Goal: Task Accomplishment & Management: Manage account settings

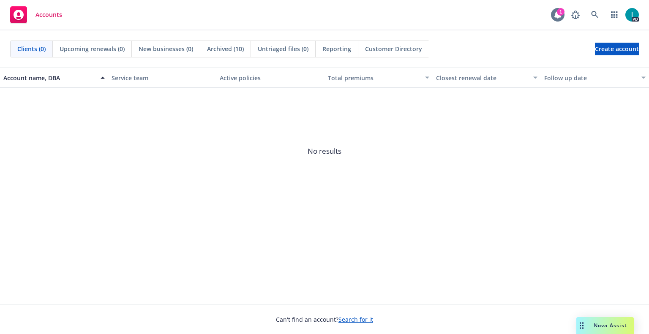
click at [556, 9] on div at bounding box center [558, 15] width 14 height 14
click at [299, 17] on div "Accounts 1 PD" at bounding box center [324, 15] width 649 height 30
click at [598, 15] on icon at bounding box center [595, 15] width 8 height 8
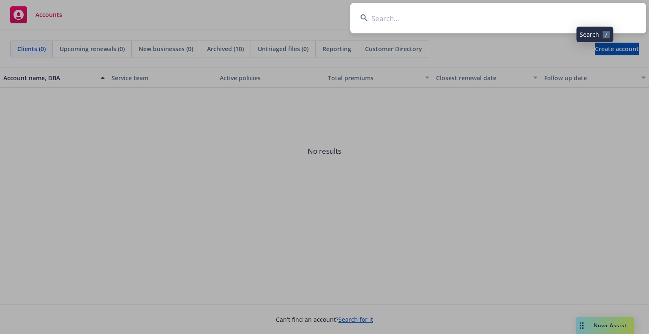
type input "Mind Winder Ltd"
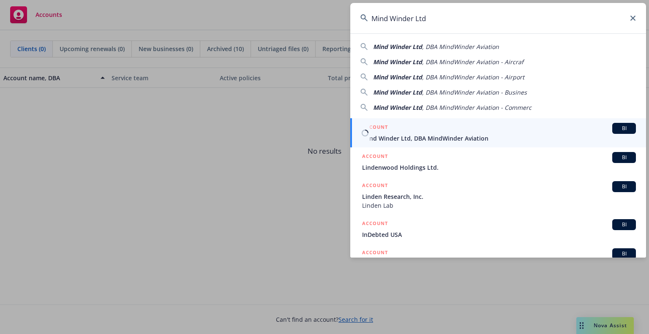
click at [435, 135] on span "Mind Winder Ltd, DBA MindWinder Aviation" at bounding box center [499, 138] width 274 height 9
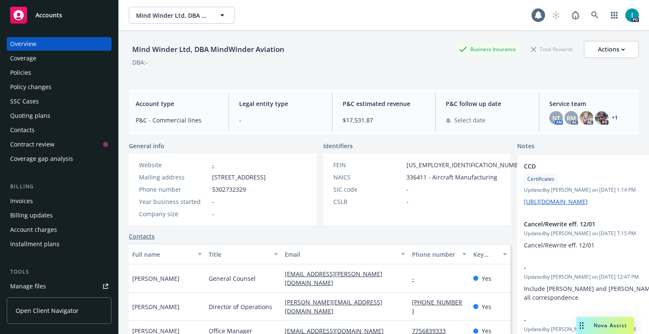
click at [201, 50] on div "Mind Winder Ltd, DBA MindWinder Aviation" at bounding box center [208, 49] width 159 height 11
copy div "Mind Winder Ltd, DBA MindWinder Aviation"
click at [41, 70] on div "Policies" at bounding box center [59, 73] width 98 height 14
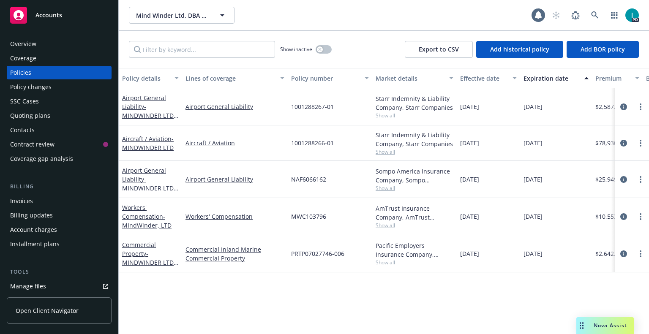
click at [288, 301] on div "Policy details Lines of coverage Policy number Market details Effective date Ex…" at bounding box center [384, 201] width 530 height 266
click at [324, 49] on button "button" at bounding box center [323, 49] width 16 height 8
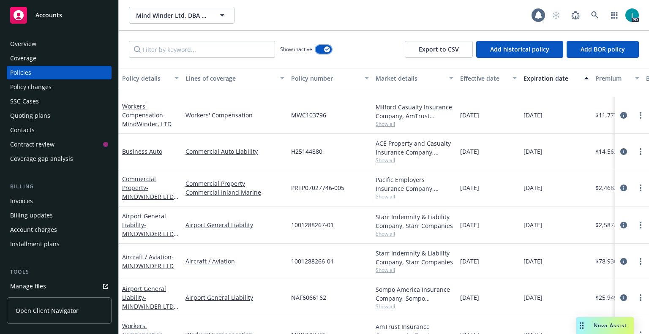
scroll to position [527, 0]
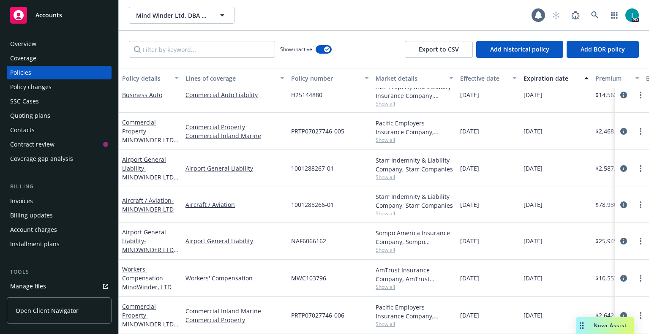
click at [283, 22] on div "Mind Winder Ltd, DBA MindWinder Aviation Mind Winder Ltd, DBA MindWinder Aviati…" at bounding box center [330, 15] width 402 height 17
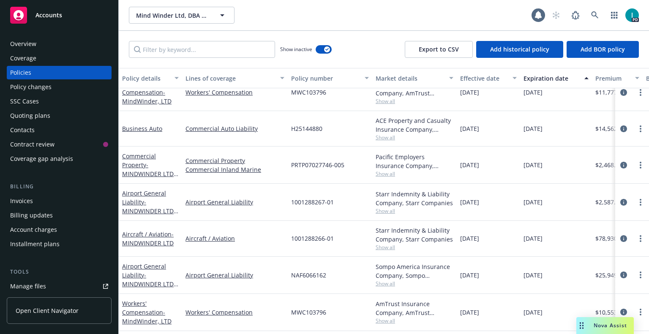
scroll to position [401, 0]
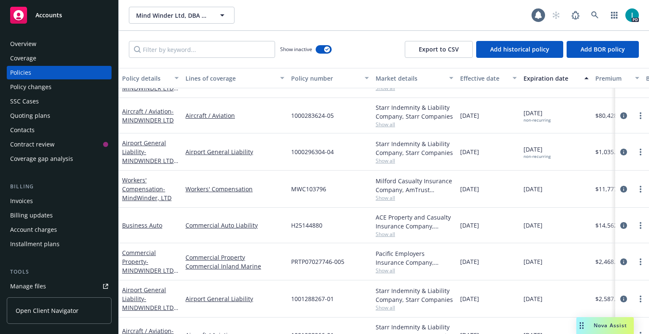
click at [349, 6] on div "Mind Winder Ltd, DBA MindWinder Aviation Mind Winder Ltd, DBA MindWinder Aviati…" at bounding box center [384, 15] width 530 height 30
click at [275, 223] on link "Commercial Auto Liability" at bounding box center [234, 225] width 99 height 9
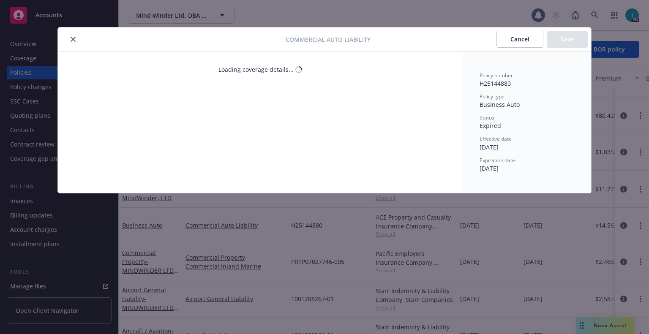
click at [73, 40] on icon "close" at bounding box center [73, 39] width 5 height 5
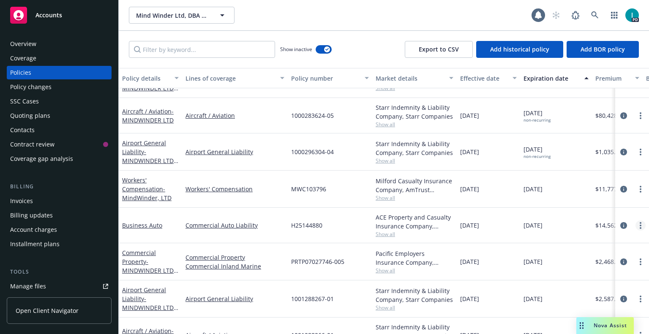
click at [635, 226] on link "more" at bounding box center [640, 225] width 10 height 10
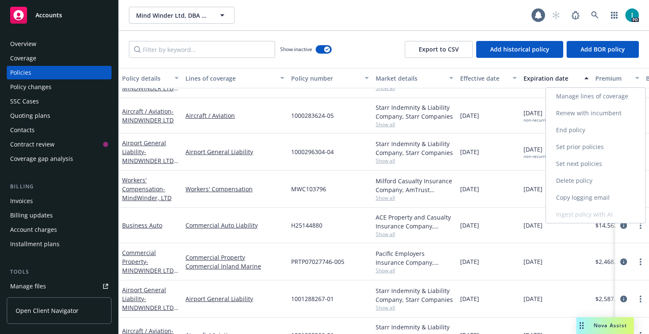
click at [576, 111] on link "Renew with incumbent" at bounding box center [595, 113] width 99 height 17
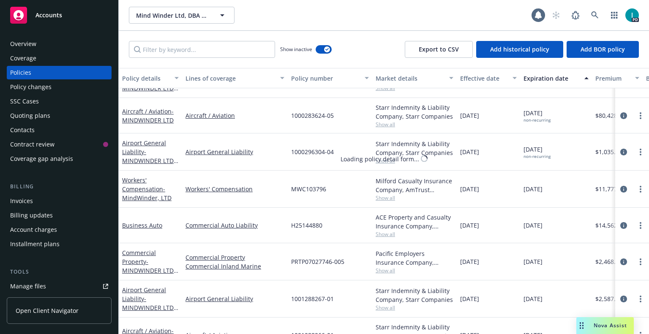
select select "12"
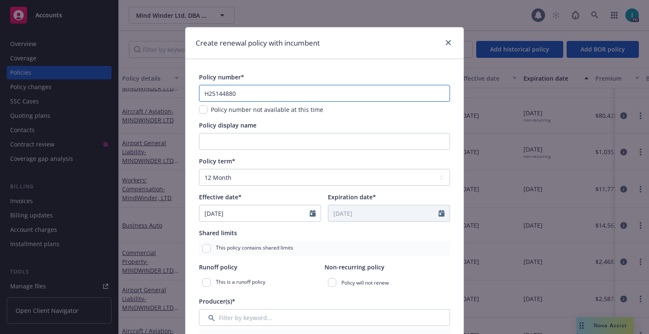
click at [291, 94] on input "H25144880" at bounding box center [324, 93] width 251 height 17
paste input "CALH25144880-006"
type input "CALH25144880-006"
click at [307, 57] on div "Create renewal policy with incumbent" at bounding box center [324, 43] width 278 height 32
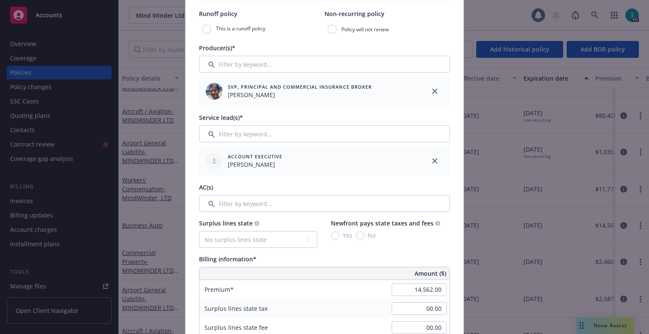
scroll to position [338, 0]
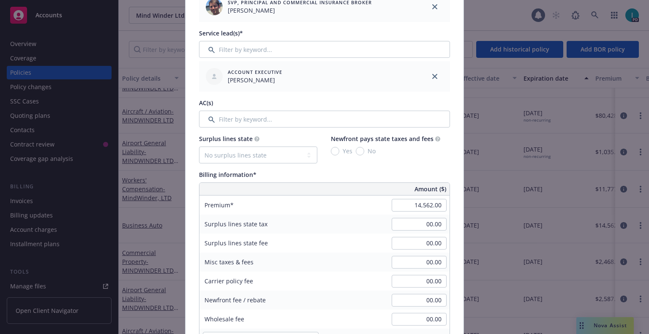
click at [256, 182] on div "Billing information* Amount ($) Premium 14,562.00 Surplus lines state tax 00.00…" at bounding box center [324, 267] width 251 height 195
click at [408, 207] on input "14,562.00" at bounding box center [418, 205] width 55 height 13
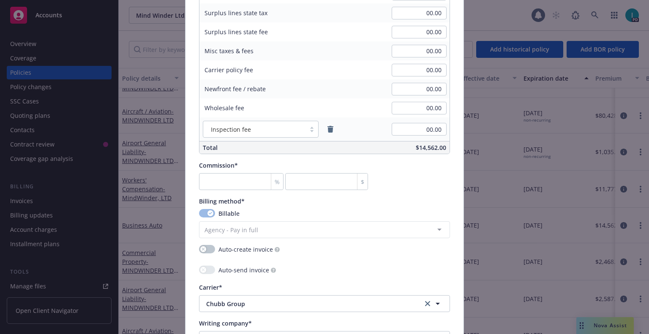
type input "17,395.00"
click at [226, 183] on input "number" at bounding box center [241, 181] width 84 height 17
type input "1"
type input "173.95"
type input "13"
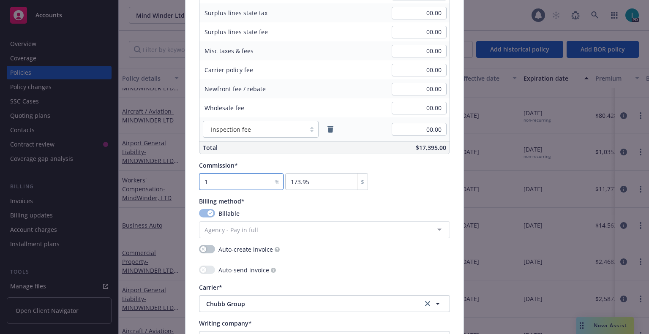
type input "2261.35"
type input "13.5"
type input "2348.33"
click at [229, 182] on input "13.5" at bounding box center [241, 181] width 84 height 17
drag, startPoint x: 229, startPoint y: 182, endPoint x: 54, endPoint y: 207, distance: 177.4
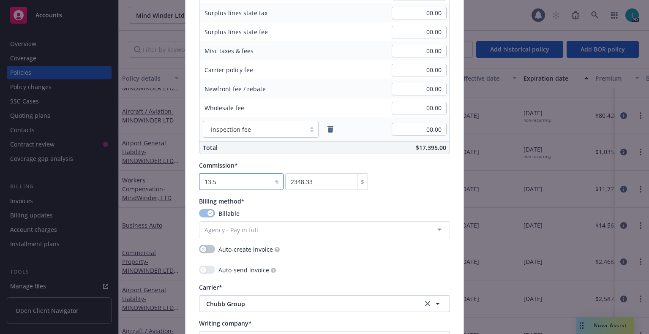
click at [54, 207] on div "Create renewal policy with incumbent Policy number* CALH25144880-006 Policy num…" at bounding box center [324, 167] width 649 height 334
type input "1"
type input "173.95"
type input "10"
type input "1739.5"
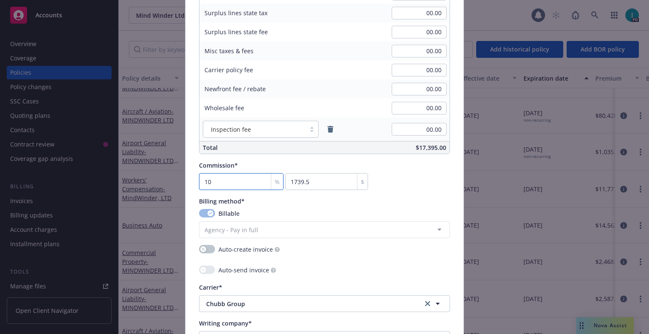
type input "10"
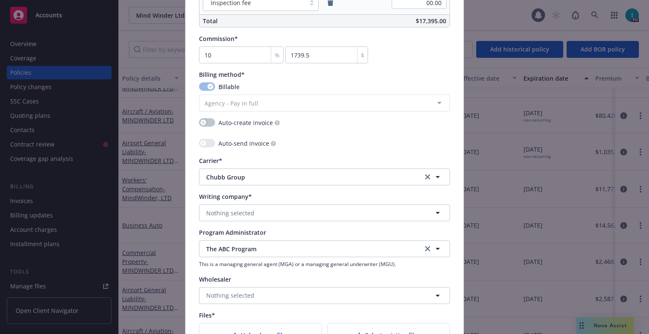
scroll to position [718, 0]
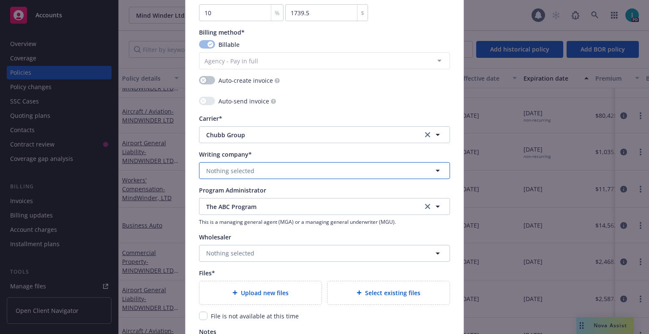
drag, startPoint x: 221, startPoint y: 171, endPoint x: 228, endPoint y: 172, distance: 6.8
click at [221, 171] on span "Nothing selected" at bounding box center [230, 170] width 48 height 9
click at [264, 169] on span "ACE American Insurance Company" at bounding box center [308, 170] width 204 height 9
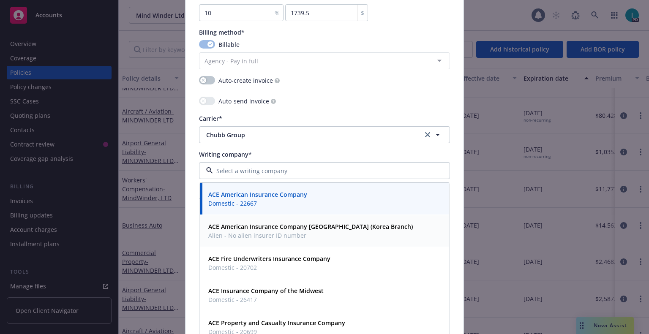
scroll to position [42, 0]
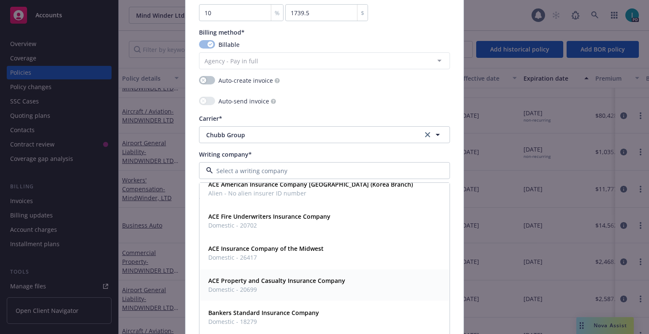
click at [272, 280] on strong "ACE Property and Casualty Insurance Company" at bounding box center [276, 281] width 137 height 8
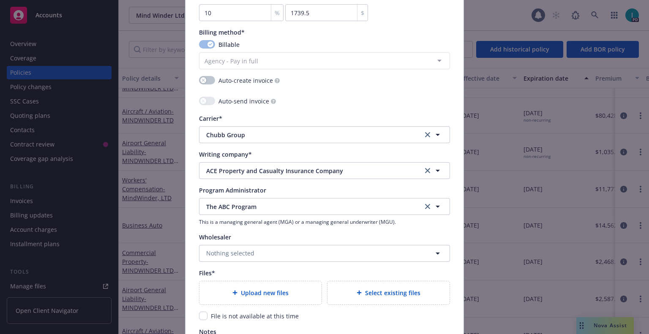
scroll to position [845, 0]
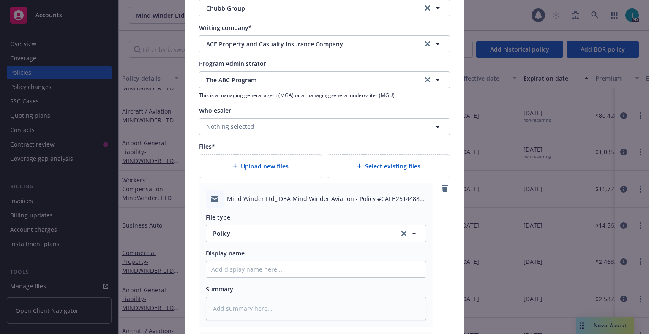
type textarea "x"
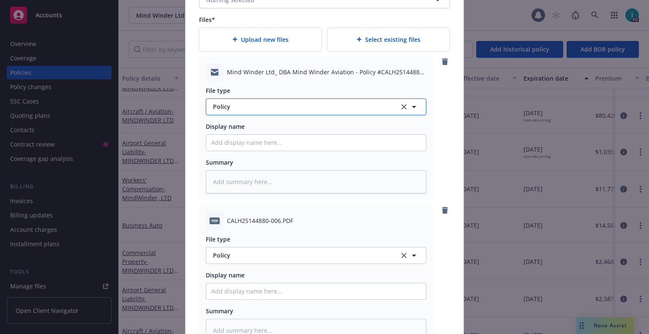
click at [261, 102] on span "Policy" at bounding box center [301, 106] width 177 height 9
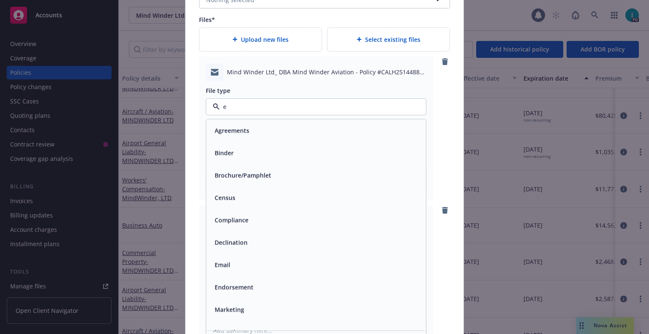
type input "em"
click at [276, 154] on div "Email" at bounding box center [315, 153] width 209 height 12
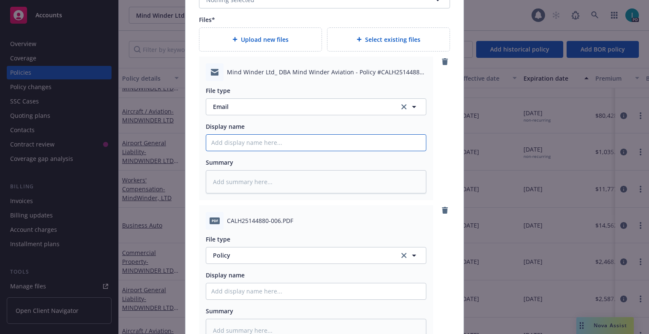
click at [266, 147] on input "Policy display name" at bounding box center [316, 143] width 220 height 16
type textarea "x"
type input "2"
type textarea "x"
type input "25"
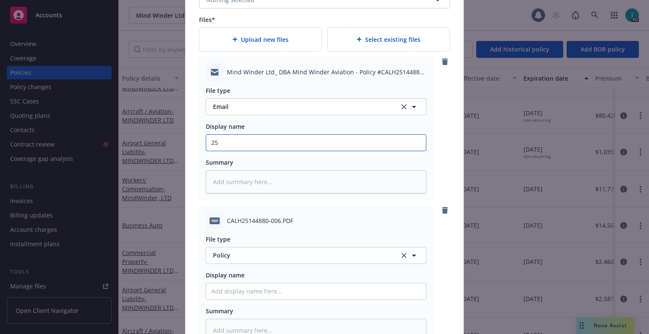
type textarea "x"
type input "25"
type textarea "x"
type input "25 BAUT ABC Renewal Package"
drag, startPoint x: 246, startPoint y: 141, endPoint x: 105, endPoint y: 149, distance: 141.3
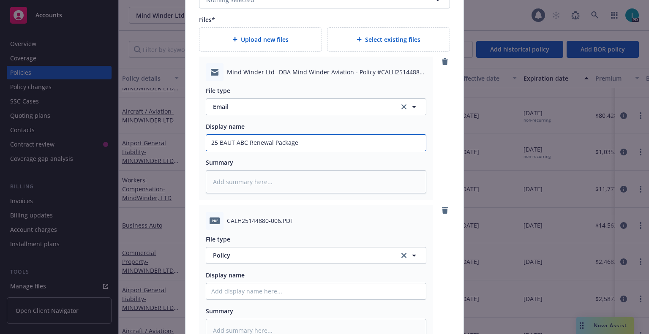
click at [105, 149] on div "Create renewal policy with incumbent Policy number* CALH25144880-006 Policy num…" at bounding box center [324, 167] width 649 height 334
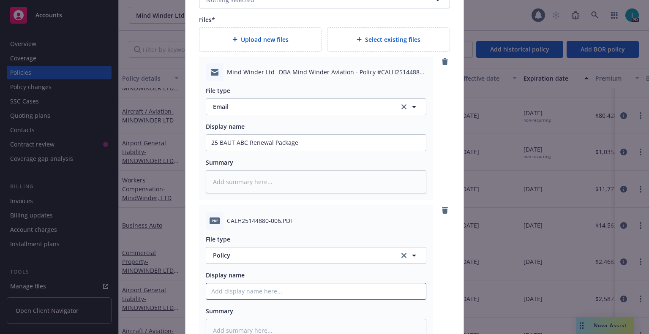
click at [268, 288] on input "Policy display name" at bounding box center [316, 291] width 220 height 16
paste input "25 BAUT ABC"
type textarea "x"
type input "25 BAUT ABC"
type textarea "x"
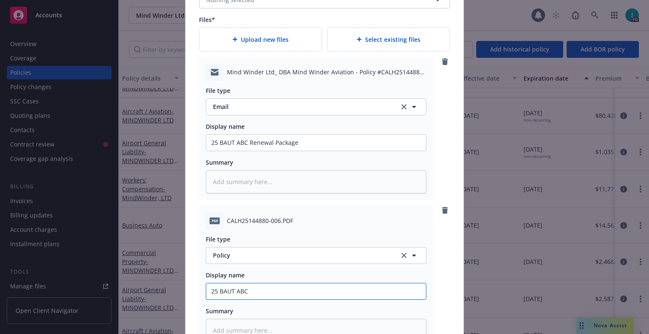
type input "25 BAUT ABC P"
type textarea "x"
type input "25 BAUT ABC Pol"
type textarea "x"
type input "25 BAUT ABC Poli"
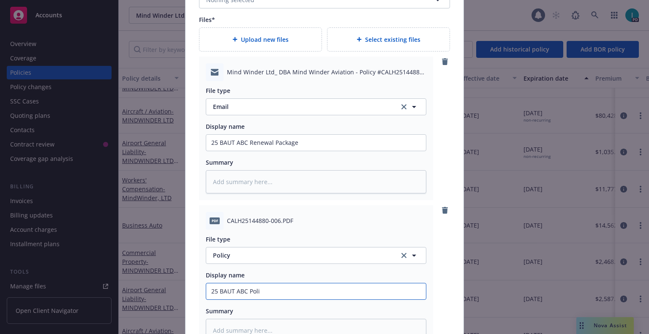
type textarea "x"
type input "25 BAUT ABC Polic"
type textarea "x"
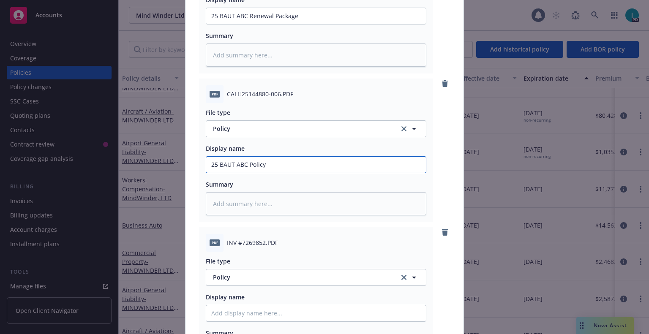
type input "25 BAUT ABC Policy"
click at [242, 308] on input "Policy display name" at bounding box center [316, 313] width 220 height 16
paste input "25 BAUT ABC"
type textarea "x"
type input "25 BAUT ABC"
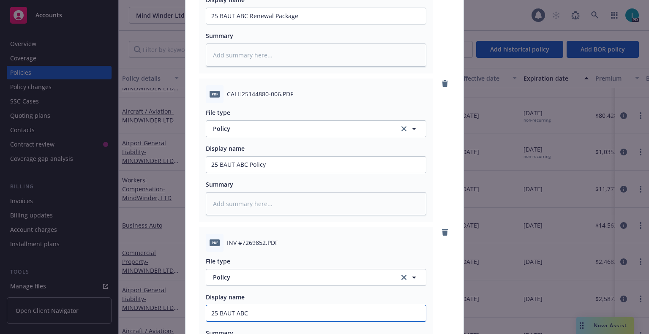
type textarea "x"
type input "25 BAUT ABC IN"
type textarea "x"
type input "25 BAUT ABC INvo"
type textarea "x"
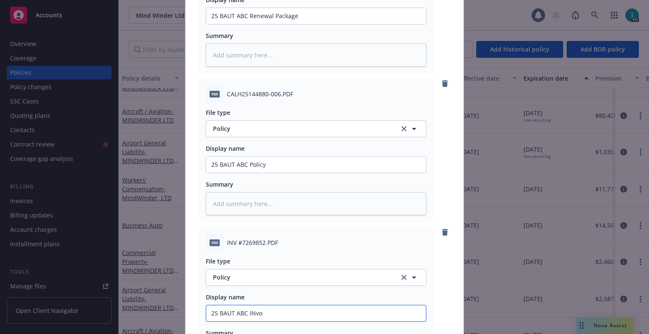
type input "25 BAUT ABC INvoi"
type textarea "x"
type input "25 BAUT ABC INvoic"
type textarea "x"
type input "25 BAUT ABC INvoice"
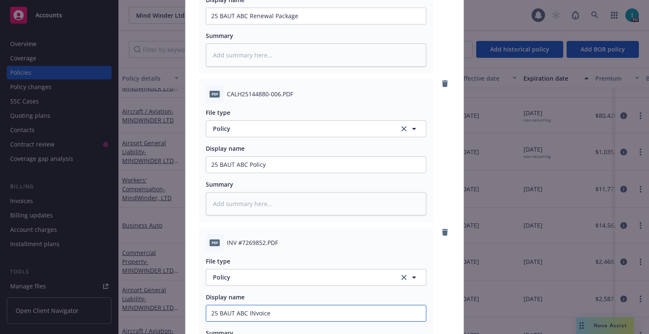
type textarea "x"
type input "25 BAUT ABC Ivoice"
type textarea "x"
type input "25 BAUT ABC Invoice"
click at [265, 272] on button "Policy" at bounding box center [316, 277] width 220 height 17
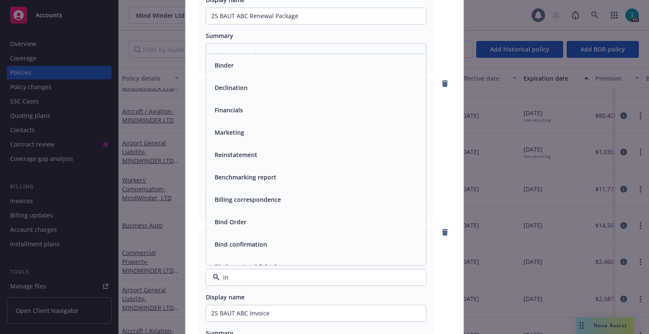
type input "inv"
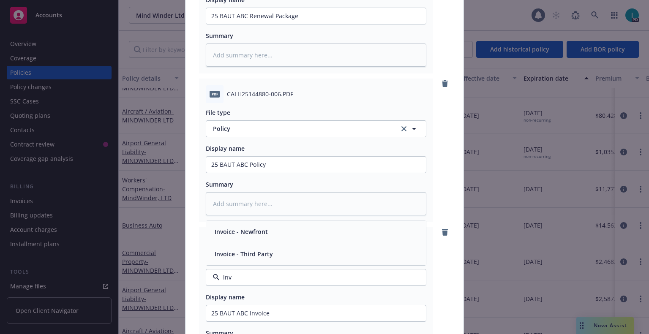
click at [242, 258] on span "Invoice - Third Party" at bounding box center [244, 254] width 58 height 9
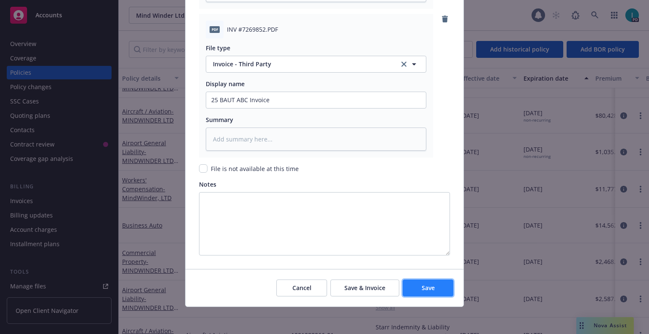
click at [430, 286] on span "Save" at bounding box center [427, 288] width 13 height 8
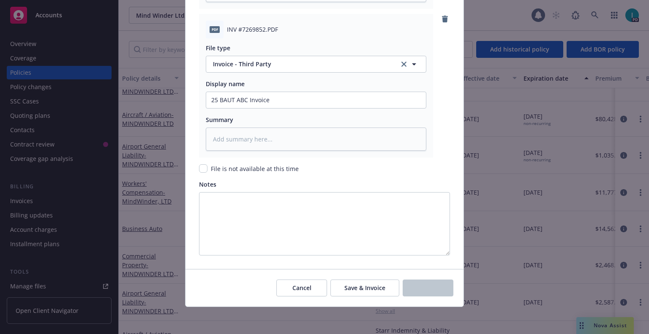
scroll to position [365, 0]
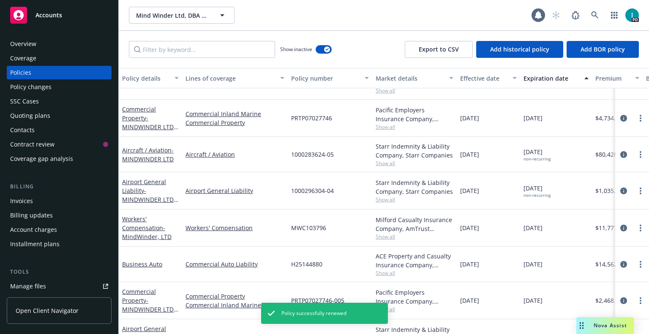
type textarea "x"
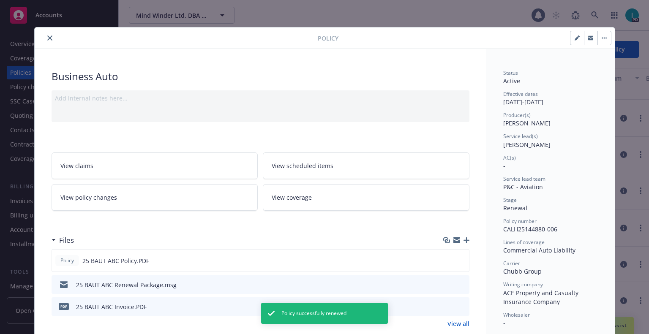
click at [584, 41] on button "button" at bounding box center [591, 38] width 14 height 14
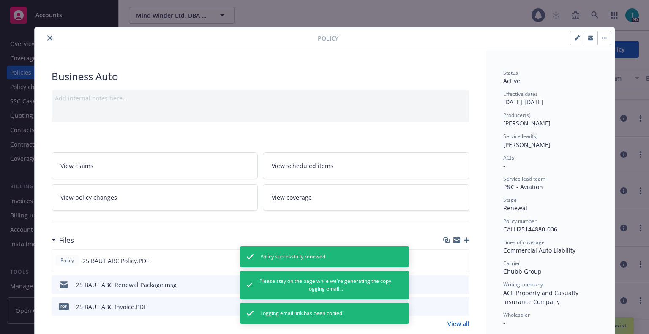
click at [47, 38] on icon "close" at bounding box center [49, 37] width 5 height 5
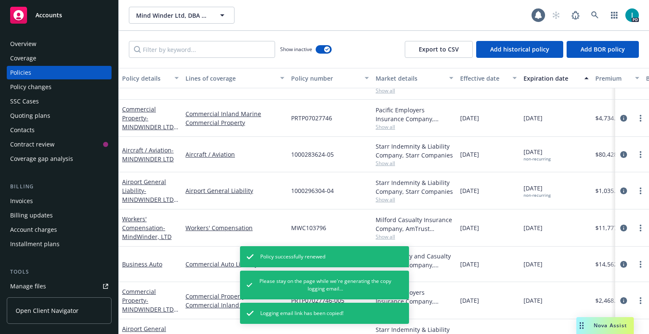
click at [31, 196] on div "Invoices" at bounding box center [21, 201] width 23 height 14
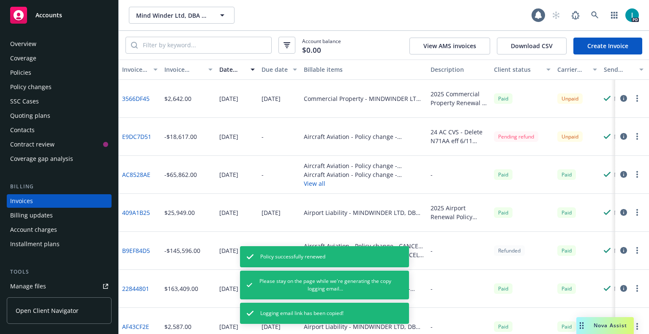
scroll to position [21, 0]
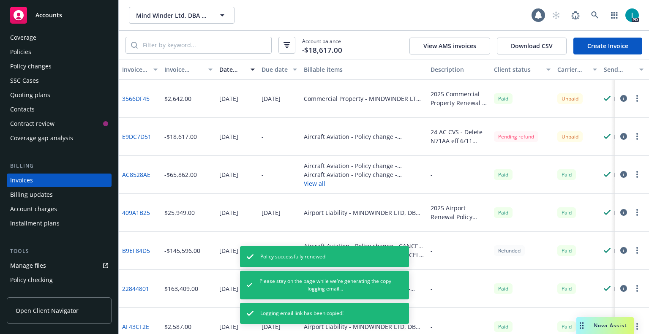
click at [614, 49] on link "Create Invoice" at bounding box center [607, 46] width 69 height 17
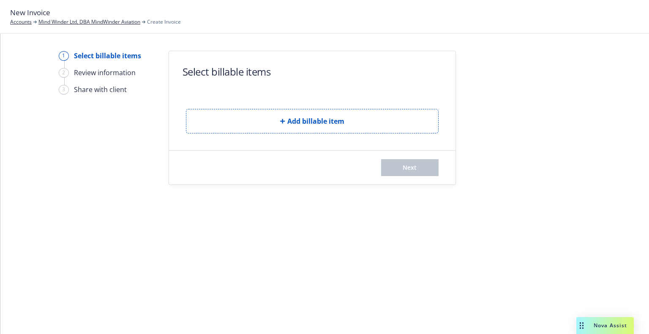
click at [244, 117] on button "Add billable item" at bounding box center [312, 121] width 253 height 24
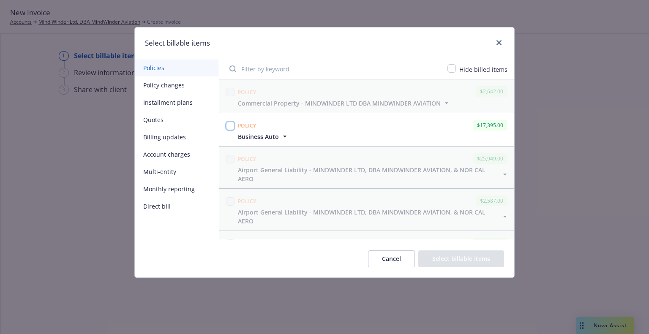
click at [231, 125] on input "checkbox" at bounding box center [230, 126] width 8 height 8
checkbox input "true"
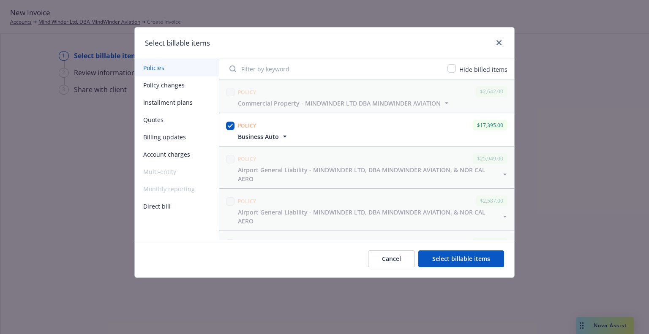
click at [465, 256] on button "Select billable items" at bounding box center [461, 258] width 86 height 17
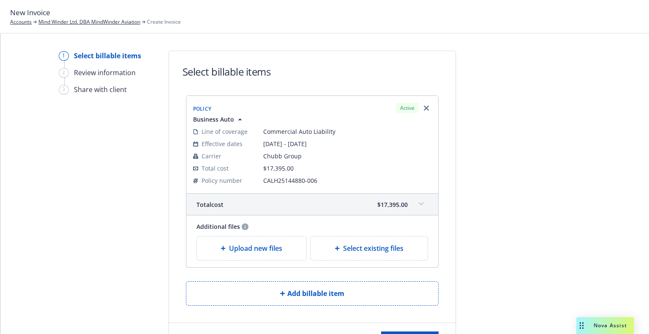
scroll to position [40, 0]
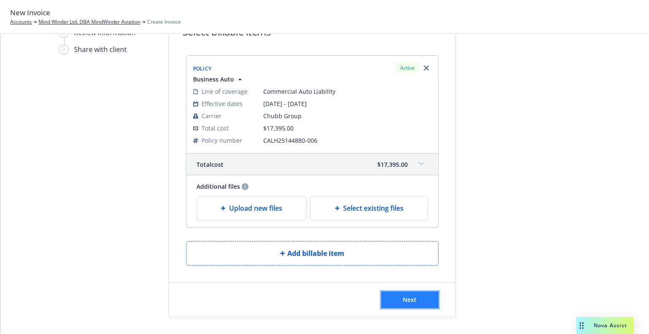
click at [408, 299] on span "Next" at bounding box center [409, 300] width 14 height 8
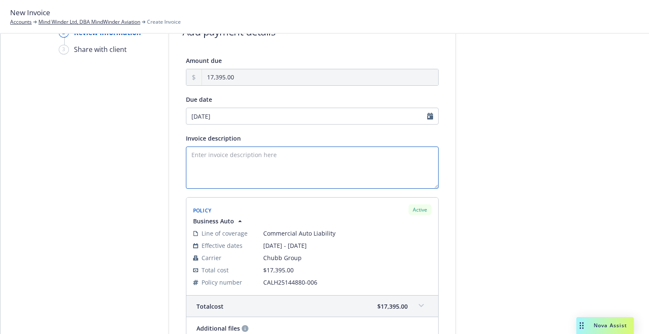
click at [217, 165] on textarea "Invoice description" at bounding box center [312, 168] width 253 height 42
paste textarea "Mind Winder Ltd, DBA MindWinder Aviation"
type textarea "2025 Business Auto Renewal – Mind Winder Ltd, DBA MindWinder Aviation"
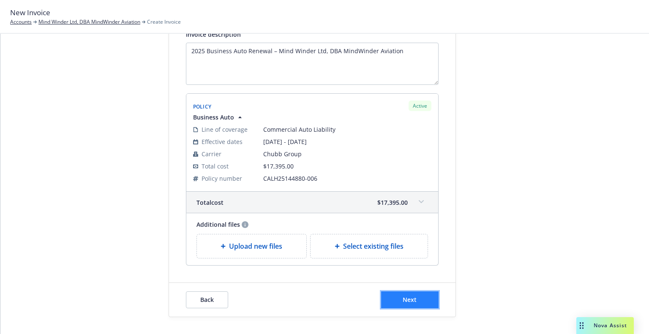
click at [407, 299] on span "Next" at bounding box center [409, 300] width 14 height 8
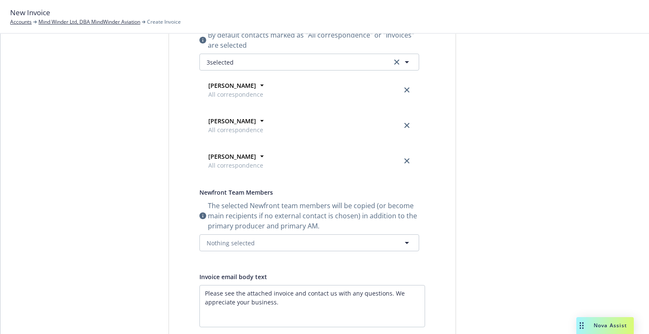
scroll to position [0, 0]
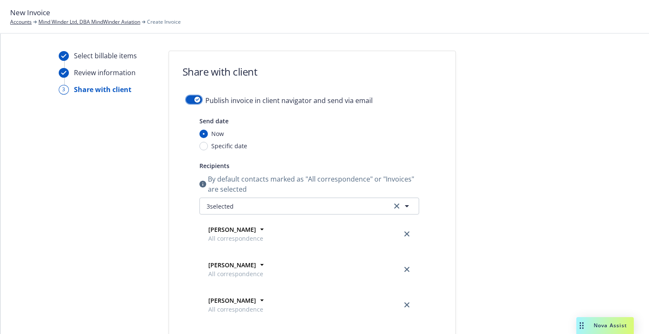
click at [192, 103] on button "button" at bounding box center [194, 99] width 16 height 8
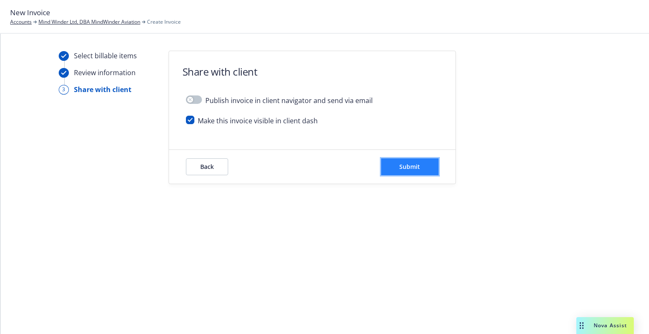
click at [397, 166] on button "Submit" at bounding box center [409, 166] width 57 height 17
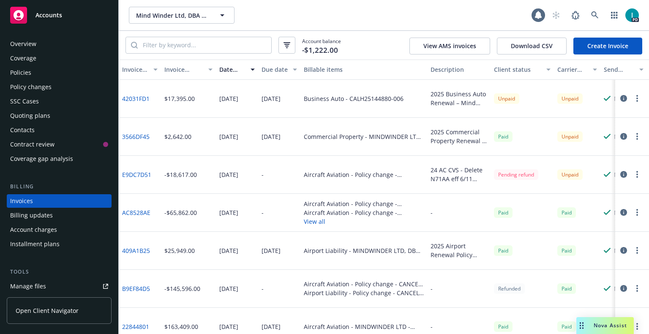
scroll to position [21, 0]
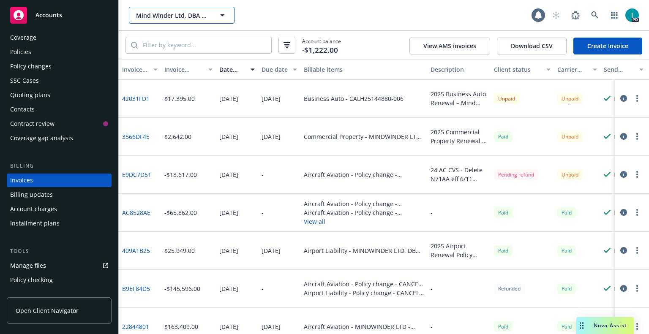
click at [163, 10] on button "Mind Winder Ltd, DBA MindWinder Aviation" at bounding box center [182, 15] width 106 height 17
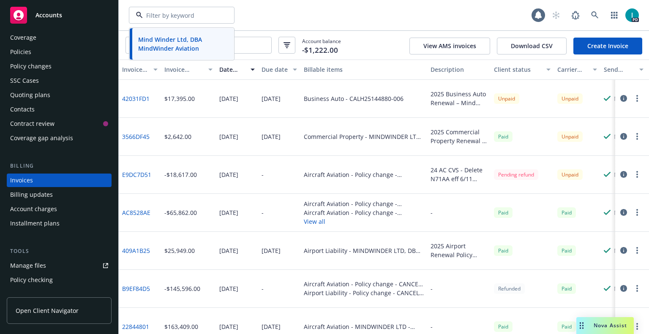
paste input "Jesus Ochoa"
type input "Jesus Ochoa"
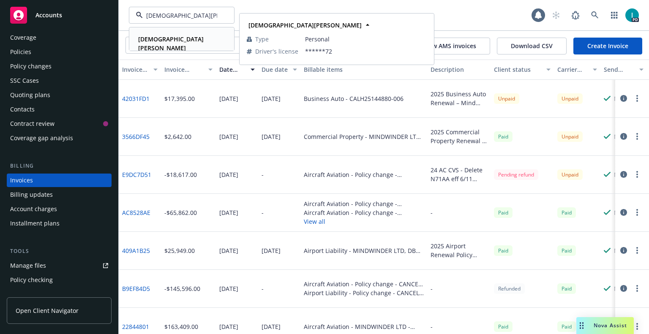
click at [177, 39] on div "Jesus Ochoa" at bounding box center [182, 43] width 94 height 21
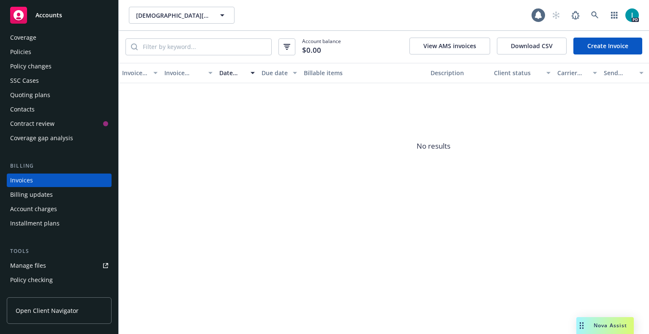
click at [29, 270] on div "Manage files" at bounding box center [28, 266] width 36 height 14
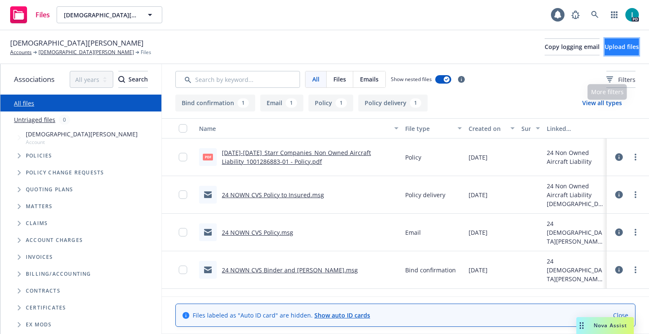
click at [608, 41] on button "Upload files" at bounding box center [621, 46] width 34 height 17
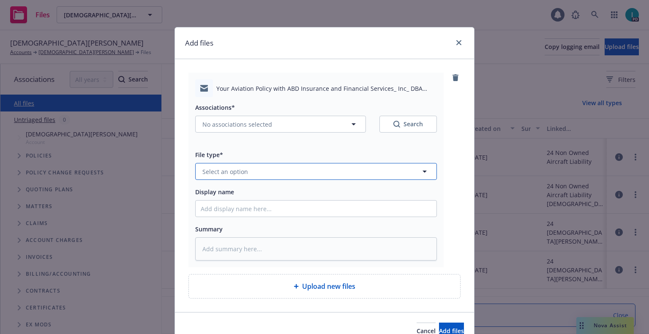
click at [239, 178] on button "Select an option" at bounding box center [316, 171] width 242 height 17
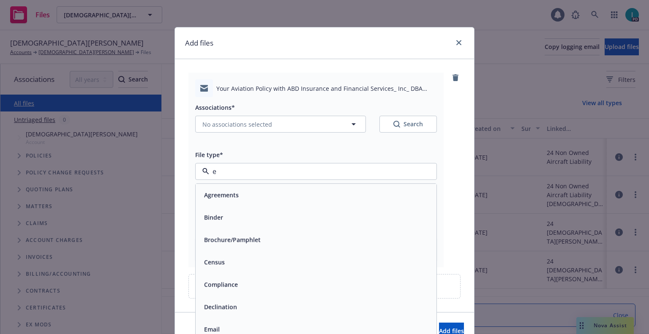
type input "em"
click at [237, 213] on div "Email" at bounding box center [316, 217] width 231 height 12
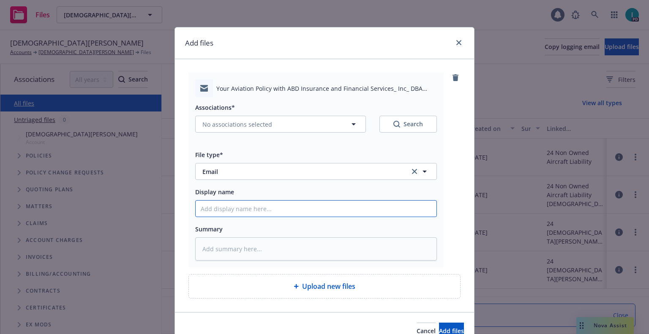
click at [242, 207] on input "Display name" at bounding box center [316, 209] width 241 height 16
type textarea "x"
type input "2"
type textarea "x"
type input "25"
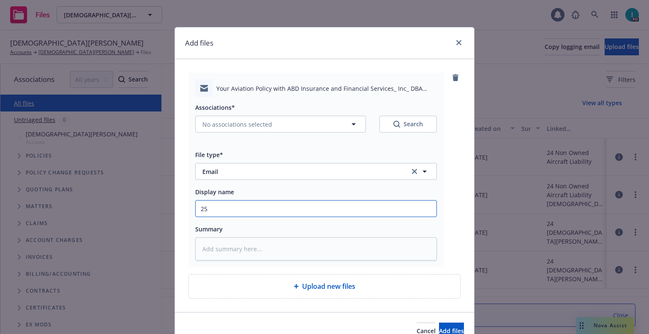
type textarea "x"
type input "25 NOWN CVS Quotes to Insured"
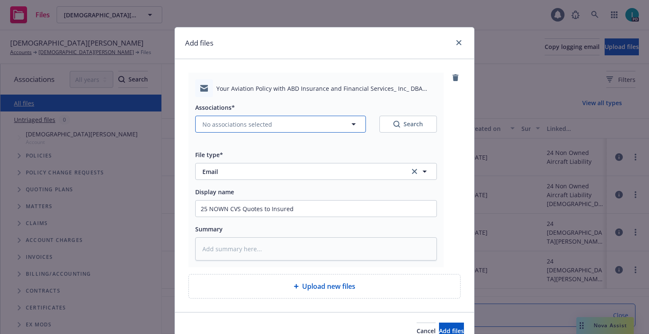
click at [247, 130] on button "No associations selected" at bounding box center [280, 124] width 171 height 17
type textarea "x"
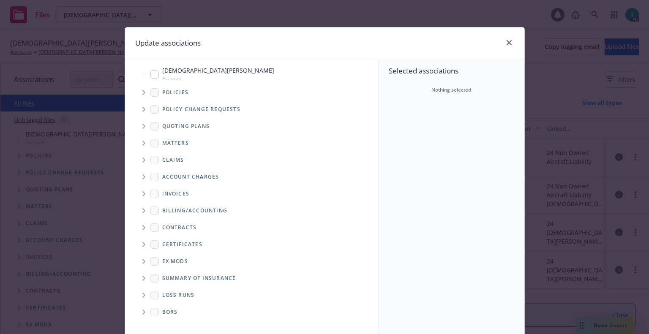
click at [142, 125] on icon "Tree Example" at bounding box center [143, 126] width 3 height 5
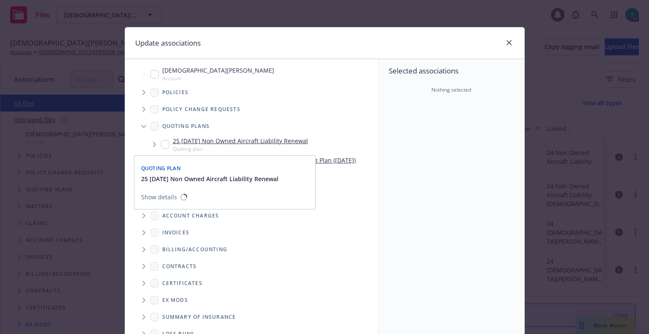
click at [162, 147] on input "Tree Example" at bounding box center [165, 144] width 8 height 8
checkbox input "true"
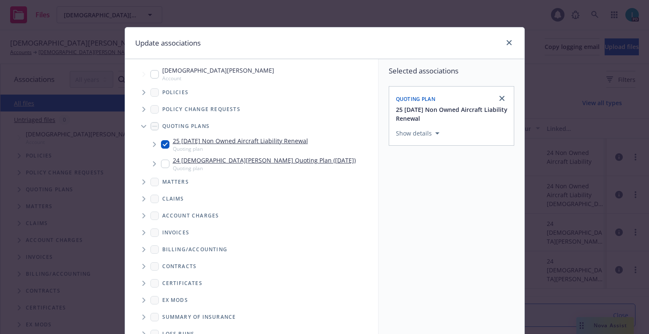
scroll to position [86, 0]
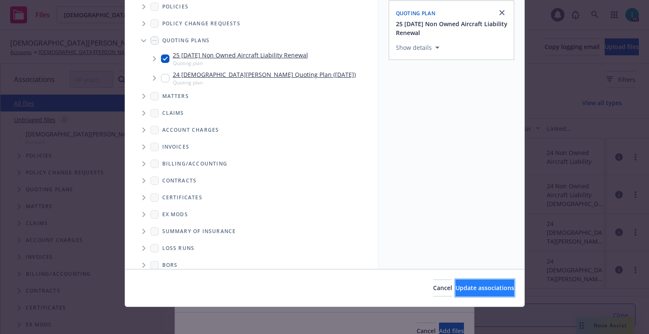
click at [461, 286] on span "Update associations" at bounding box center [484, 288] width 59 height 8
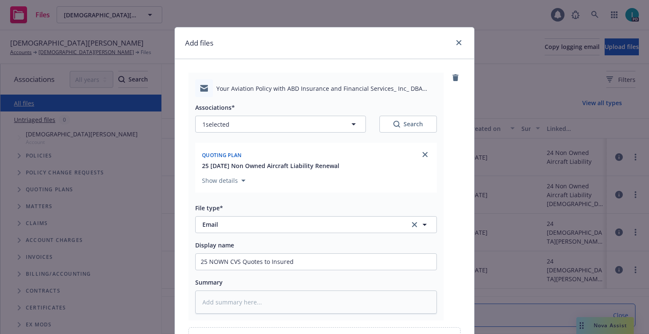
scroll to position [96, 0]
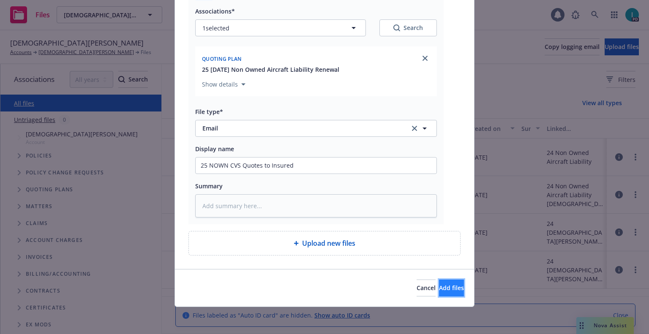
click at [448, 286] on button "Add files" at bounding box center [451, 288] width 25 height 17
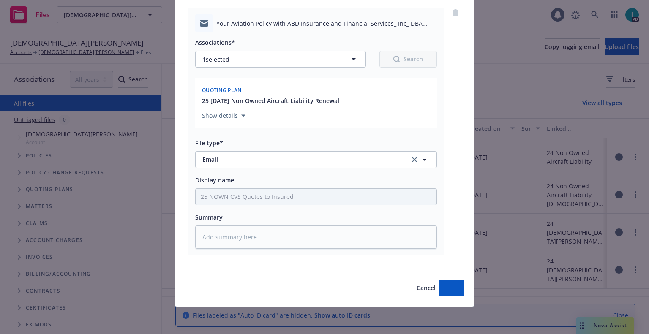
type textarea "x"
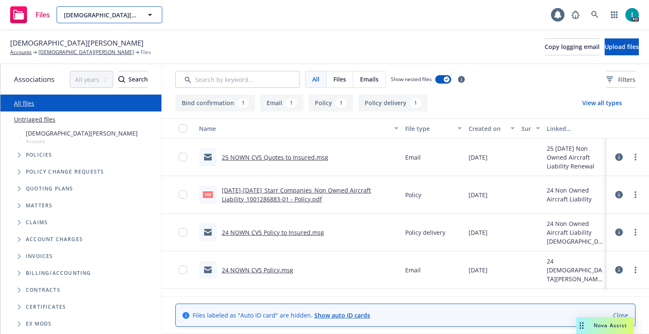
click at [112, 13] on span "[DEMOGRAPHIC_DATA][PERSON_NAME]" at bounding box center [100, 15] width 73 height 9
paste input "skye strong"
type input "skye strong"
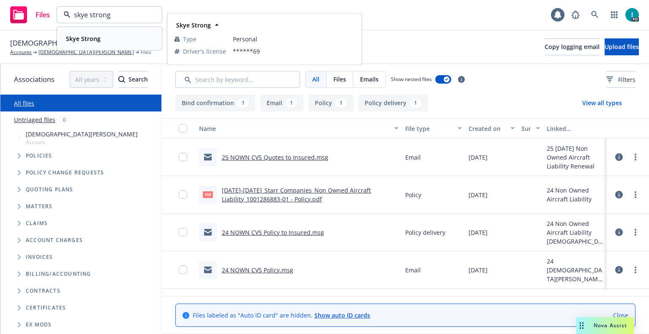
click at [110, 44] on div "Skye Strong" at bounding box center [110, 39] width 94 height 12
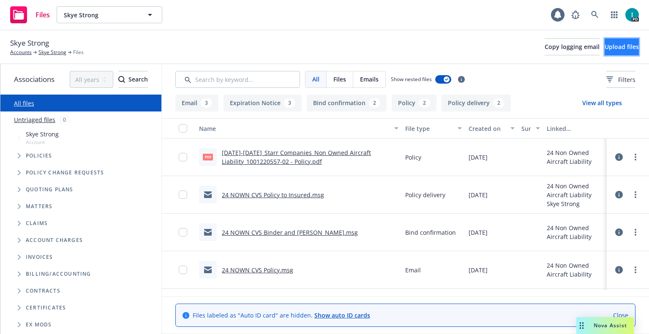
click at [604, 46] on span "Upload files" at bounding box center [621, 47] width 34 height 8
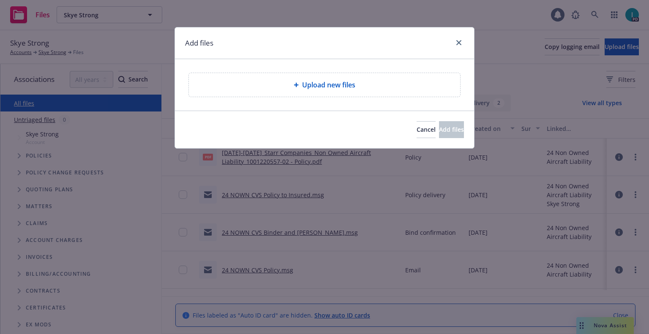
type textarea "x"
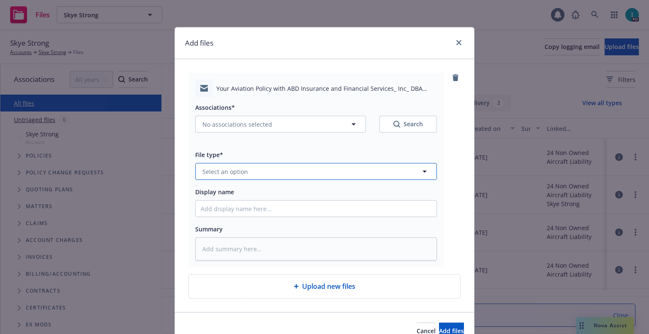
click at [223, 167] on span "Select an option" at bounding box center [225, 171] width 46 height 9
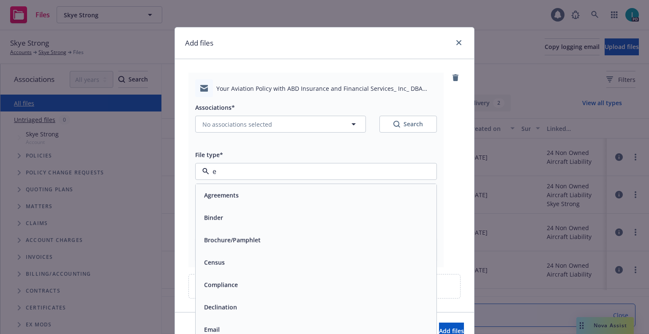
type input "em"
click at [221, 212] on div "Email" at bounding box center [316, 217] width 231 height 12
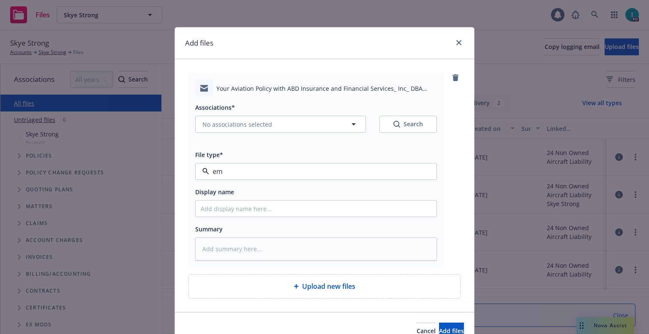
type textarea "x"
click at [231, 209] on input "Display name" at bounding box center [316, 209] width 241 height 16
type input "25 NOWN CVS Quotes to Insured"
click at [259, 128] on span "No associations selected" at bounding box center [237, 124] width 70 height 9
type textarea "x"
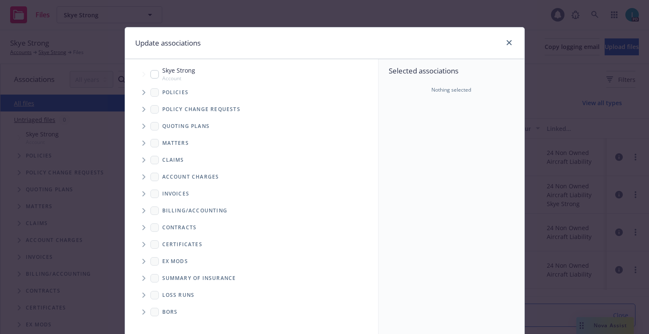
click at [141, 123] on span "Tree Example" at bounding box center [144, 127] width 14 height 14
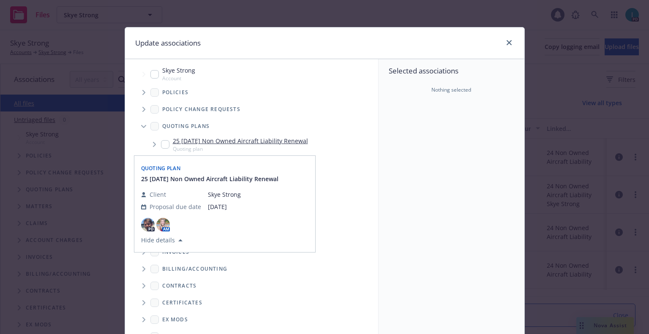
click at [161, 143] on input "Tree Example" at bounding box center [165, 144] width 8 height 8
checkbox input "true"
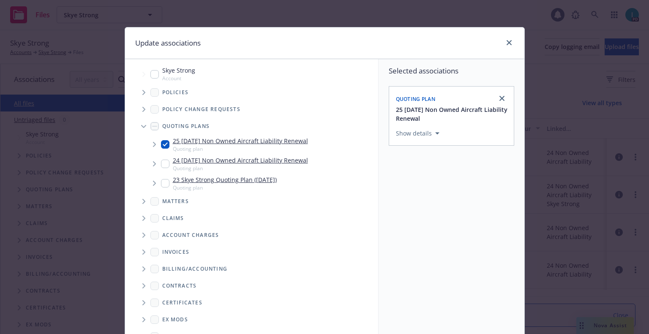
scroll to position [86, 0]
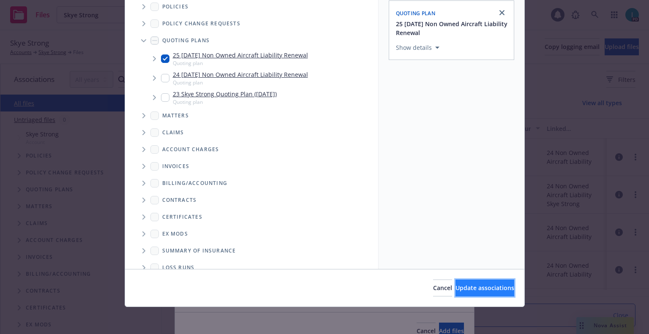
click at [460, 285] on span "Update associations" at bounding box center [484, 288] width 59 height 8
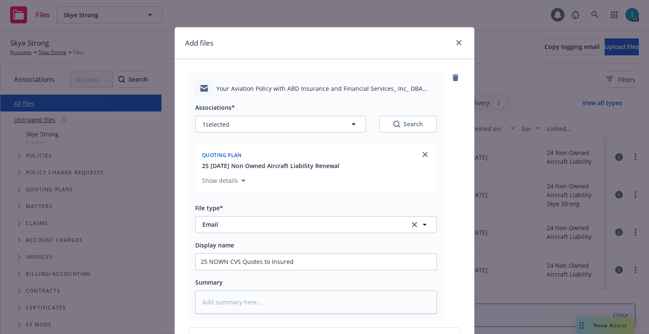
scroll to position [96, 0]
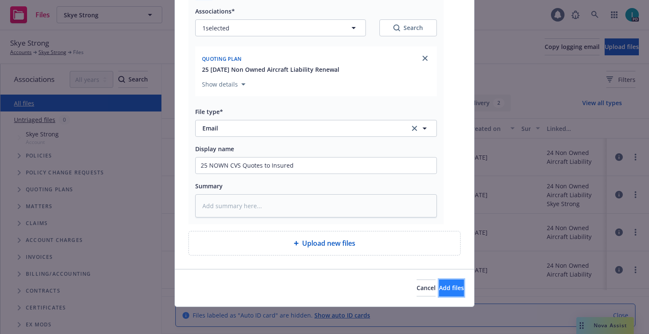
click at [439, 285] on span "Add files" at bounding box center [451, 288] width 25 height 8
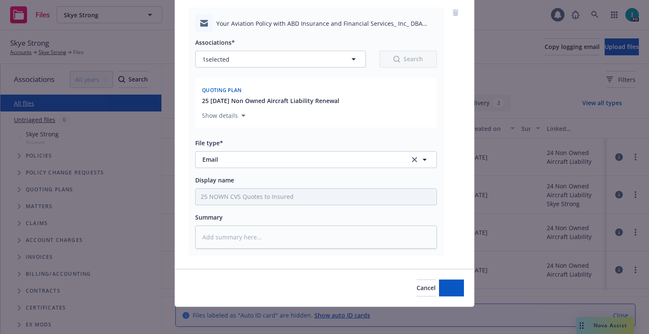
scroll to position [65, 0]
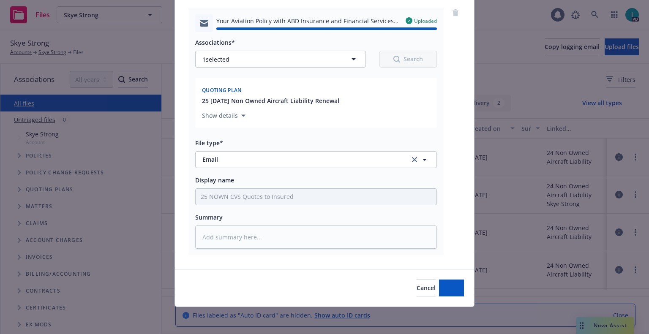
type textarea "x"
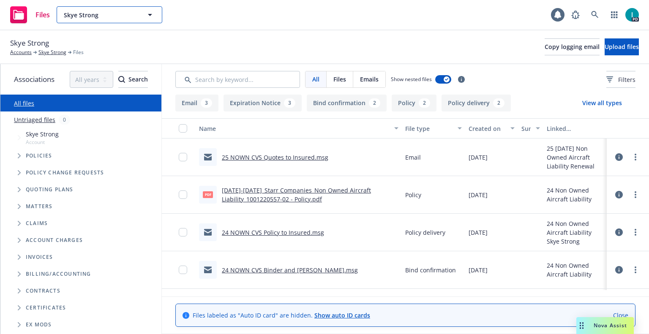
click at [91, 12] on span "Skye Strong" at bounding box center [100, 15] width 73 height 9
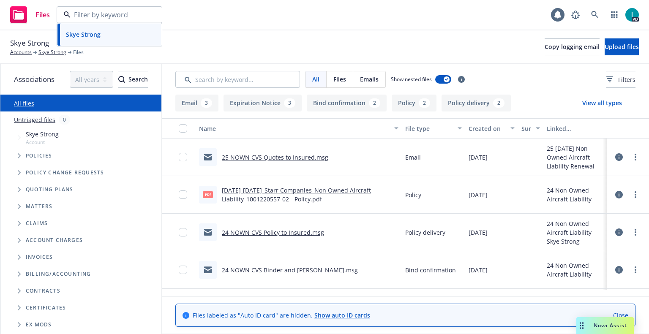
paste input "[PERSON_NAME]"
type input "[PERSON_NAME]"
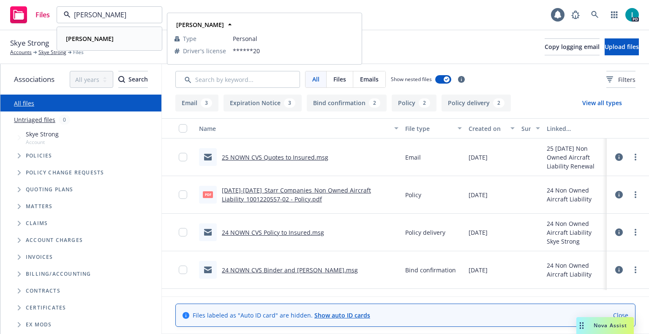
click at [112, 42] on div "[PERSON_NAME]" at bounding box center [110, 39] width 94 height 12
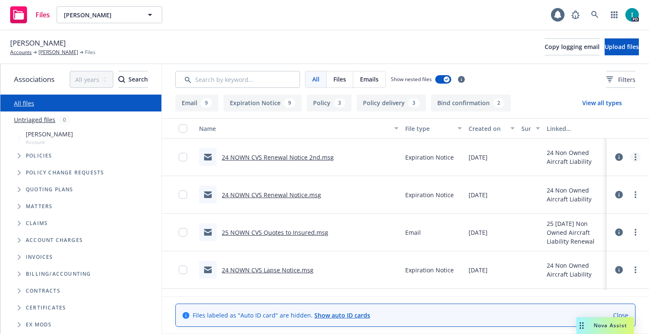
click at [634, 156] on icon "more" at bounding box center [635, 157] width 2 height 7
click at [571, 196] on link "Download" at bounding box center [597, 191] width 84 height 17
click at [604, 45] on span "Upload files" at bounding box center [621, 47] width 34 height 8
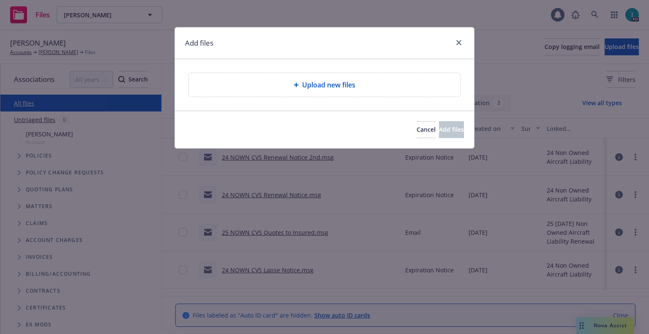
type textarea "x"
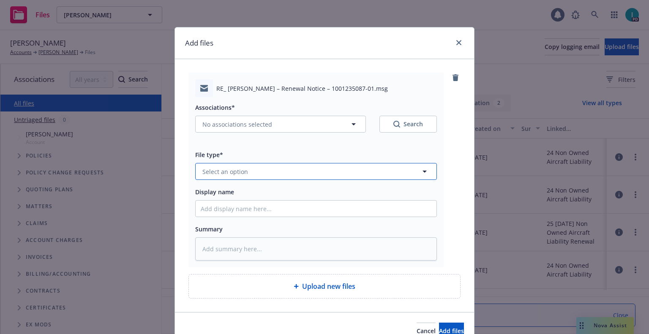
click at [253, 171] on button "Select an option" at bounding box center [316, 171] width 242 height 17
type input "ex"
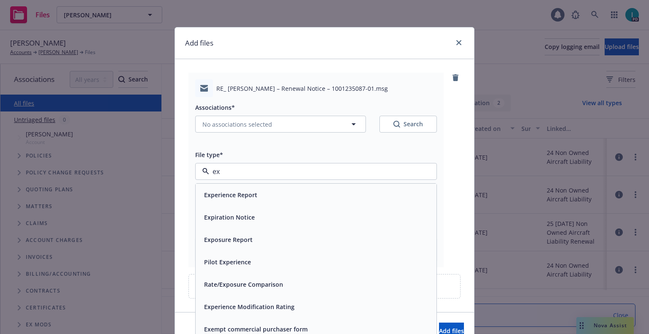
click at [231, 224] on div "Expiration Notice" at bounding box center [316, 217] width 241 height 22
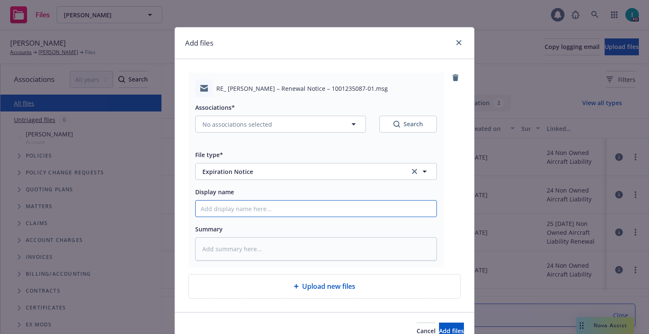
click at [236, 211] on input "Display name" at bounding box center [316, 209] width 241 height 16
type textarea "x"
type input "2"
type textarea "x"
type input "24"
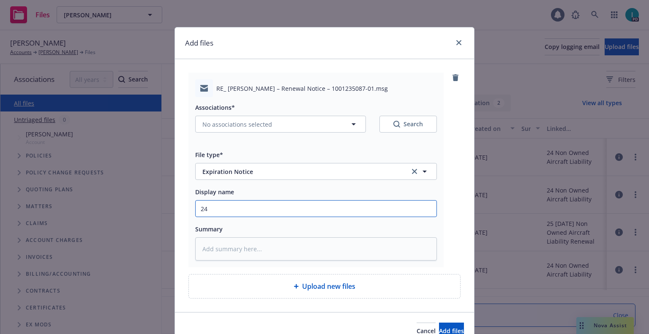
type textarea "x"
type input "24 NOWN CVS Renewal Notice 3rd"
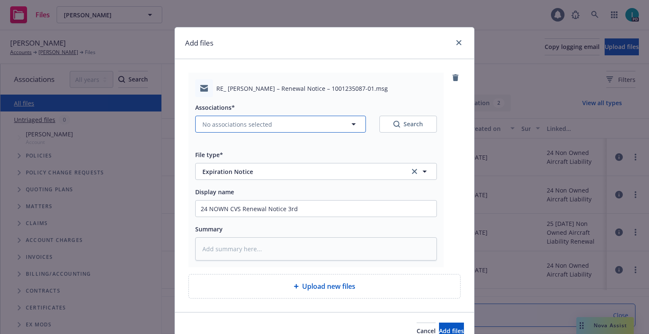
click at [232, 123] on span "No associations selected" at bounding box center [237, 124] width 70 height 9
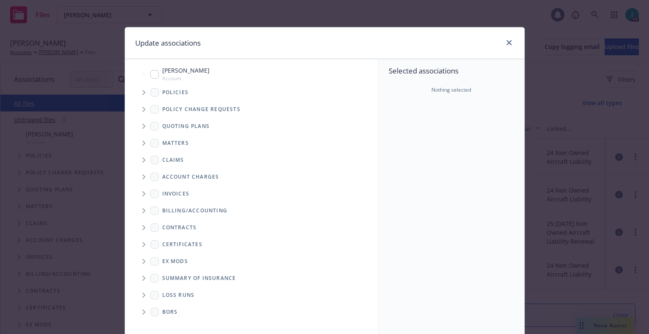
type textarea "x"
click at [142, 93] on icon "Tree Example" at bounding box center [143, 92] width 3 height 5
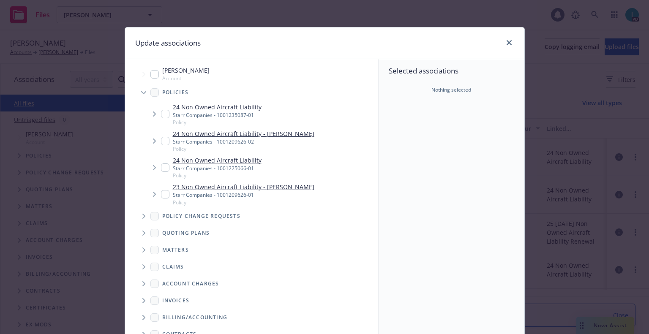
click at [161, 117] on input "Tree Example" at bounding box center [165, 114] width 8 height 8
checkbox input "true"
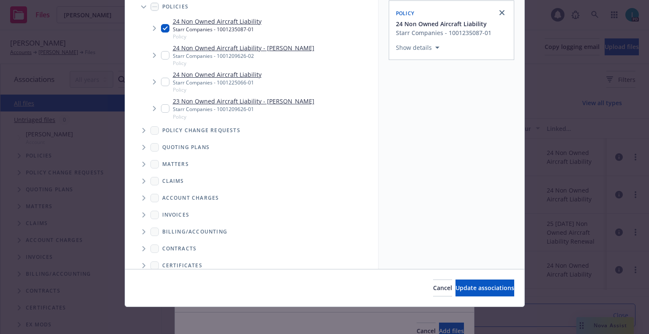
click at [481, 297] on div "Cancel Update associations" at bounding box center [324, 288] width 399 height 38
click at [484, 288] on span "Update associations" at bounding box center [484, 288] width 59 height 8
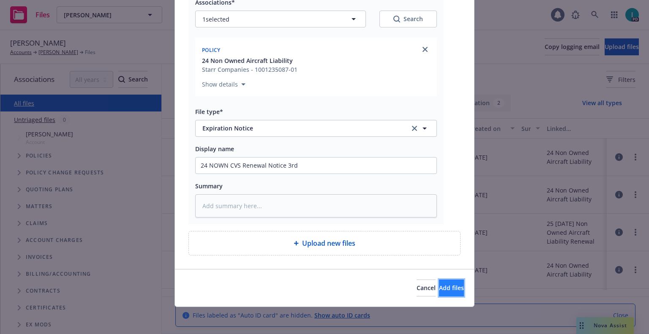
click at [449, 291] on button "Add files" at bounding box center [451, 288] width 25 height 17
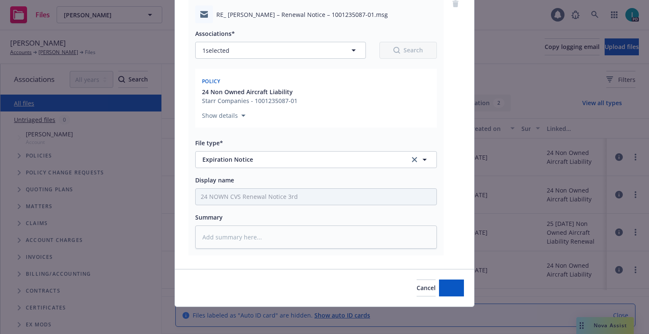
scroll to position [74, 0]
type textarea "x"
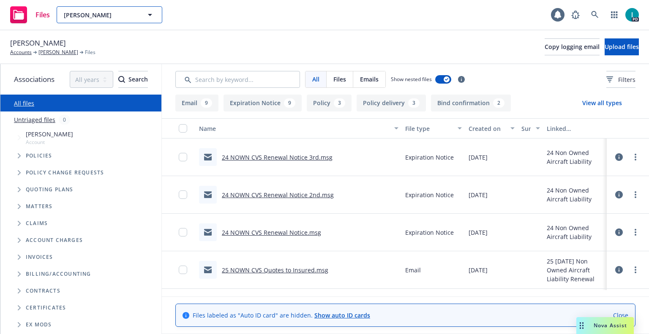
click at [113, 15] on span "[PERSON_NAME]" at bounding box center [100, 15] width 73 height 9
paste input "[PERSON_NAME]"
type input "[PERSON_NAME]"
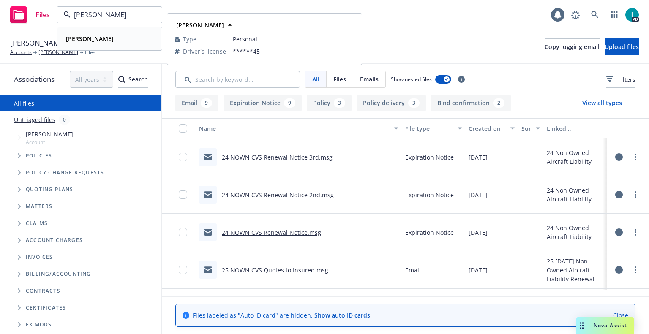
click at [110, 43] on div "[PERSON_NAME]" at bounding box center [110, 39] width 94 height 12
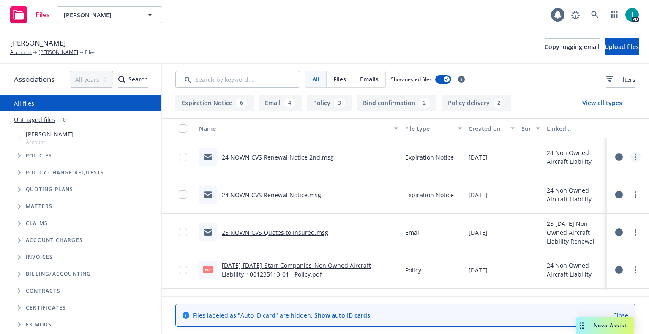
click at [634, 157] on circle "more" at bounding box center [635, 157] width 2 height 2
click at [587, 189] on link "Download" at bounding box center [597, 191] width 84 height 17
click at [605, 52] on button "Upload files" at bounding box center [621, 46] width 34 height 17
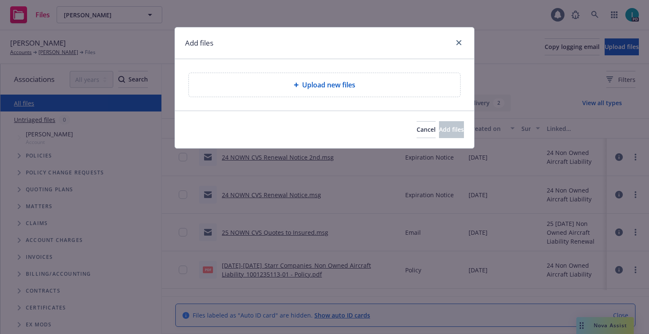
type textarea "x"
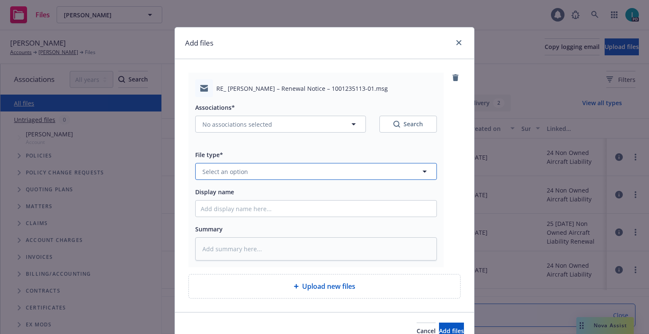
click at [240, 166] on button "Select an option" at bounding box center [316, 171] width 242 height 17
type input "ex"
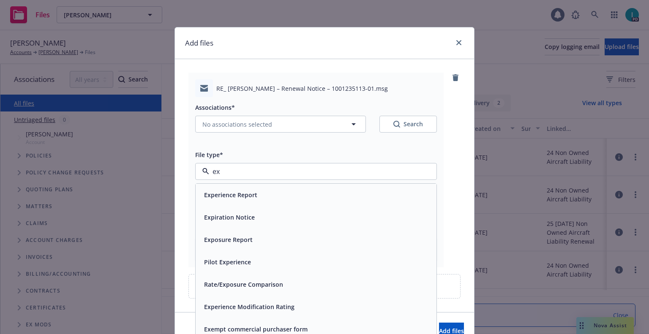
click at [221, 221] on span "Expiration Notice" at bounding box center [229, 217] width 51 height 9
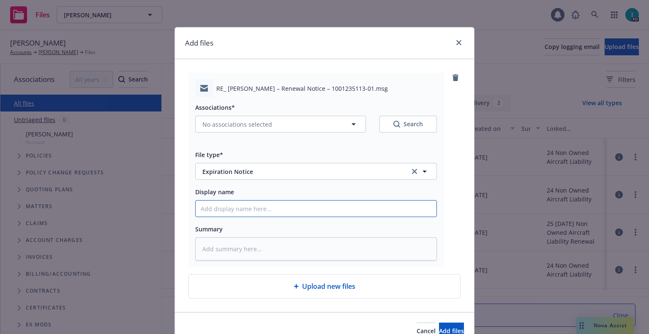
click at [215, 205] on input "Display name" at bounding box center [316, 209] width 241 height 16
type textarea "x"
type input "2"
type textarea "x"
type input "24"
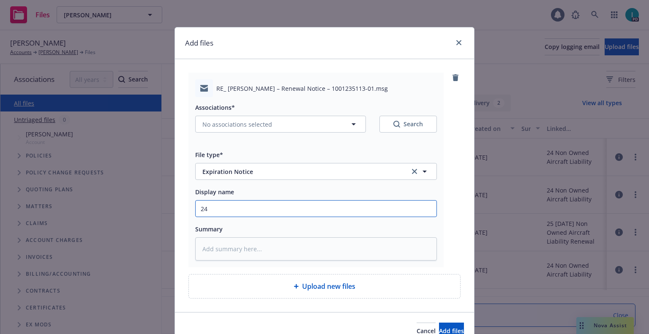
type textarea "x"
type input "24 NOWN CVS Renewal Notice 2nd"
drag, startPoint x: 307, startPoint y: 208, endPoint x: 103, endPoint y: 203, distance: 203.6
click at [103, 203] on div "Add files RE_ [PERSON_NAME] – Renewal Notice – 1001235113-01.msg Associations* …" at bounding box center [324, 167] width 649 height 334
type textarea "x"
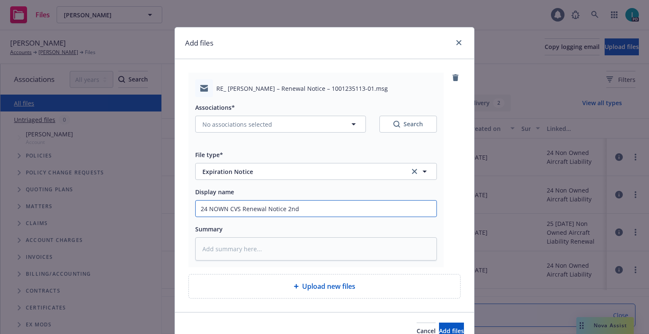
type input "2"
type textarea "x"
type input "24"
type textarea "x"
type input "24 NOWN CVS Renewal Notice 3rd"
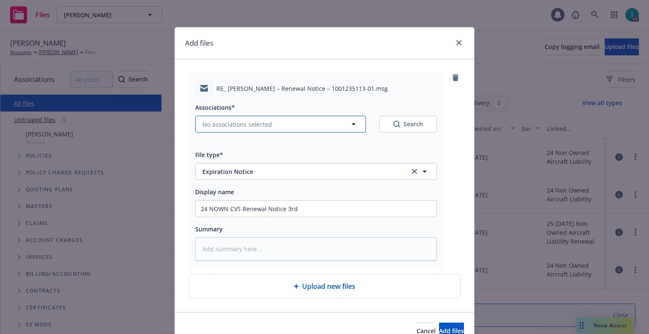
click at [231, 123] on span "No associations selected" at bounding box center [237, 124] width 70 height 9
type textarea "x"
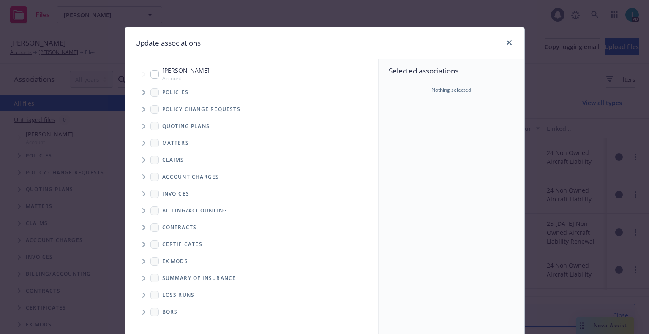
click at [143, 92] on span "Tree Example" at bounding box center [144, 93] width 14 height 14
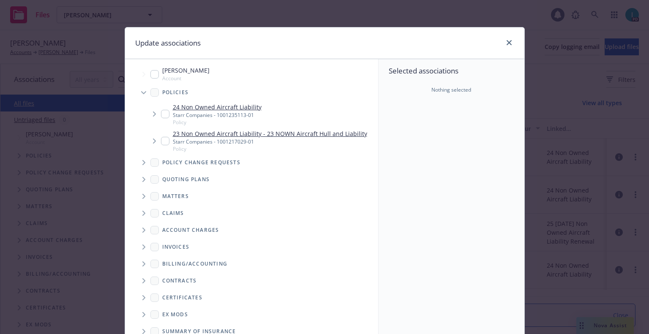
click at [163, 116] on input "Tree Example" at bounding box center [165, 114] width 8 height 8
checkbox input "true"
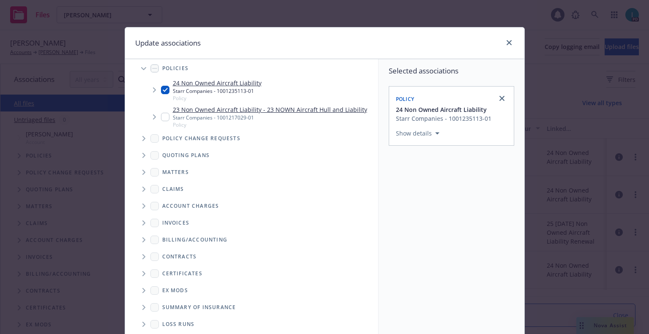
scroll to position [86, 0]
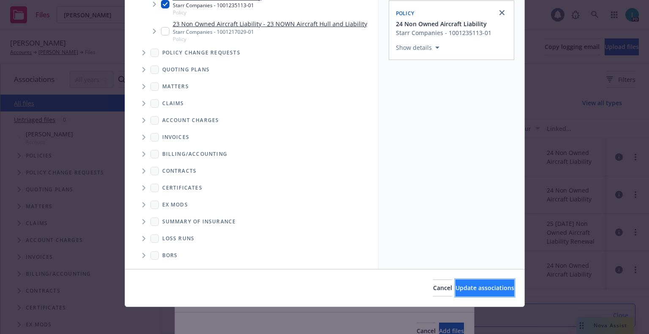
click at [459, 289] on span "Update associations" at bounding box center [484, 288] width 59 height 8
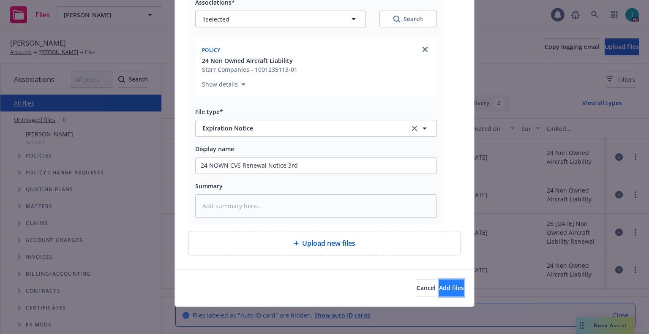
click at [439, 292] on button "Add files" at bounding box center [451, 288] width 25 height 17
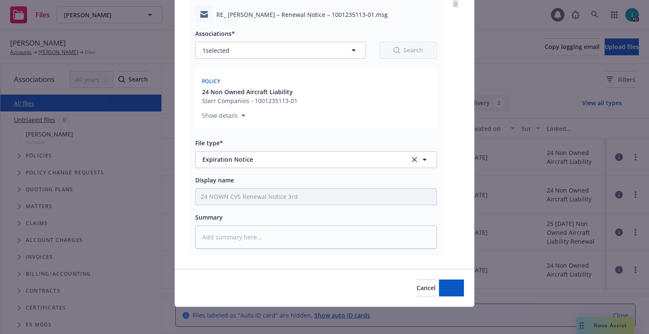
type textarea "x"
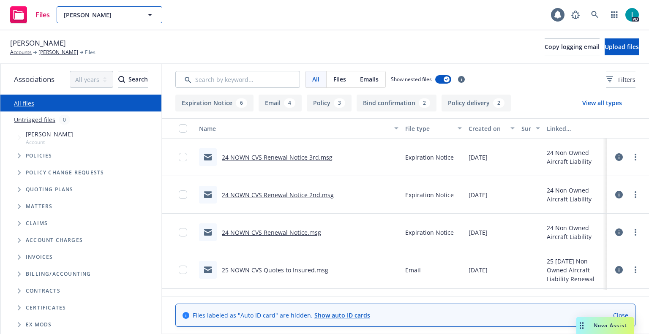
click at [103, 20] on button "[PERSON_NAME]" at bounding box center [110, 14] width 106 height 17
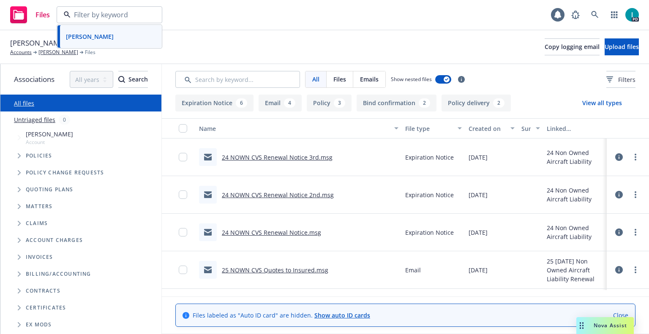
paste input "[PERSON_NAME]"
type input "[PERSON_NAME]"
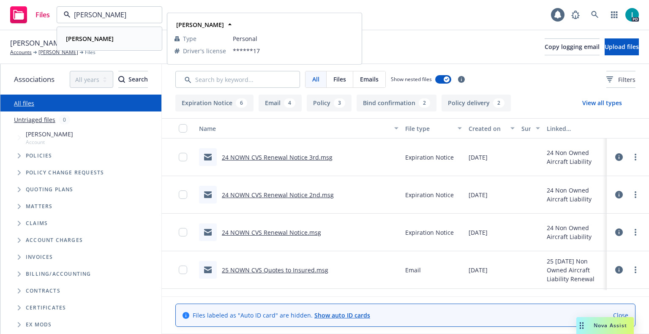
click at [107, 38] on div "[PERSON_NAME]" at bounding box center [110, 39] width 94 height 12
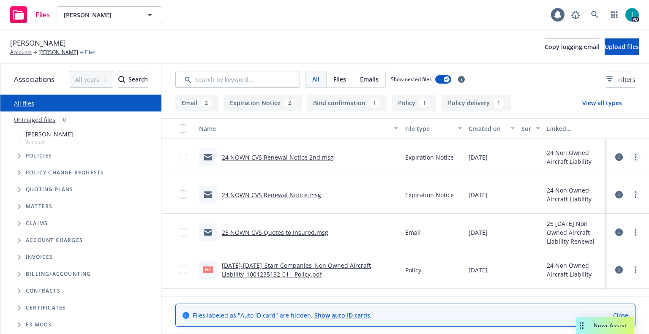
click at [636, 153] on link "more" at bounding box center [635, 157] width 10 height 10
click at [598, 190] on link "Download" at bounding box center [597, 191] width 84 height 17
click at [604, 48] on span "Upload files" at bounding box center [621, 47] width 34 height 8
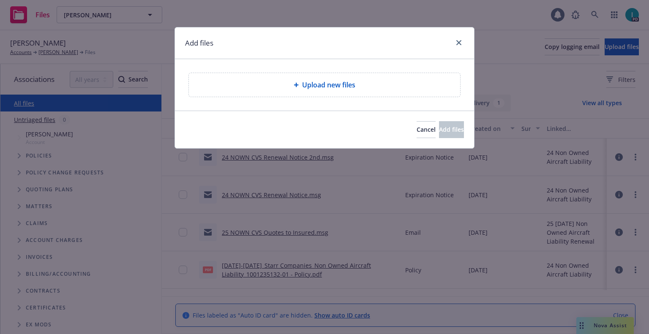
type textarea "x"
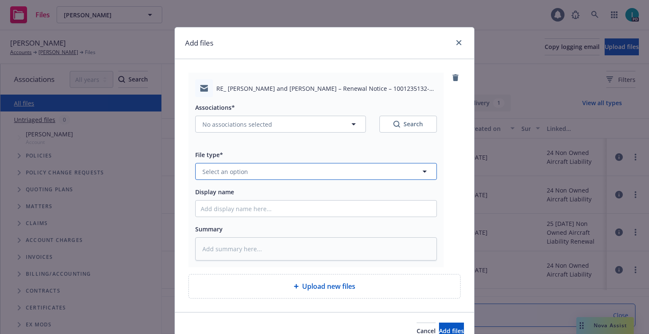
click at [240, 167] on span "Select an option" at bounding box center [225, 171] width 46 height 9
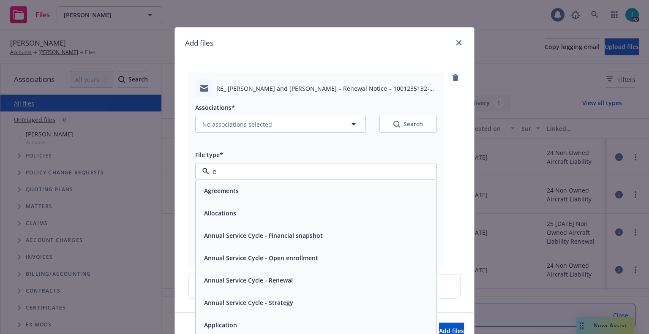
type input "ex"
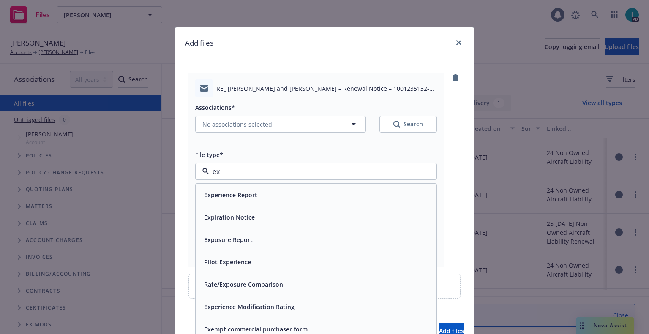
click at [230, 218] on span "Expiration Notice" at bounding box center [229, 217] width 51 height 9
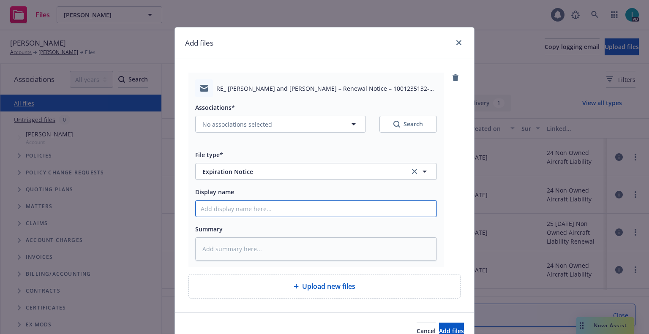
click at [234, 213] on input "Display name" at bounding box center [316, 209] width 241 height 16
type textarea "x"
type input "2"
type textarea "x"
type input "24"
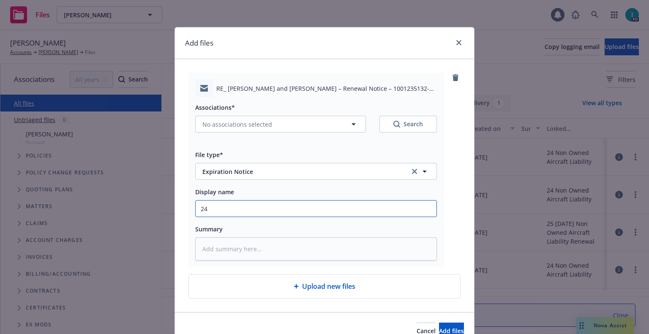
type textarea "x"
type input "24 NOWN CVS Renewal Notice 3rd"
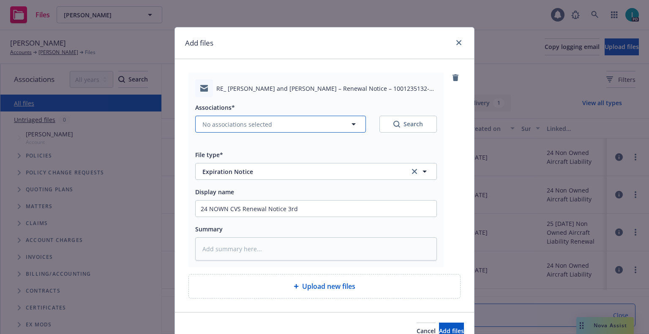
click at [221, 125] on span "No associations selected" at bounding box center [237, 124] width 70 height 9
type textarea "x"
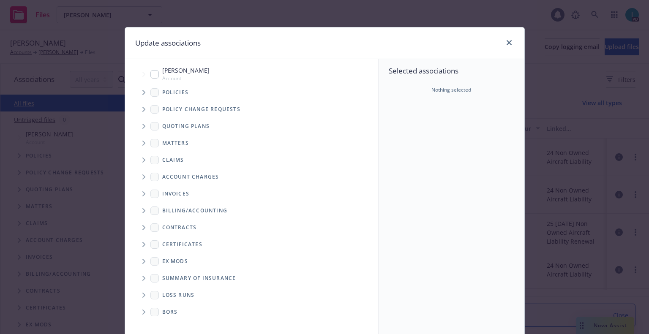
click at [142, 91] on icon "Tree Example" at bounding box center [143, 92] width 3 height 5
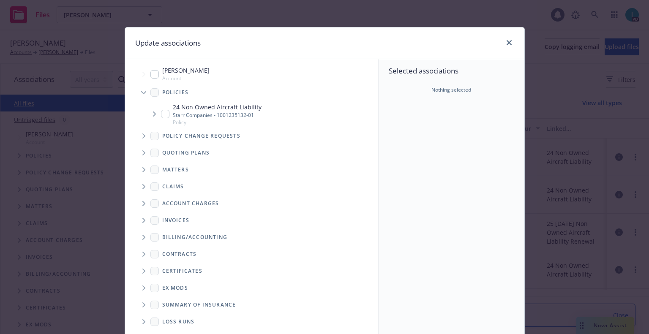
click at [161, 117] on input "Tree Example" at bounding box center [165, 114] width 8 height 8
checkbox input "true"
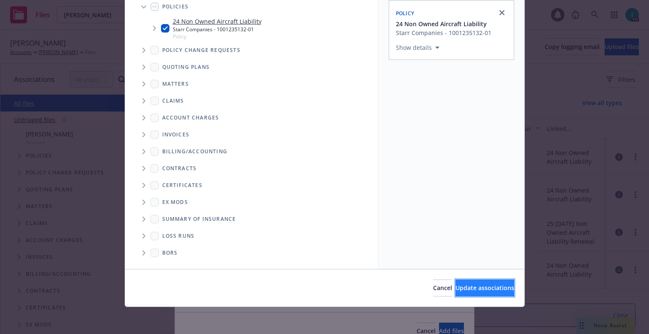
click at [461, 280] on button "Update associations" at bounding box center [484, 288] width 59 height 17
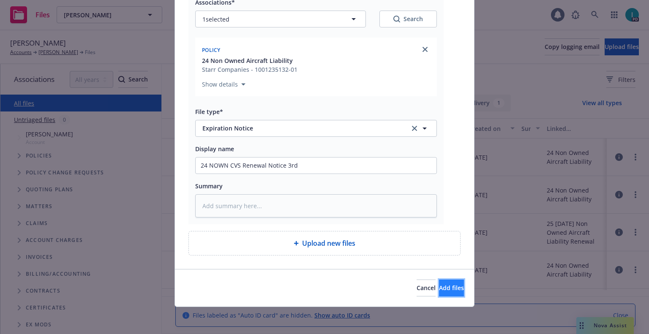
click at [439, 285] on span "Add files" at bounding box center [451, 288] width 25 height 8
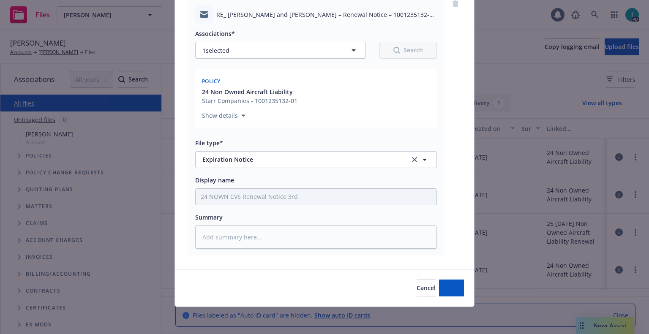
type textarea "x"
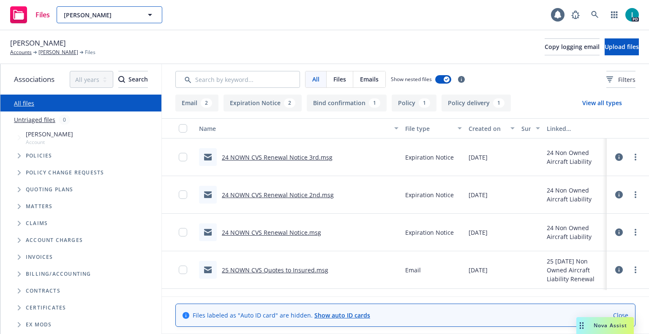
click at [84, 8] on button "[PERSON_NAME]" at bounding box center [110, 14] width 106 height 17
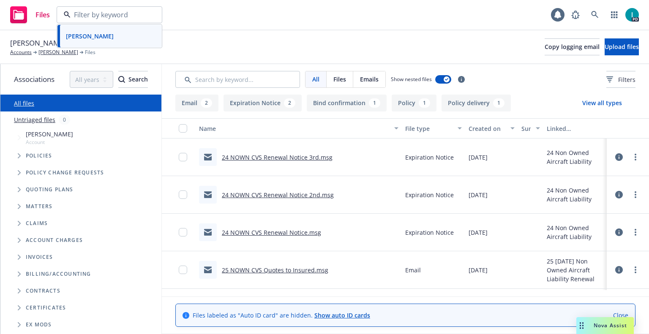
paste input "[PERSON_NAME]"
type input "[PERSON_NAME]"
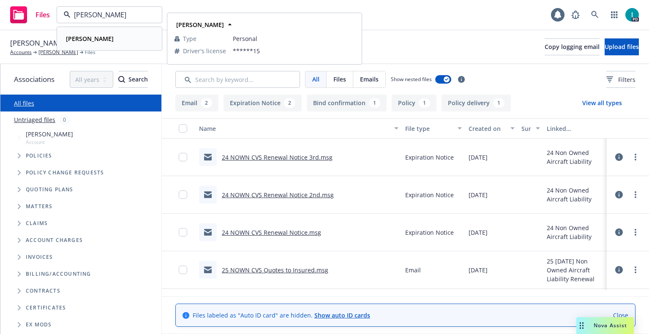
click at [120, 37] on div "[PERSON_NAME]" at bounding box center [110, 39] width 94 height 12
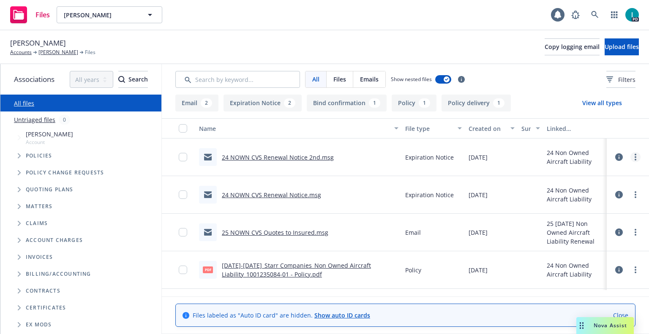
click at [635, 154] on icon "more" at bounding box center [635, 157] width 2 height 7
click at [591, 189] on link "Download" at bounding box center [597, 191] width 84 height 17
click at [607, 45] on span "Upload files" at bounding box center [621, 47] width 34 height 8
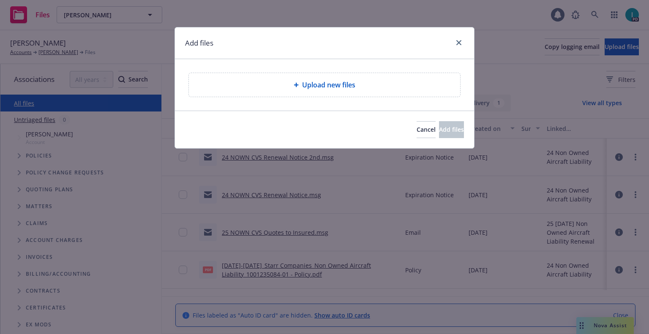
type textarea "x"
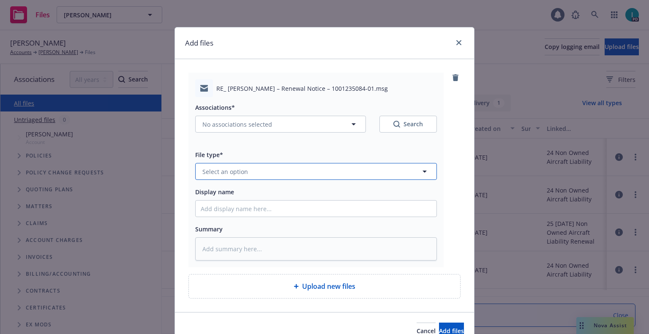
click at [234, 167] on span "Select an option" at bounding box center [225, 171] width 46 height 9
type input "x"
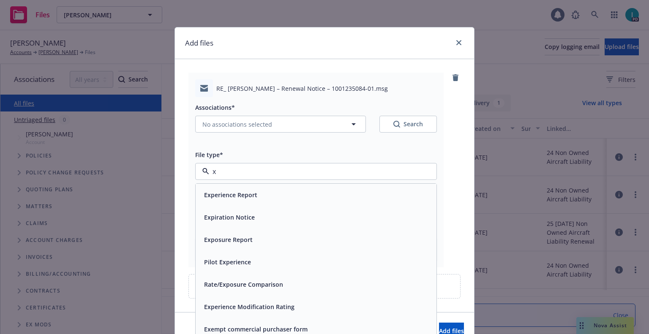
click at [230, 212] on div "Expiration Notice" at bounding box center [229, 217] width 56 height 12
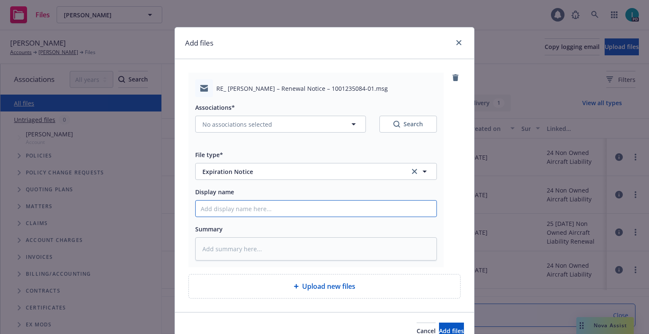
click at [234, 212] on input "Display name" at bounding box center [316, 209] width 241 height 16
type textarea "x"
type input "2"
type textarea "x"
type input "24"
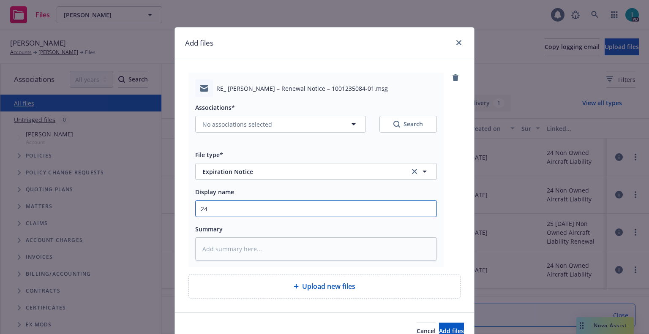
type textarea "x"
type input "24 NOWN CVS Renewal Notice 3rd"
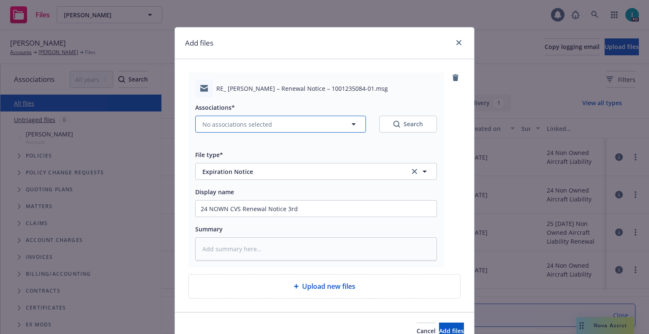
click at [219, 133] on button "No associations selected" at bounding box center [280, 124] width 171 height 17
type textarea "x"
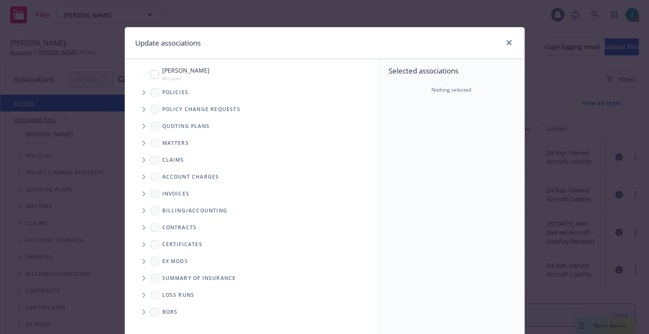
click at [139, 97] on span "Tree Example" at bounding box center [144, 93] width 14 height 14
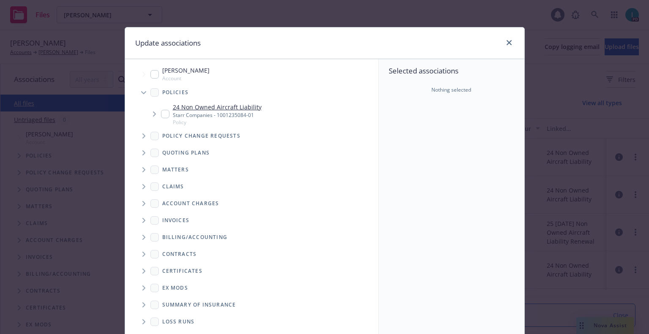
click at [161, 111] on input "Tree Example" at bounding box center [165, 114] width 8 height 8
checkbox input "true"
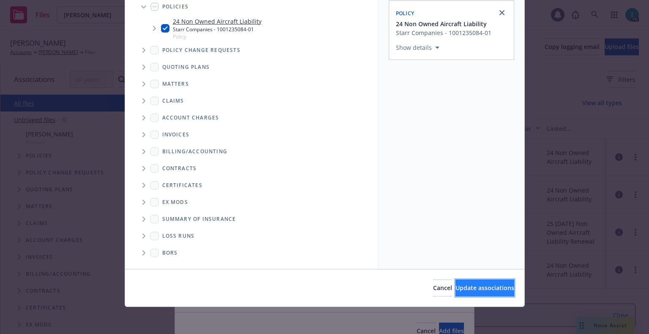
click at [492, 287] on span "Update associations" at bounding box center [484, 288] width 59 height 8
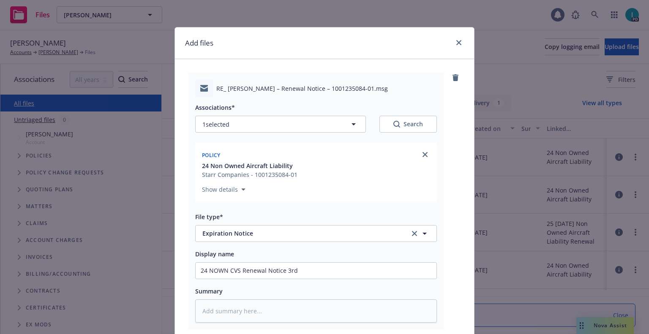
scroll to position [105, 0]
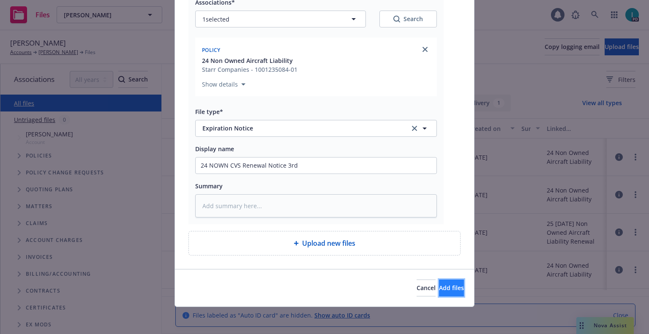
click at [439, 287] on span "Add files" at bounding box center [451, 288] width 25 height 8
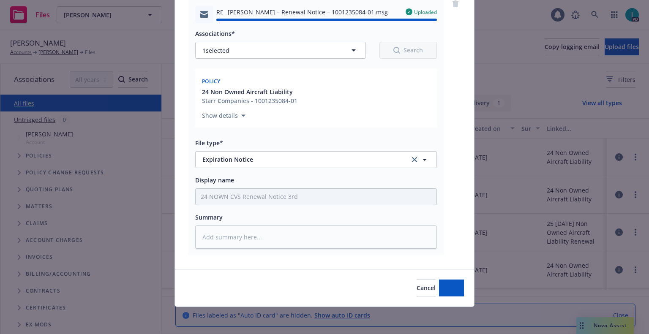
type textarea "x"
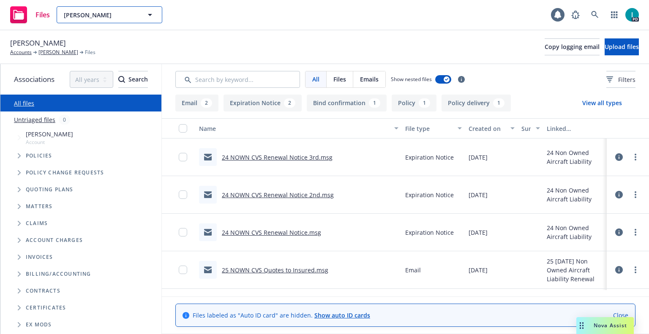
click at [85, 14] on span "[PERSON_NAME]" at bounding box center [100, 15] width 73 height 9
paste input "[PERSON_NAME]"
type input "[PERSON_NAME]"
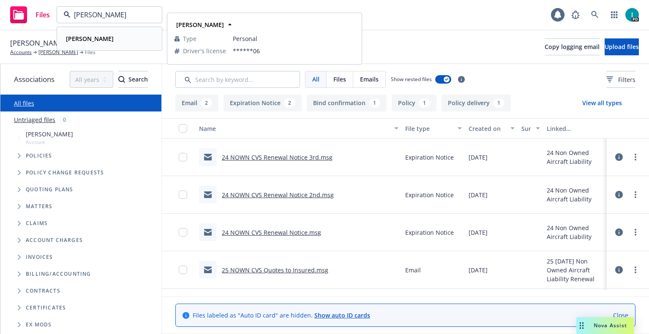
click at [108, 41] on div "[PERSON_NAME]" at bounding box center [110, 39] width 94 height 12
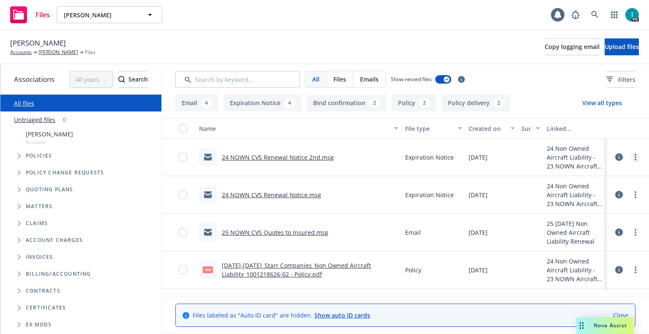
click at [632, 154] on link "more" at bounding box center [635, 157] width 10 height 10
click at [576, 185] on link "Download" at bounding box center [597, 191] width 84 height 17
click at [604, 49] on span "Upload files" at bounding box center [621, 47] width 34 height 8
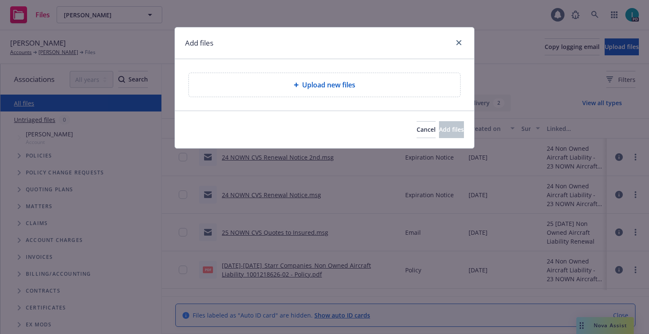
type textarea "x"
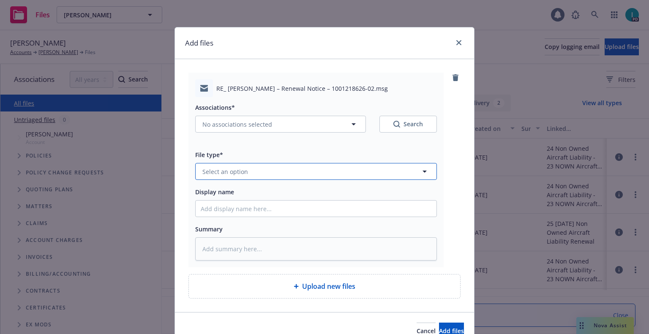
click at [206, 170] on span "Select an option" at bounding box center [225, 171] width 46 height 9
type input "ex"
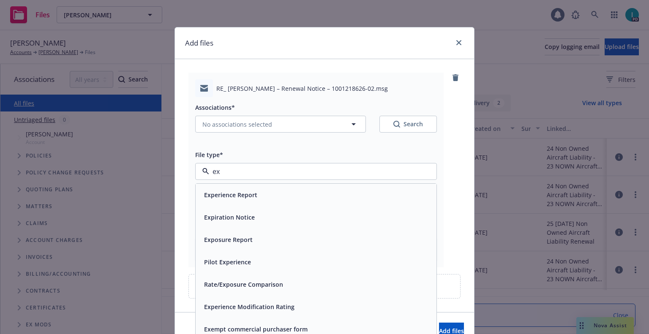
click at [229, 212] on div "Expiration Notice" at bounding box center [229, 217] width 56 height 12
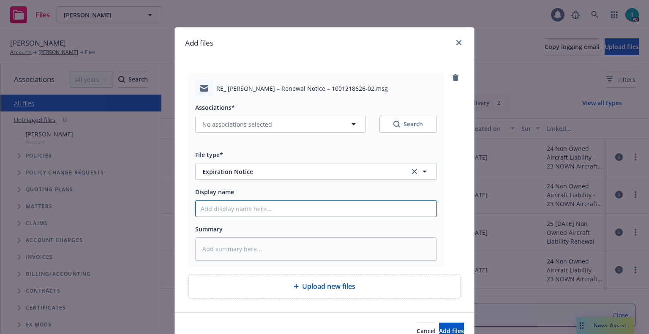
click at [229, 212] on input "Display name" at bounding box center [316, 209] width 241 height 16
type textarea "x"
type input "2"
type textarea "x"
type input "24"
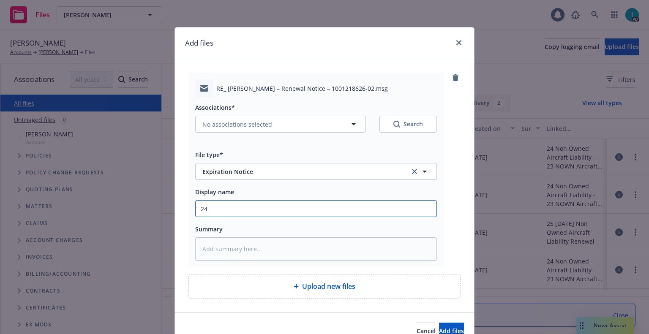
type textarea "x"
type input "24 NOWN CVS Renewal Notice 3rd"
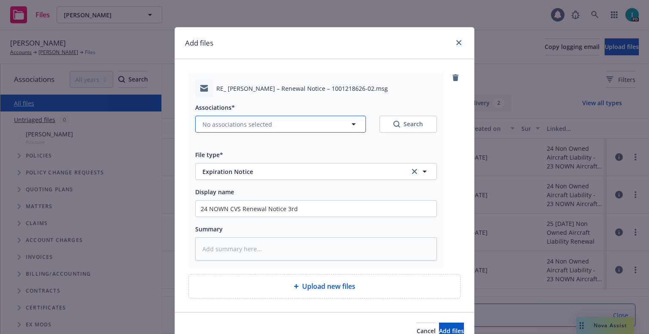
click at [215, 126] on span "No associations selected" at bounding box center [237, 124] width 70 height 9
type textarea "x"
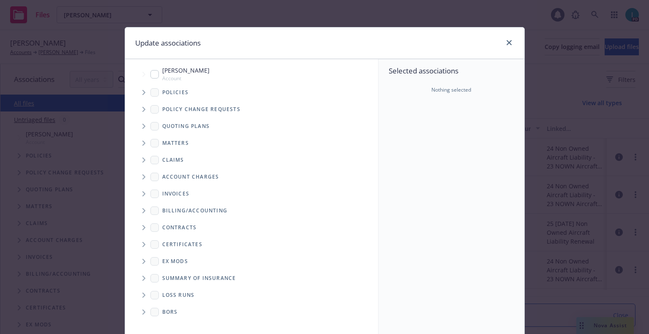
click at [137, 94] on span "Tree Example" at bounding box center [144, 93] width 14 height 14
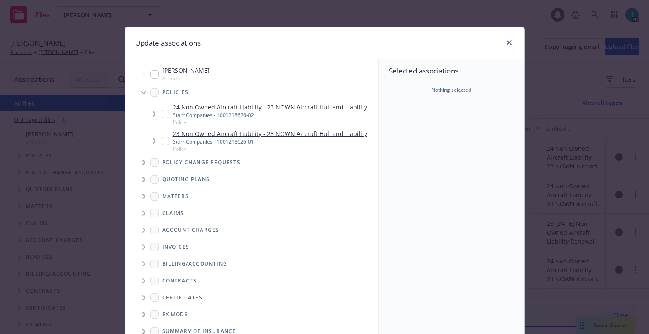
click at [161, 114] on input "Tree Example" at bounding box center [165, 114] width 8 height 8
checkbox input "true"
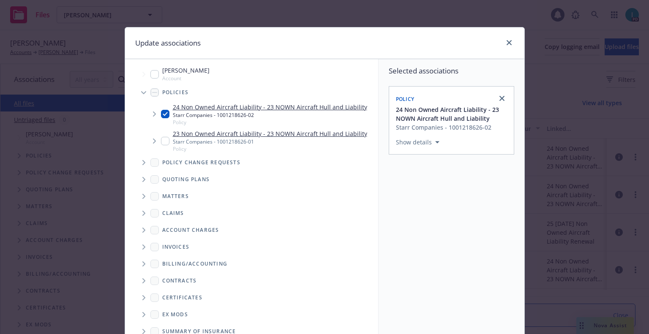
scroll to position [86, 0]
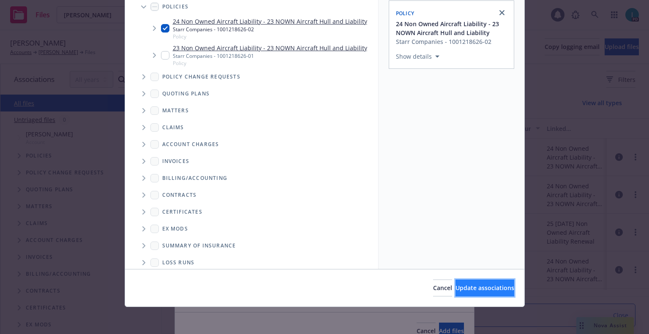
click at [469, 284] on span "Update associations" at bounding box center [484, 288] width 59 height 8
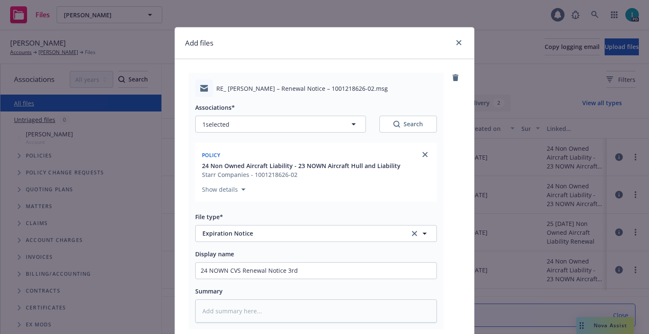
scroll to position [105, 0]
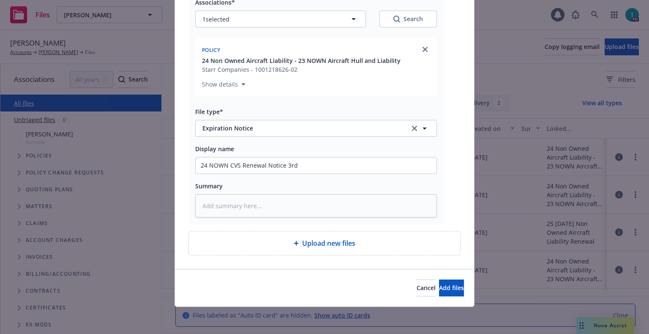
click at [434, 297] on div "Cancel Add files" at bounding box center [324, 288] width 299 height 38
click at [439, 292] on button "Add files" at bounding box center [451, 288] width 25 height 17
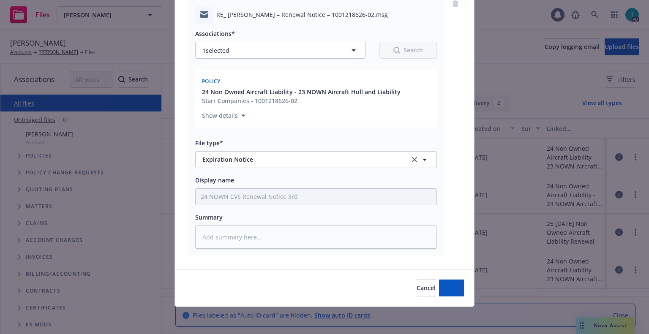
scroll to position [74, 0]
type textarea "x"
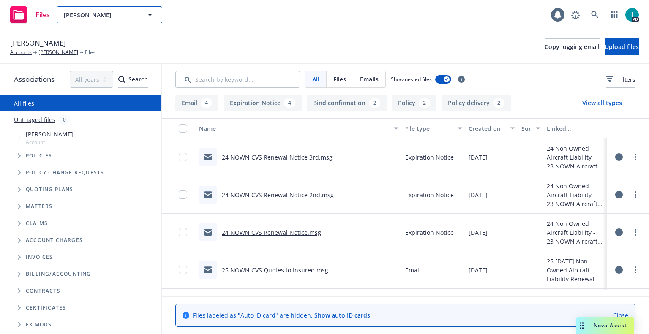
click at [91, 19] on span "[PERSON_NAME]" at bounding box center [100, 15] width 73 height 9
paste input "[PERSON_NAME]"
type input "[PERSON_NAME]"
click at [120, 37] on div "[PERSON_NAME]" at bounding box center [110, 39] width 94 height 12
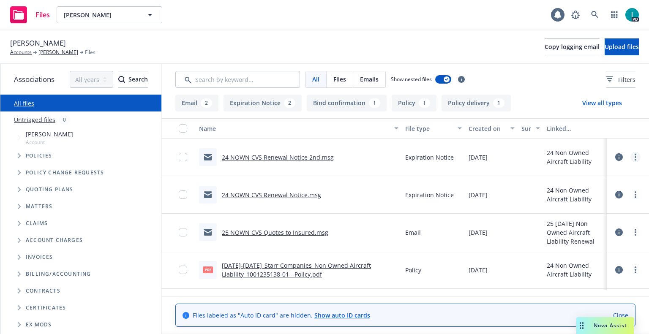
click at [631, 157] on link "more" at bounding box center [635, 157] width 10 height 10
click at [584, 192] on link "Download" at bounding box center [597, 191] width 84 height 17
click at [604, 48] on span "Upload files" at bounding box center [621, 47] width 34 height 8
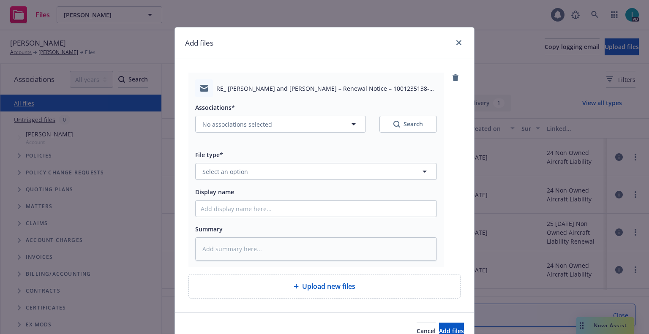
type textarea "x"
click at [233, 167] on span "Select an option" at bounding box center [225, 171] width 46 height 9
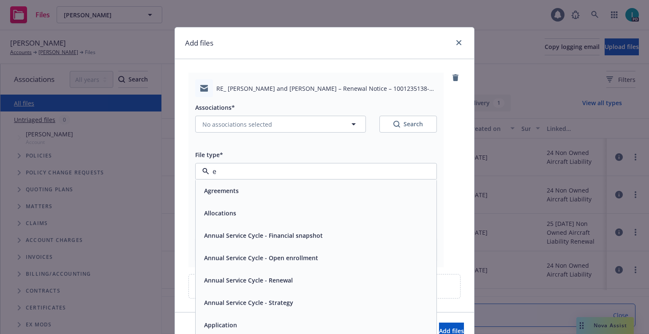
type input "ex"
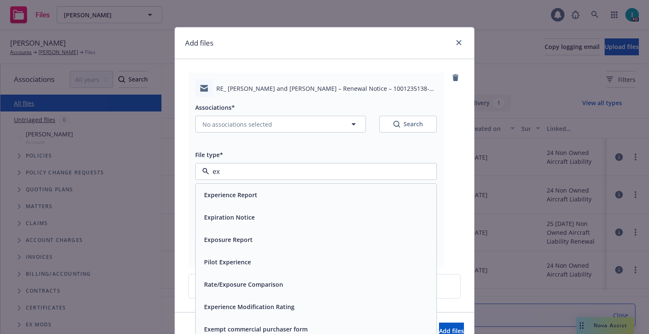
click at [227, 213] on span "Expiration Notice" at bounding box center [229, 217] width 51 height 9
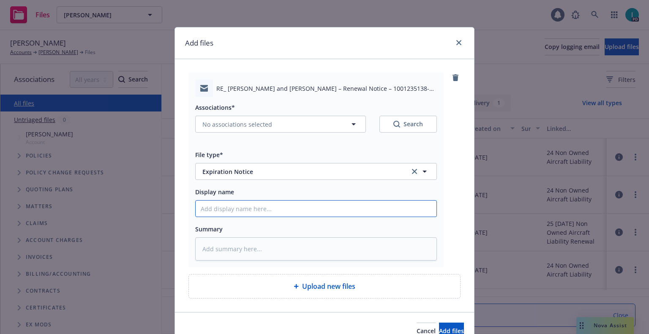
click at [236, 208] on input "Display name" at bounding box center [316, 209] width 241 height 16
type textarea "x"
type input "2"
type textarea "x"
type input "24"
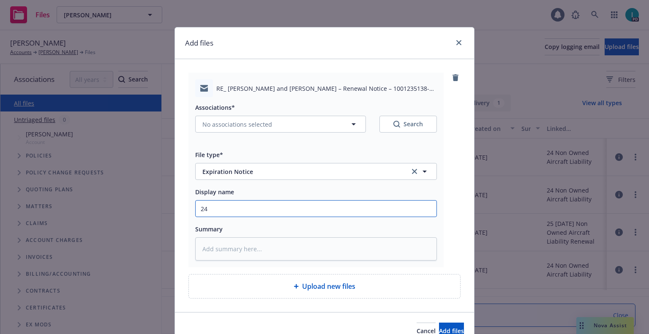
type textarea "x"
type input "24 NOWN CVS Renewal Notice 3rd"
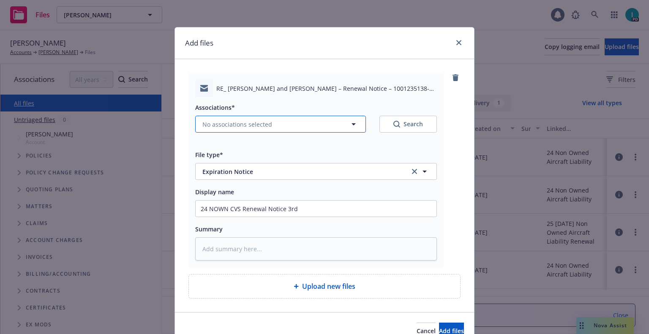
click at [220, 121] on span "No associations selected" at bounding box center [237, 124] width 70 height 9
type textarea "x"
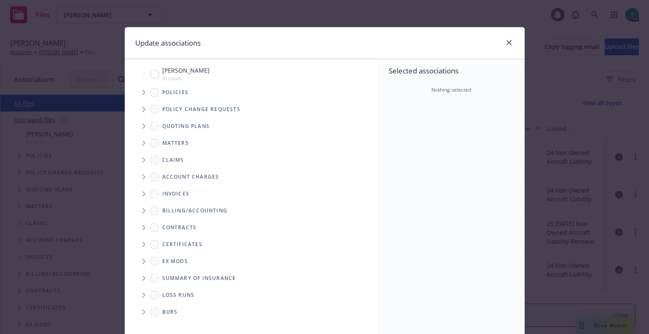
click at [137, 87] on span "Tree Example" at bounding box center [144, 93] width 14 height 14
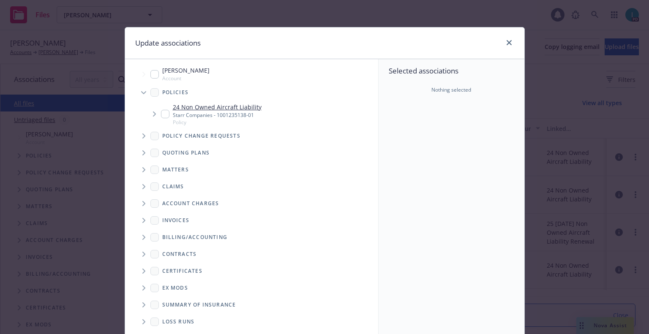
click at [166, 117] on div "24 Non Owned Aircraft Liability Starr Companies - 1001235138-01 Policy" at bounding box center [211, 114] width 101 height 23
checkbox input "true"
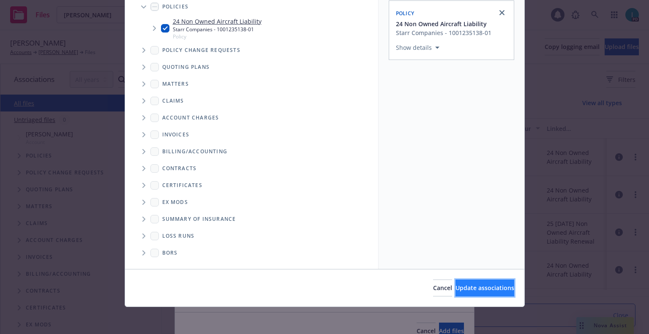
click at [469, 289] on span "Update associations" at bounding box center [484, 288] width 59 height 8
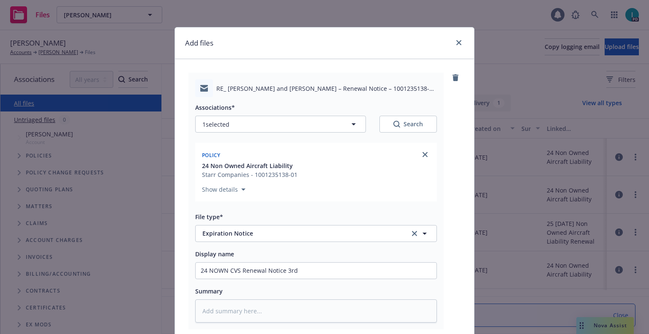
scroll to position [105, 0]
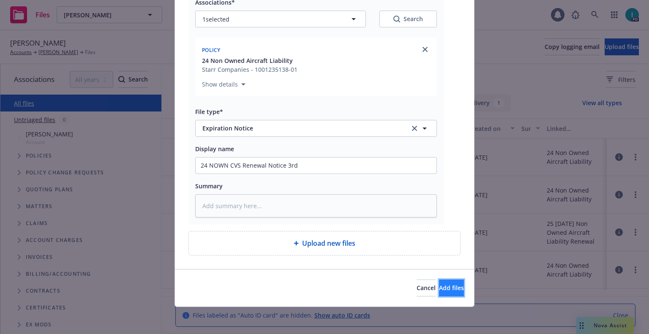
click at [449, 289] on button "Add files" at bounding box center [451, 288] width 25 height 17
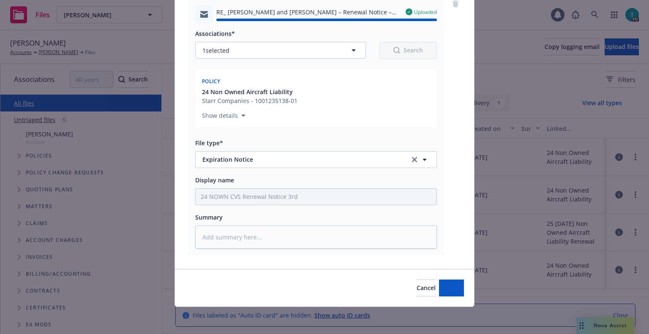
type textarea "x"
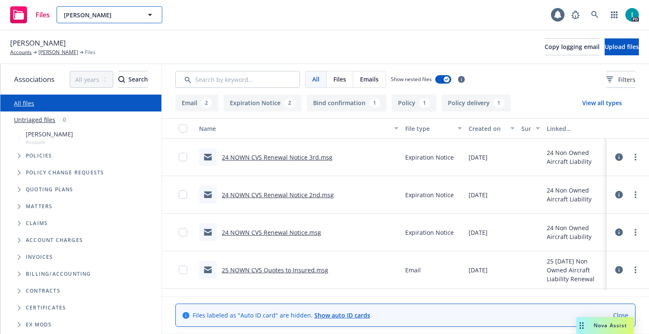
click at [98, 11] on span "[PERSON_NAME]" at bounding box center [100, 15] width 73 height 9
paste input "Bekk [PERSON_NAME]"
type input "Bekk [PERSON_NAME]"
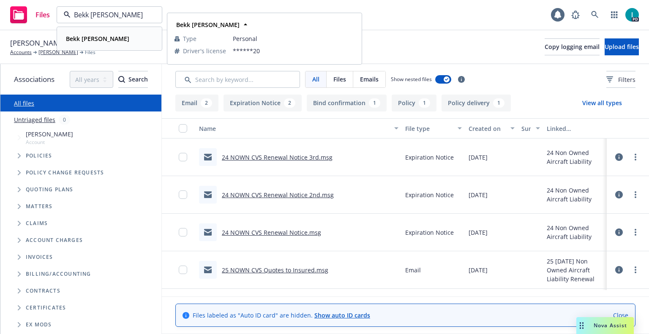
click at [112, 33] on div "Bekk [PERSON_NAME]" at bounding box center [110, 39] width 94 height 12
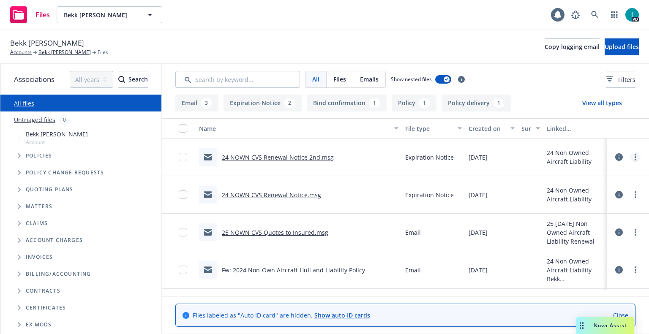
click at [631, 160] on link "more" at bounding box center [635, 157] width 10 height 10
click at [595, 188] on link "Download" at bounding box center [597, 191] width 84 height 17
click at [604, 49] on span "Upload files" at bounding box center [621, 47] width 34 height 8
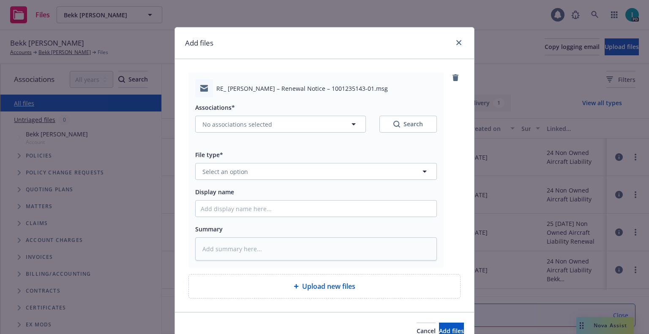
type textarea "x"
click at [233, 172] on span "Select an option" at bounding box center [225, 171] width 46 height 9
type input "ex"
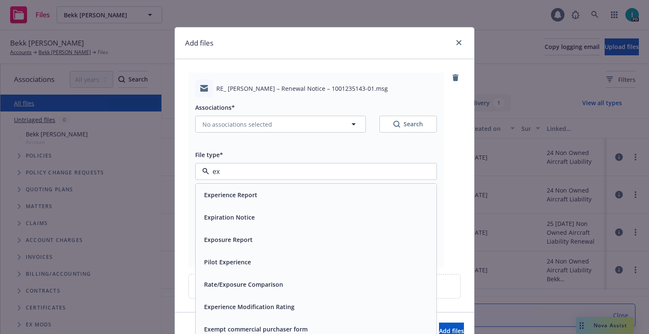
click at [228, 214] on span "Expiration Notice" at bounding box center [229, 217] width 51 height 9
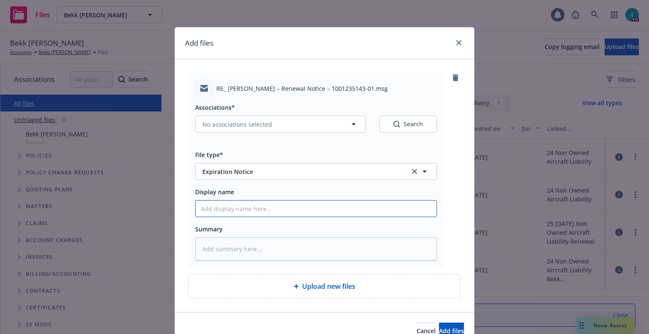
click at [229, 212] on input "Display name" at bounding box center [316, 209] width 241 height 16
type textarea "x"
type input "2"
type textarea "x"
type input "24"
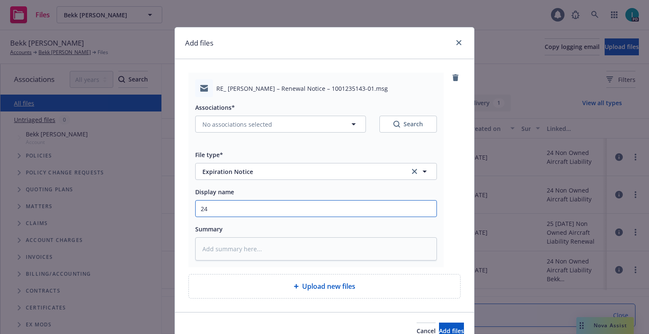
type textarea "x"
type input "24 NOWN CVS Renewal Notice 3rd"
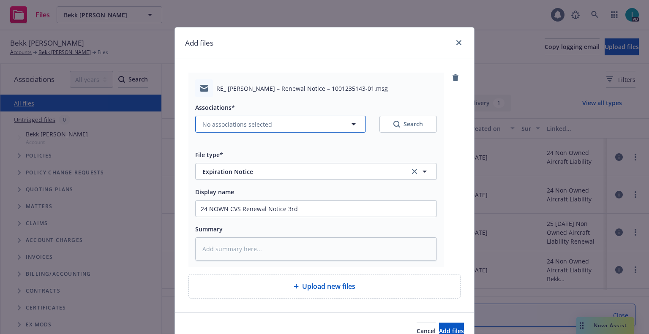
click at [237, 123] on span "No associations selected" at bounding box center [237, 124] width 70 height 9
type textarea "x"
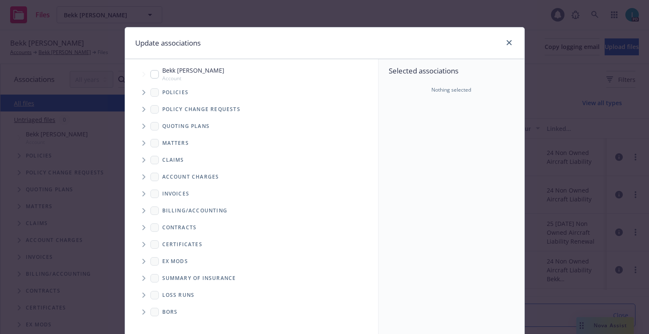
click at [142, 93] on icon "Tree Example" at bounding box center [143, 92] width 3 height 5
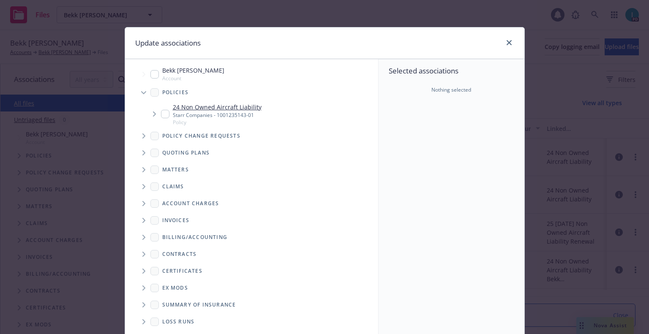
click at [163, 109] on div "24 Non Owned Aircraft Liability Starr Companies - 1001235143-01 Policy" at bounding box center [211, 114] width 101 height 23
checkbox input "true"
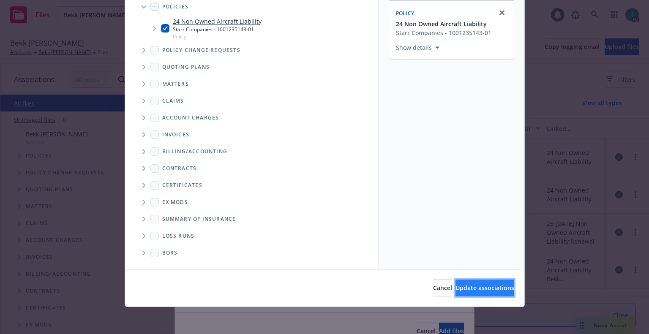
click at [470, 294] on button "Update associations" at bounding box center [484, 288] width 59 height 17
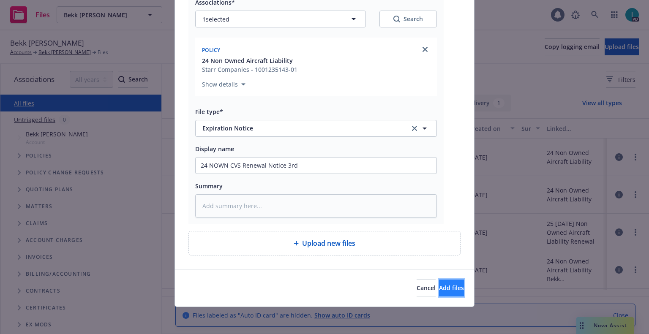
click at [446, 288] on span "Add files" at bounding box center [451, 288] width 25 height 8
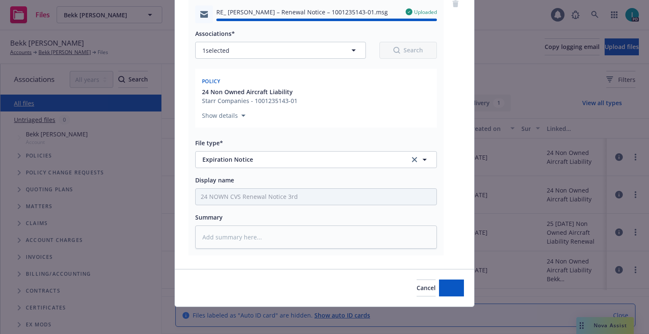
type textarea "x"
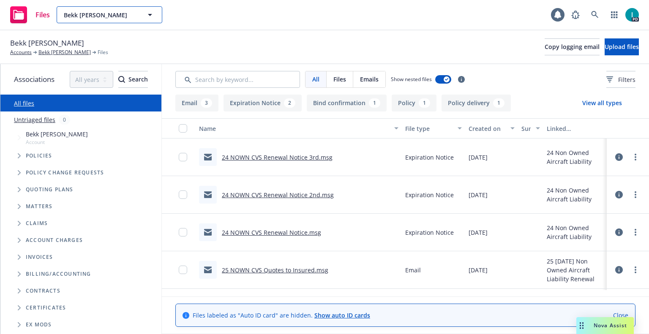
click at [92, 19] on button "Bekk [PERSON_NAME]" at bounding box center [110, 14] width 106 height 17
paste input "Prodpran Amorchaisub"
type input "Prodpran Amorchaisub"
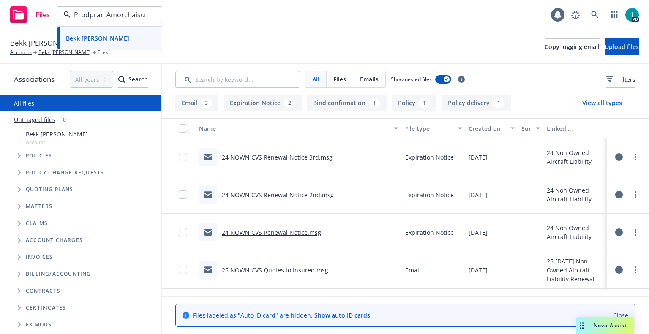
scroll to position [0, 3]
click at [120, 37] on strong "Prodpran Amorchaisub" at bounding box center [99, 39] width 67 height 8
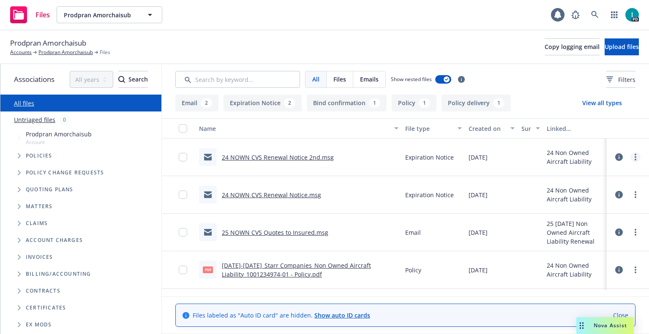
click at [634, 157] on circle "more" at bounding box center [635, 157] width 2 height 2
click at [592, 193] on link "Download" at bounding box center [597, 191] width 84 height 17
click at [604, 40] on button "Upload files" at bounding box center [621, 46] width 34 height 17
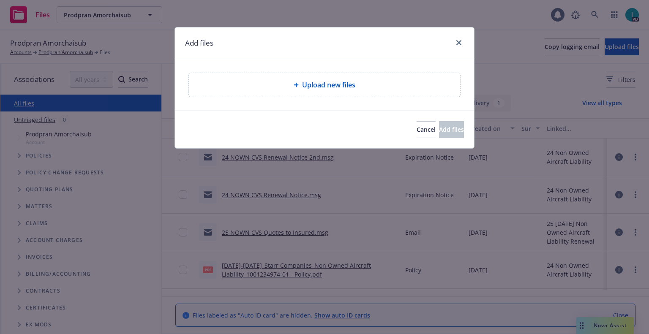
type textarea "x"
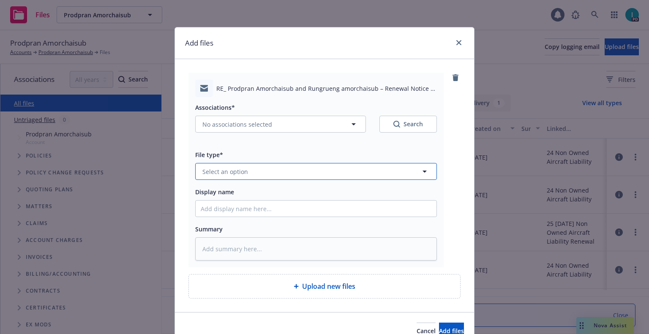
click at [227, 173] on span "Select an option" at bounding box center [225, 171] width 46 height 9
type input "x"
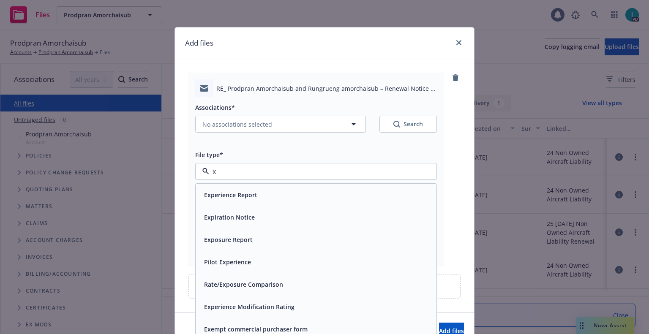
click at [231, 216] on span "Expiration Notice" at bounding box center [229, 217] width 51 height 9
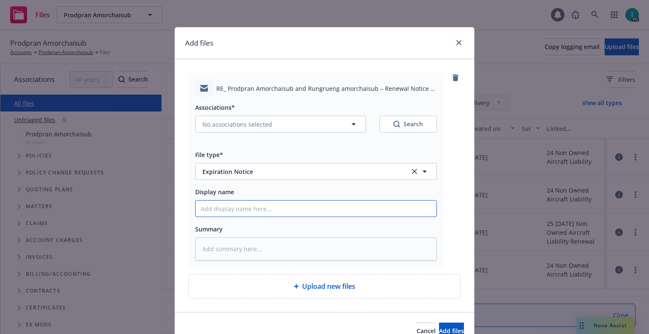
click at [234, 206] on input "Display name" at bounding box center [316, 209] width 241 height 16
type textarea "x"
type input "2"
type textarea "x"
type input "24"
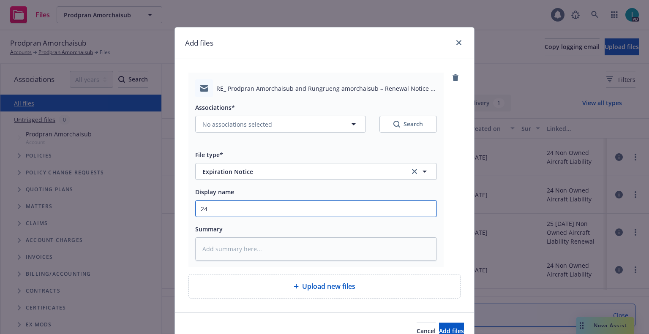
type textarea "x"
type input "24 NOWN CVS Renewal Notice 3rd"
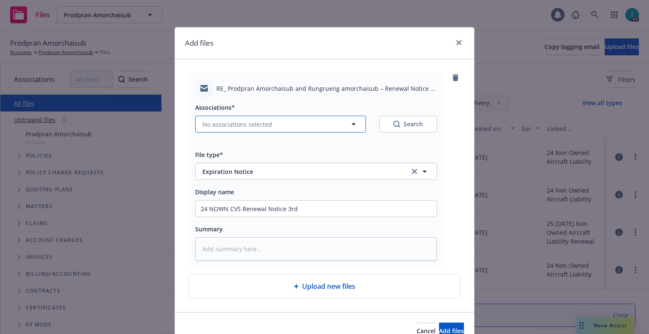
click at [230, 128] on span "No associations selected" at bounding box center [237, 124] width 70 height 9
type textarea "x"
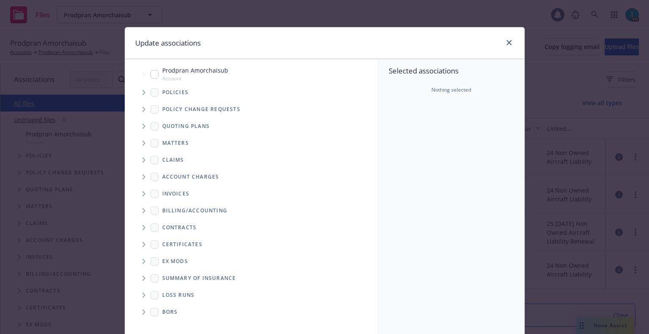
click at [142, 92] on icon "Tree Example" at bounding box center [143, 92] width 3 height 5
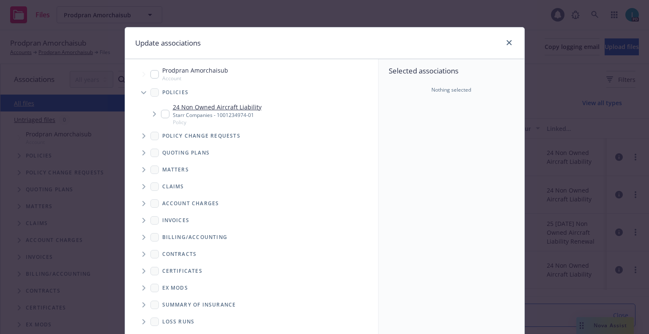
click at [161, 115] on input "Tree Example" at bounding box center [165, 114] width 8 height 8
checkbox input "true"
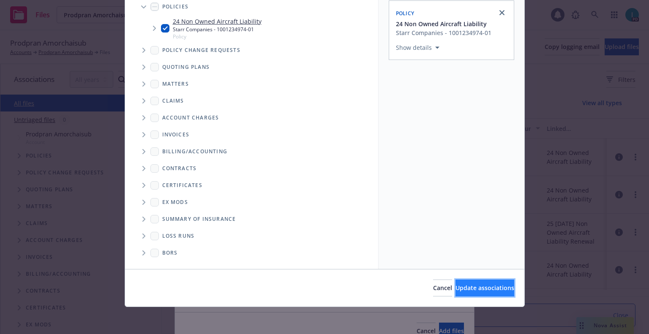
click at [477, 291] on span "Update associations" at bounding box center [484, 288] width 59 height 8
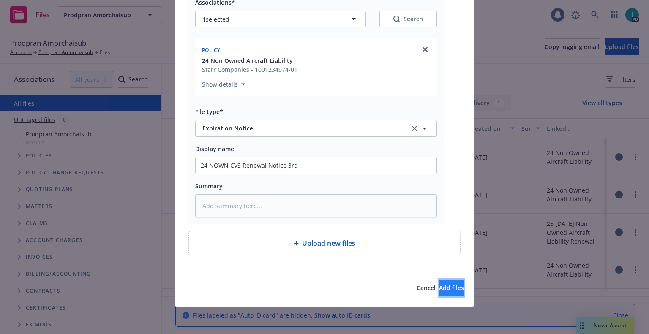
click at [442, 283] on button "Add files" at bounding box center [451, 288] width 25 height 17
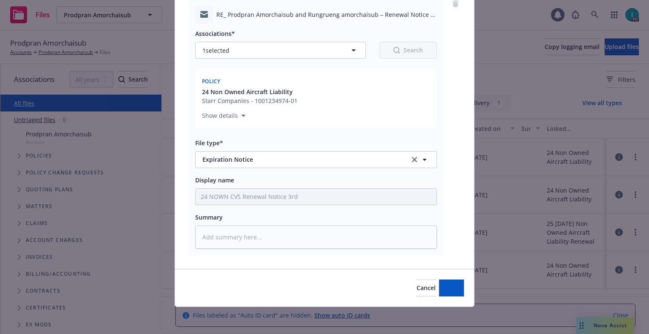
scroll to position [74, 0]
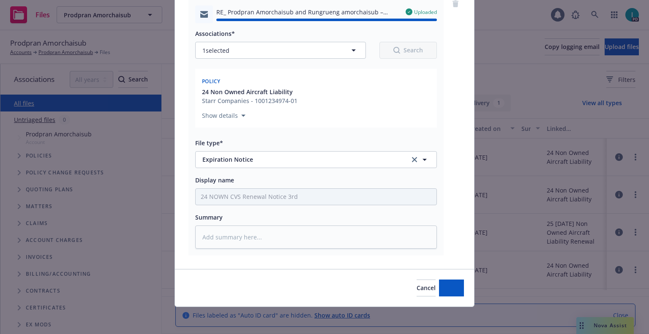
type textarea "x"
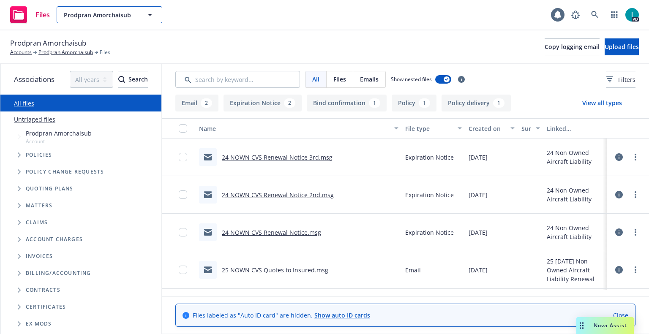
click at [123, 16] on span "Prodpran Amorchaisub" at bounding box center [100, 15] width 73 height 9
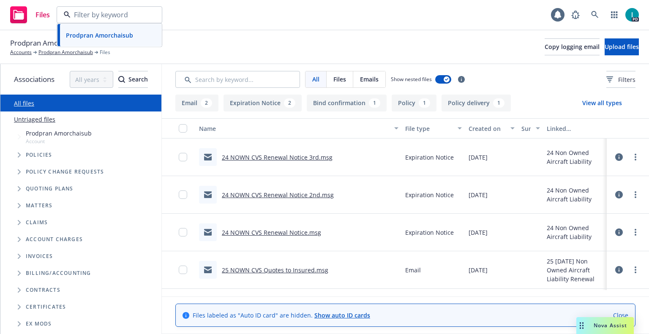
scroll to position [0, 0]
paste input "[PERSON_NAME]"
type input "[PERSON_NAME]"
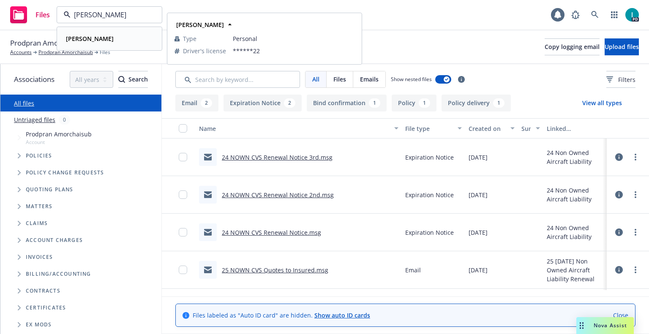
click at [104, 40] on strong "[PERSON_NAME]" at bounding box center [90, 39] width 48 height 8
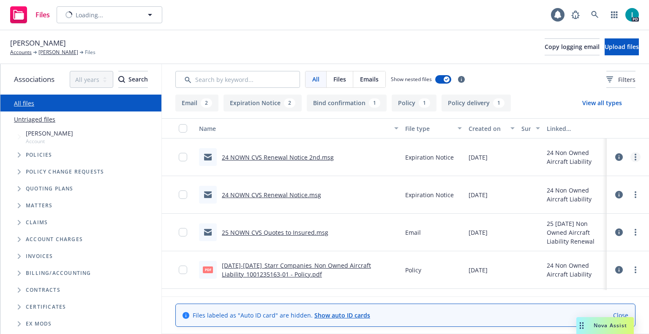
click at [636, 156] on link "more" at bounding box center [635, 157] width 10 height 10
click at [595, 189] on link "Download" at bounding box center [597, 191] width 84 height 17
click at [608, 44] on span "Upload files" at bounding box center [621, 47] width 34 height 8
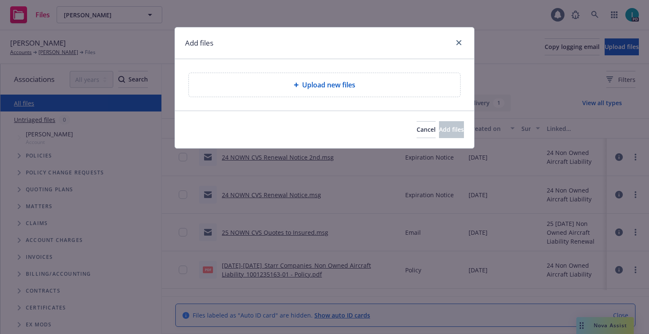
type textarea "x"
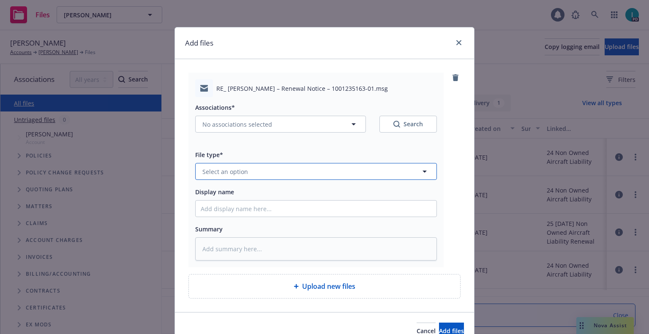
click at [215, 166] on button "Select an option" at bounding box center [316, 171] width 242 height 17
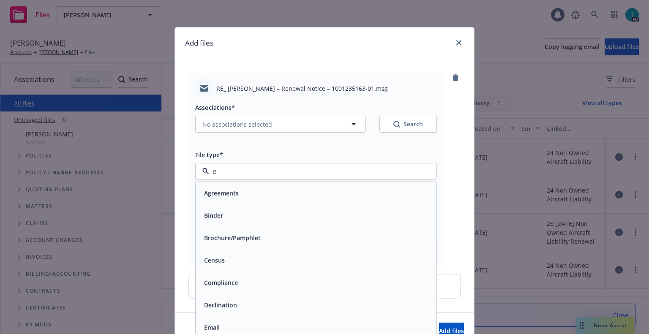
type input "ex"
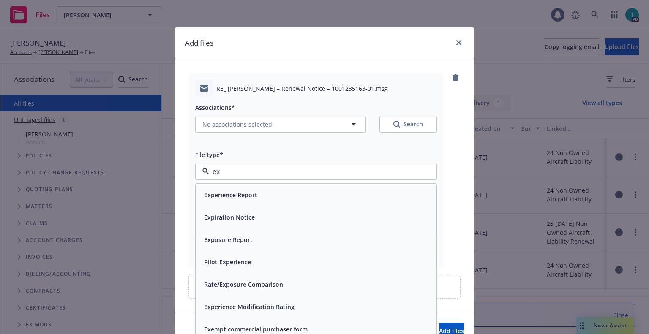
click at [237, 214] on span "Expiration Notice" at bounding box center [229, 217] width 51 height 9
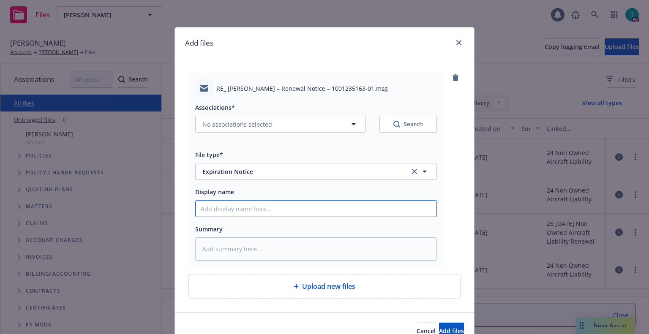
click at [240, 212] on input "Display name" at bounding box center [316, 209] width 241 height 16
type textarea "x"
type input "2"
type textarea "x"
type input "24"
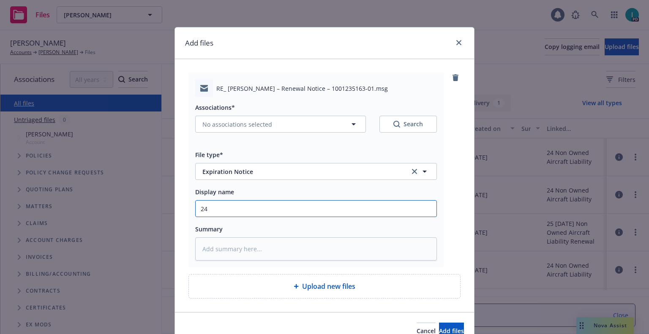
type textarea "x"
type input "24 NOWN CVS Renewal Notice 3rd"
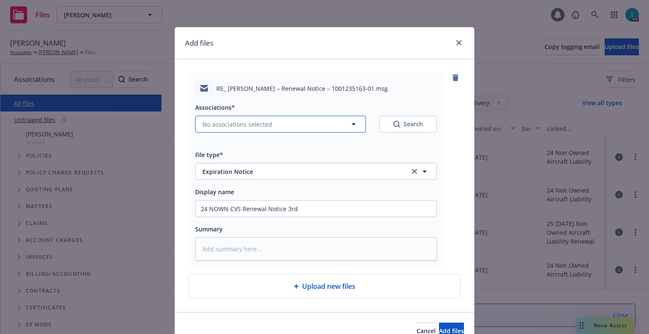
click at [223, 122] on span "No associations selected" at bounding box center [237, 124] width 70 height 9
type textarea "x"
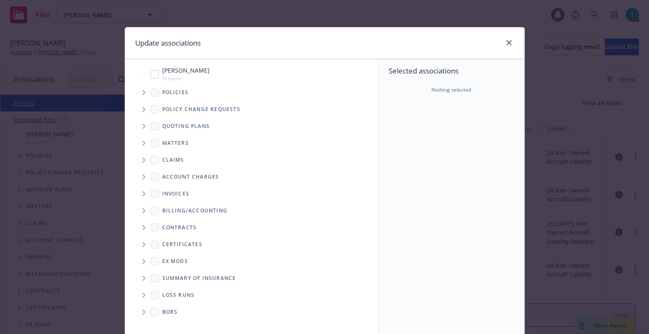
click at [142, 88] on span "Tree Example" at bounding box center [144, 93] width 14 height 14
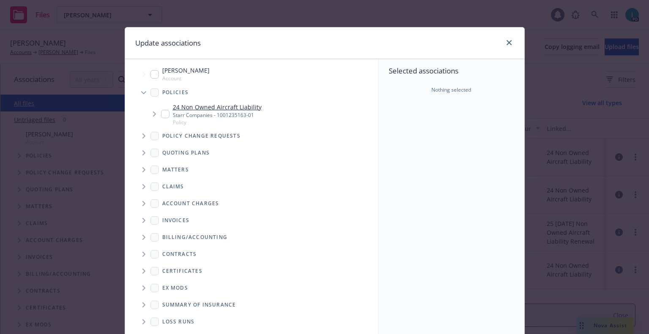
click at [162, 116] on input "Tree Example" at bounding box center [165, 114] width 8 height 8
checkbox input "true"
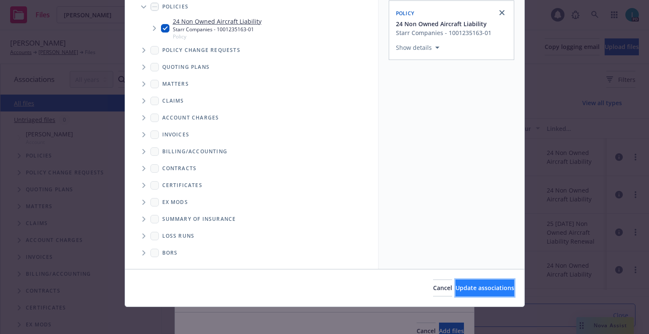
click at [469, 281] on button "Update associations" at bounding box center [484, 288] width 59 height 17
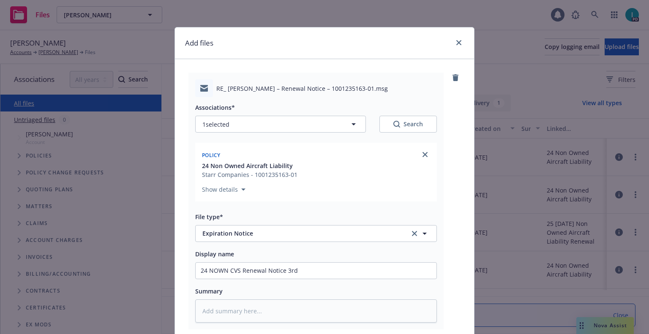
scroll to position [105, 0]
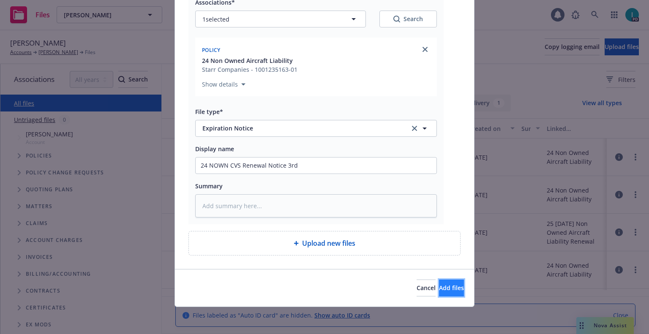
click at [445, 294] on button "Add files" at bounding box center [451, 288] width 25 height 17
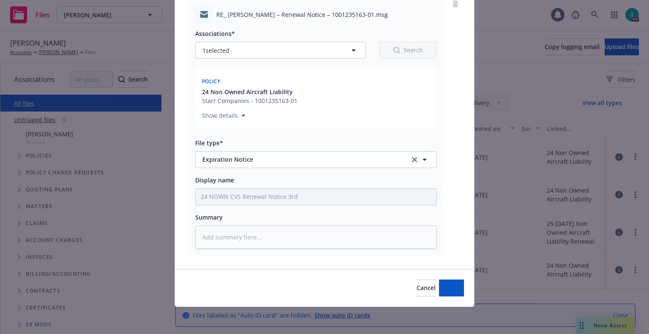
type textarea "x"
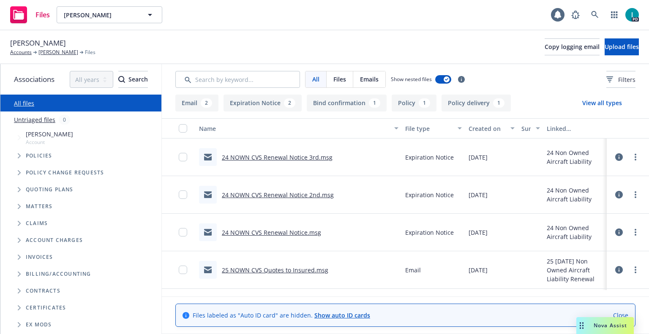
click at [87, 3] on div "Files [PERSON_NAME] [PERSON_NAME] 1 PD" at bounding box center [324, 15] width 649 height 30
click at [90, 8] on button "[PERSON_NAME]" at bounding box center [110, 14] width 106 height 17
paste input "[PERSON_NAME]"
type input "[PERSON_NAME]"
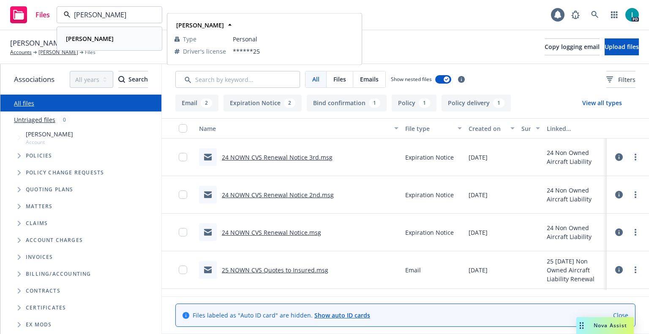
click at [119, 41] on div "[PERSON_NAME]" at bounding box center [110, 39] width 94 height 12
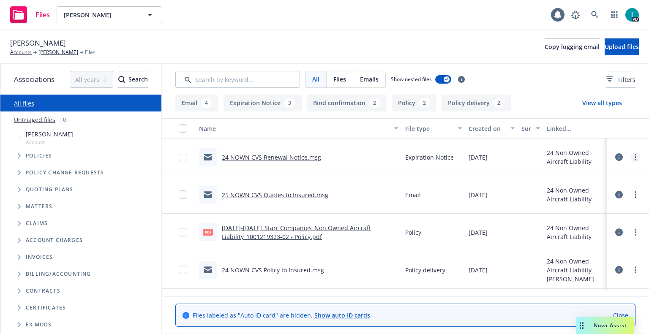
click at [636, 158] on link "more" at bounding box center [635, 157] width 10 height 10
click at [597, 190] on link "Download" at bounding box center [597, 191] width 84 height 17
click at [605, 45] on span "Upload files" at bounding box center [621, 47] width 34 height 8
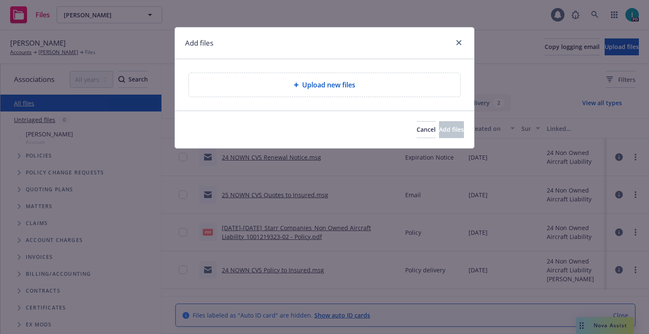
type textarea "x"
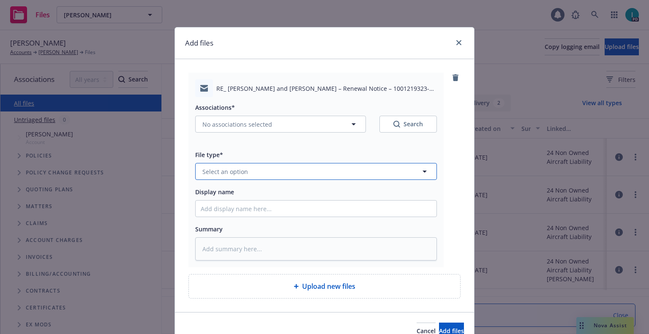
click at [238, 167] on span "Select an option" at bounding box center [225, 171] width 46 height 9
type input "ex"
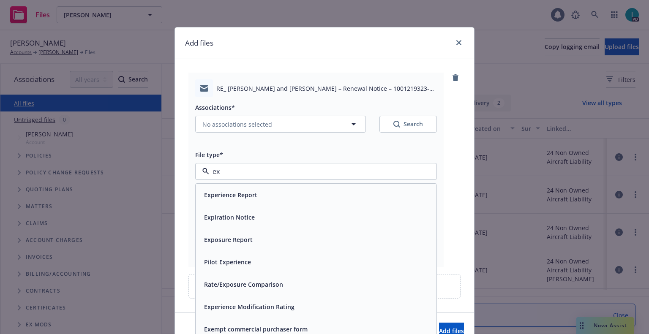
click at [235, 220] on span "Expiration Notice" at bounding box center [229, 217] width 51 height 9
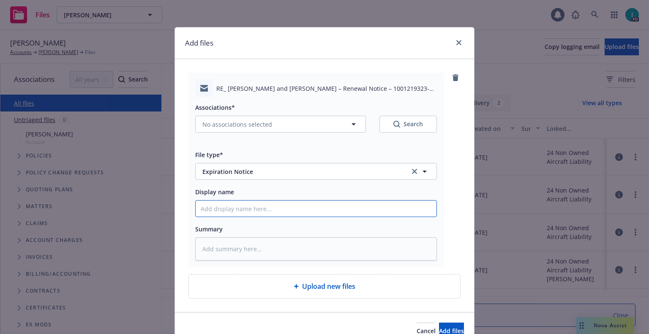
click at [239, 216] on input "Display name" at bounding box center [316, 209] width 241 height 16
type textarea "x"
type input "2"
type textarea "x"
type input "24"
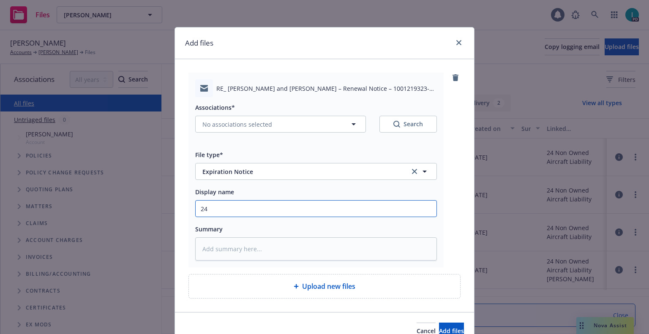
type textarea "x"
type input "24 NOWN CVS Renewal Notice 2nd"
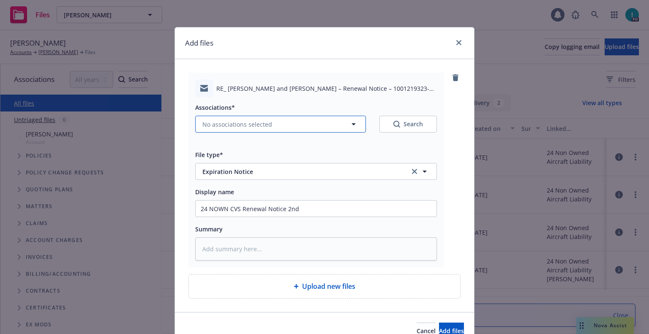
click at [236, 132] on button "No associations selected" at bounding box center [280, 124] width 171 height 17
type textarea "x"
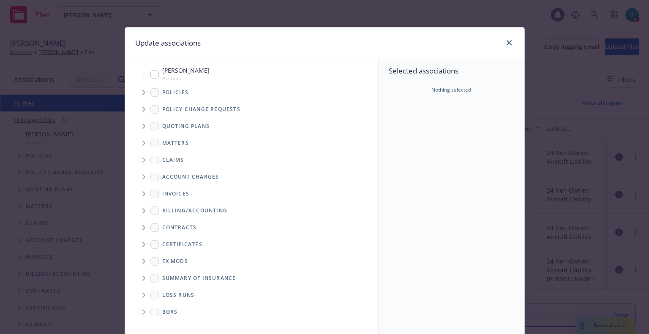
click at [144, 93] on span "Tree Example" at bounding box center [144, 93] width 14 height 14
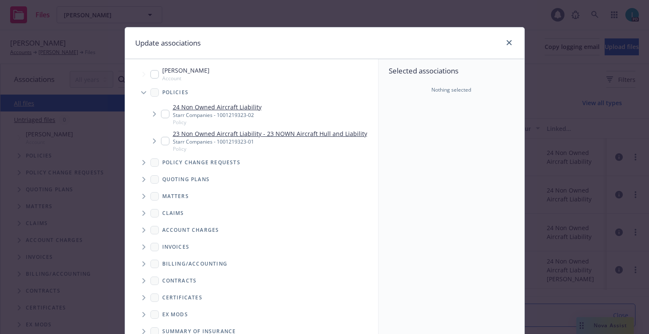
click at [161, 112] on input "Tree Example" at bounding box center [165, 114] width 8 height 8
checkbox input "true"
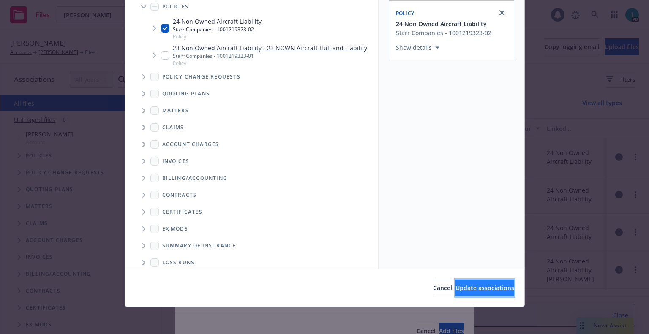
click at [455, 284] on span "Update associations" at bounding box center [484, 288] width 59 height 8
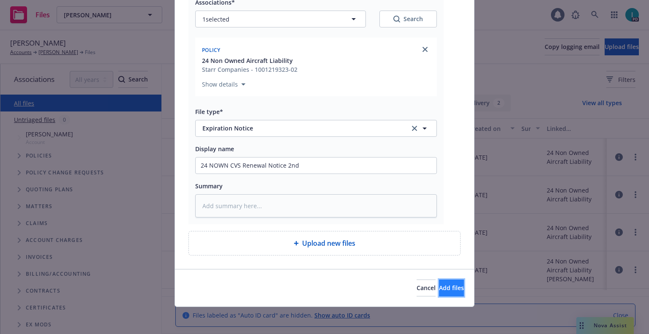
click at [439, 284] on span "Add files" at bounding box center [451, 288] width 25 height 8
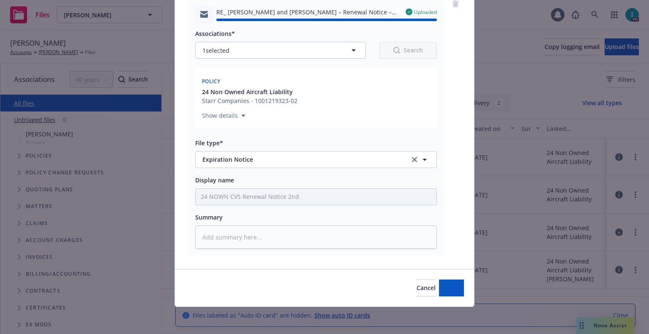
type textarea "x"
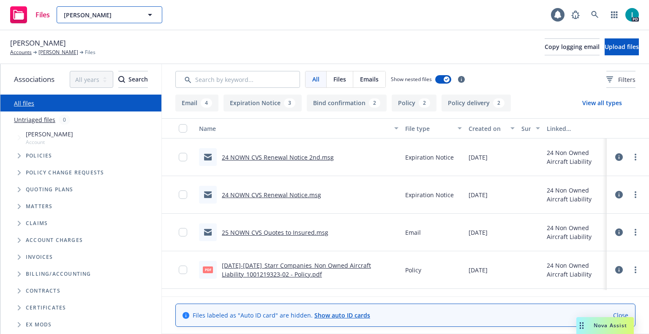
click at [85, 15] on span "[PERSON_NAME]" at bounding box center [100, 15] width 73 height 9
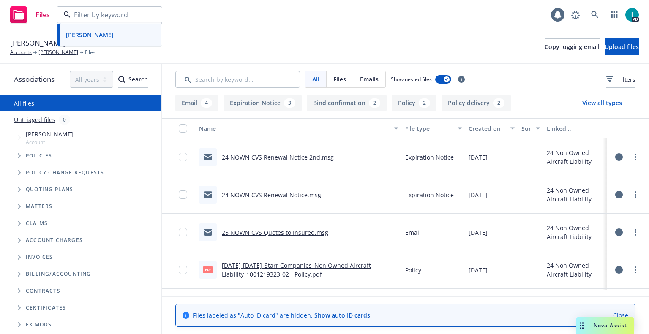
paste input "[PERSON_NAME]"
type input "[PERSON_NAME]"
click at [101, 42] on strong "[PERSON_NAME]" at bounding box center [90, 39] width 48 height 8
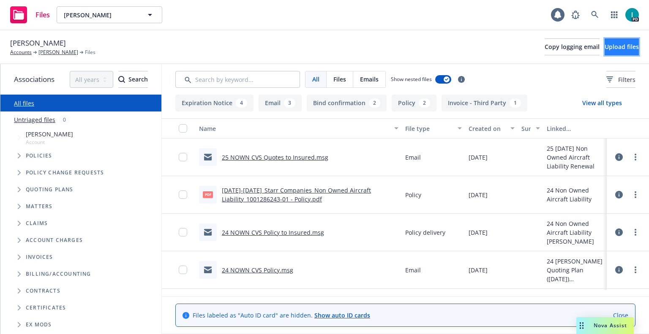
click at [606, 53] on button "Upload files" at bounding box center [621, 46] width 34 height 17
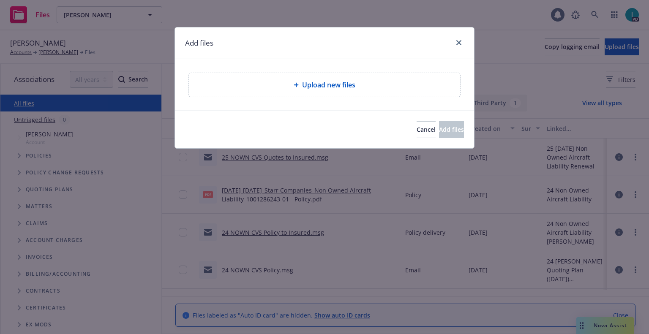
type textarea "x"
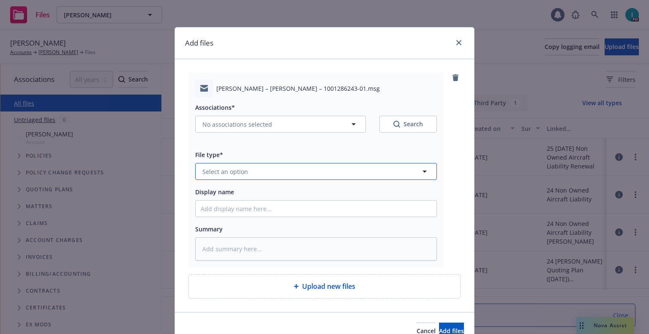
click at [224, 176] on span "Select an option" at bounding box center [225, 171] width 46 height 9
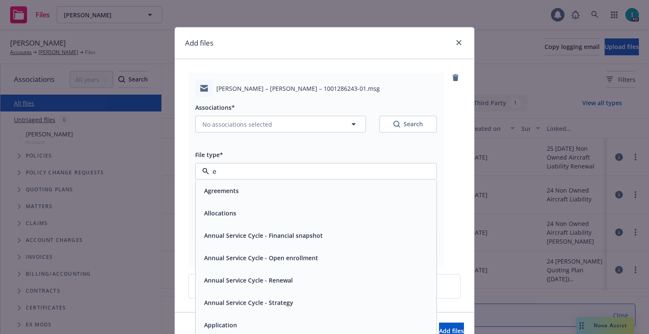
type input "ex"
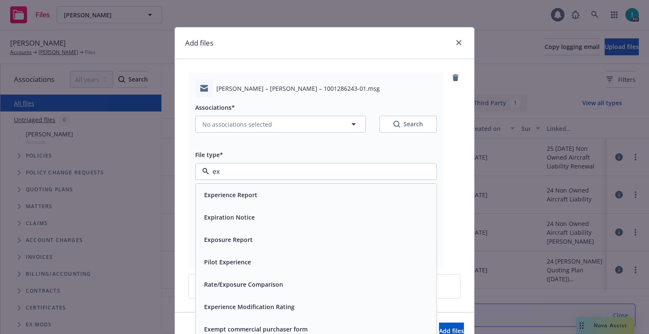
click at [229, 216] on span "Expiration Notice" at bounding box center [229, 217] width 51 height 9
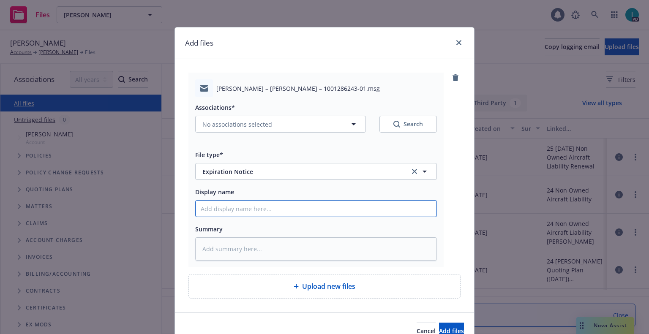
click at [244, 207] on input "Display name" at bounding box center [316, 209] width 241 height 16
type textarea "x"
type input "2"
type textarea "x"
type input "24"
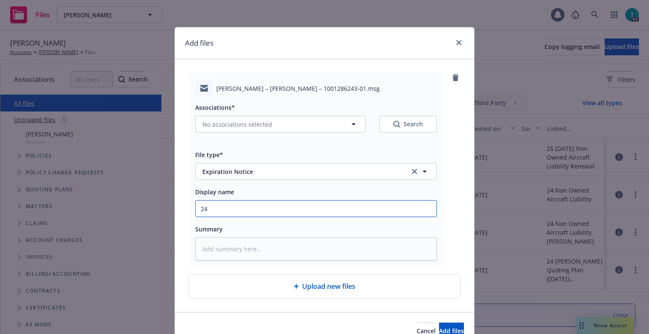
type textarea "x"
type input "24 NOWN CVS Renewal Notice"
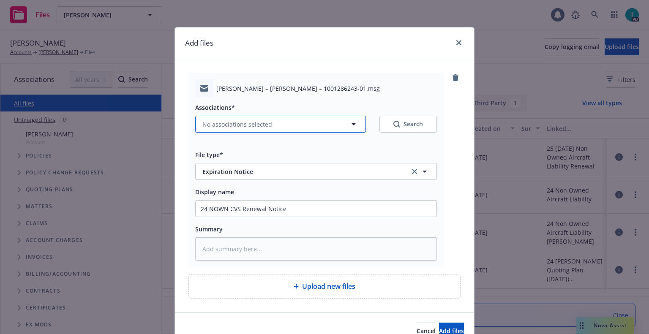
click at [222, 129] on button "No associations selected" at bounding box center [280, 124] width 171 height 17
type textarea "x"
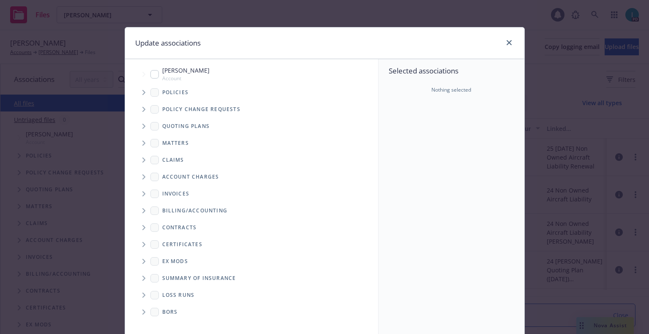
click at [142, 91] on icon "Tree Example" at bounding box center [143, 92] width 3 height 5
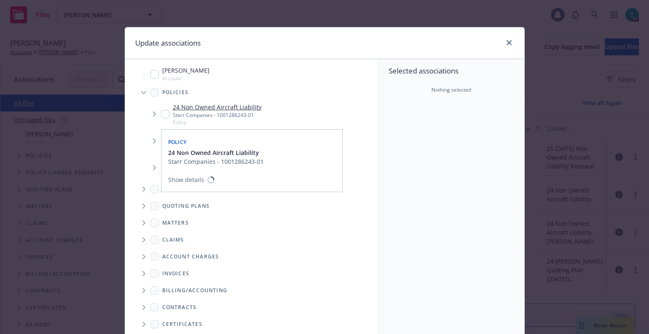
click at [161, 113] on input "Tree Example" at bounding box center [165, 114] width 8 height 8
checkbox input "true"
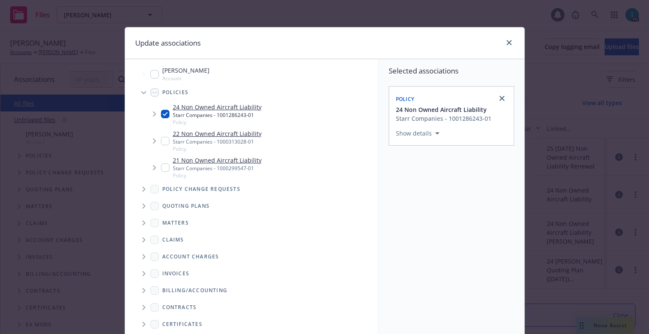
scroll to position [86, 0]
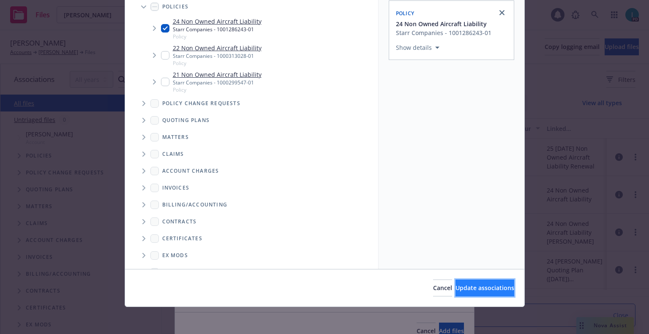
click at [478, 294] on button "Update associations" at bounding box center [484, 288] width 59 height 17
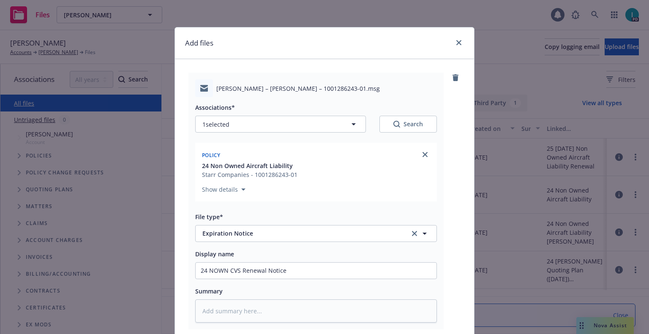
scroll to position [105, 0]
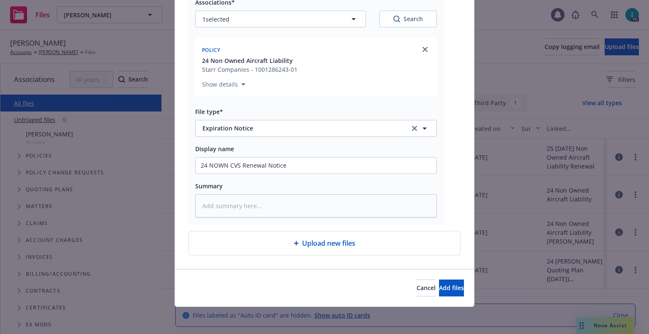
click at [439, 279] on div "Cancel Add files" at bounding box center [324, 288] width 299 height 38
click at [440, 285] on span "Add files" at bounding box center [451, 288] width 25 height 8
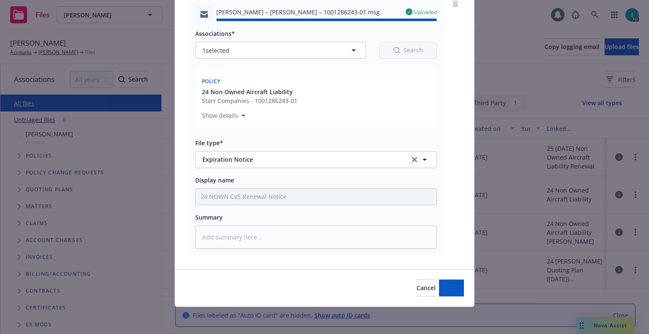
type textarea "x"
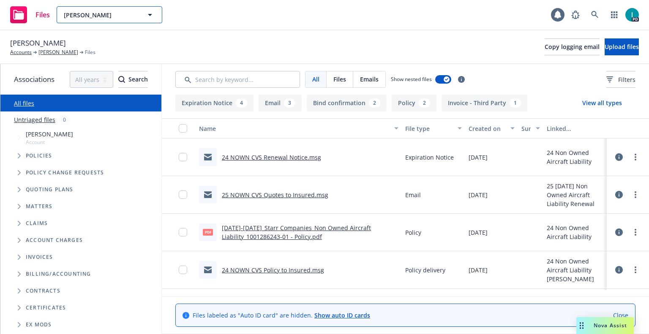
click at [120, 14] on span "[PERSON_NAME]" at bounding box center [100, 15] width 73 height 9
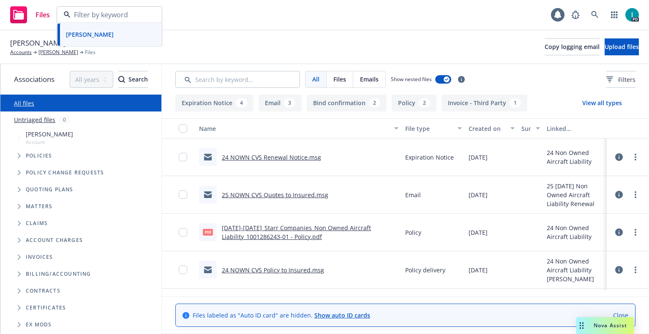
paste input "[PERSON_NAME]"
type input "[PERSON_NAME]"
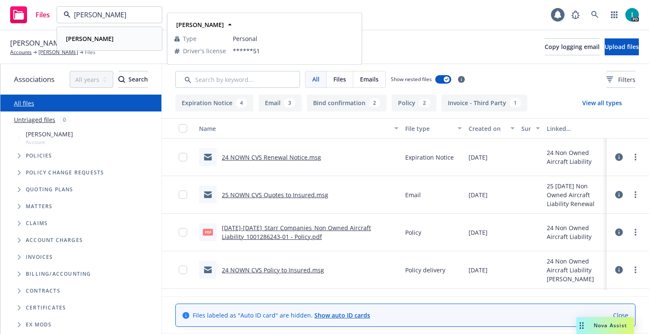
click at [107, 38] on div "[PERSON_NAME]" at bounding box center [110, 39] width 94 height 12
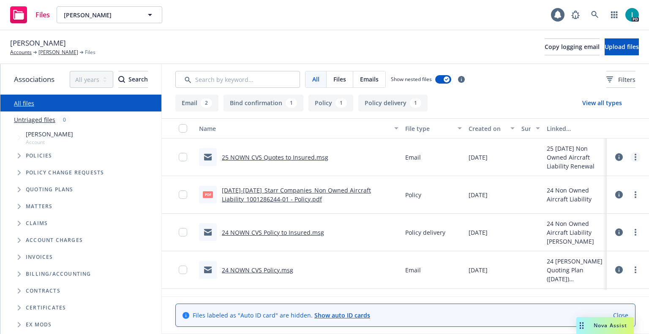
click at [634, 159] on circle "more" at bounding box center [635, 160] width 2 height 2
click at [605, 45] on span "Upload files" at bounding box center [621, 47] width 34 height 8
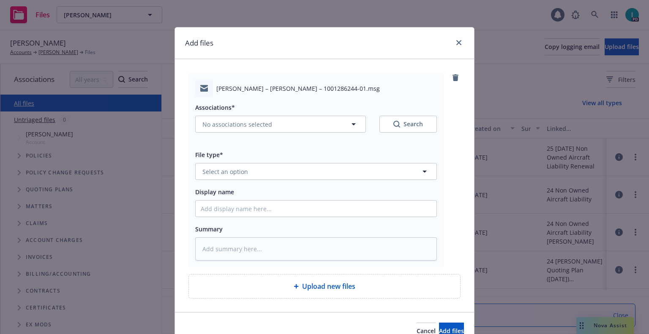
type textarea "x"
click at [216, 174] on span "Select an option" at bounding box center [225, 171] width 46 height 9
type input "ex"
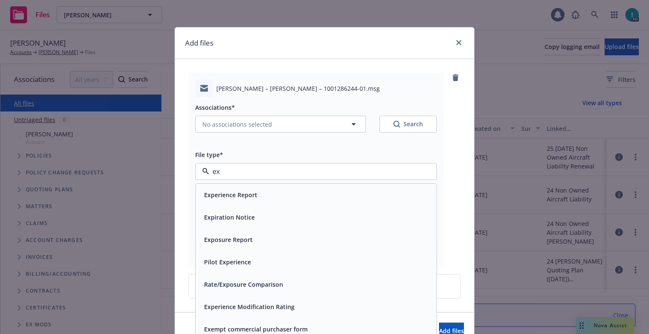
click at [220, 213] on span "Expiration Notice" at bounding box center [229, 217] width 51 height 9
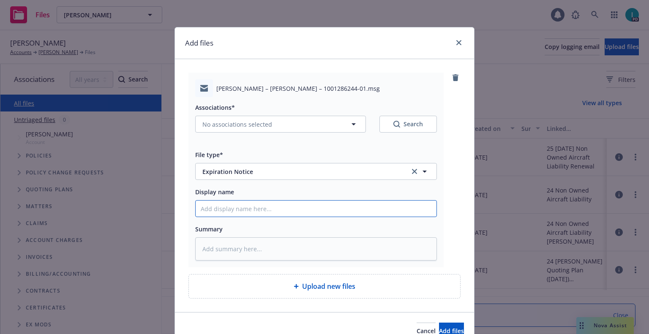
click at [229, 209] on input "Display name" at bounding box center [316, 209] width 241 height 16
type textarea "x"
type input "2"
type textarea "x"
type input "24"
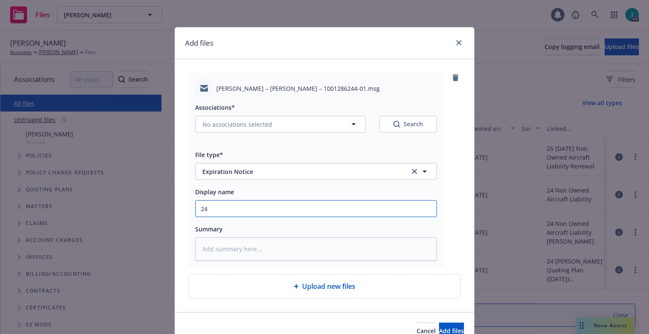
type textarea "x"
type input "24 NOWN CVS Renewal Notice"
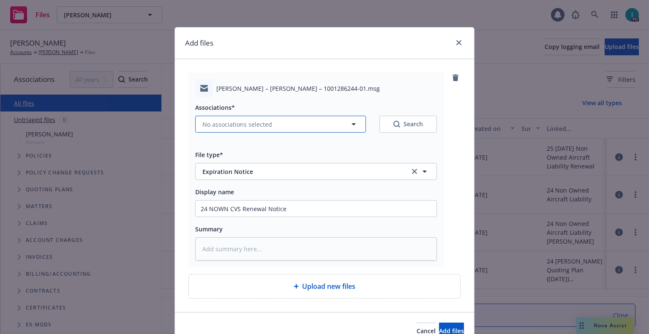
click at [227, 122] on span "No associations selected" at bounding box center [237, 124] width 70 height 9
type textarea "x"
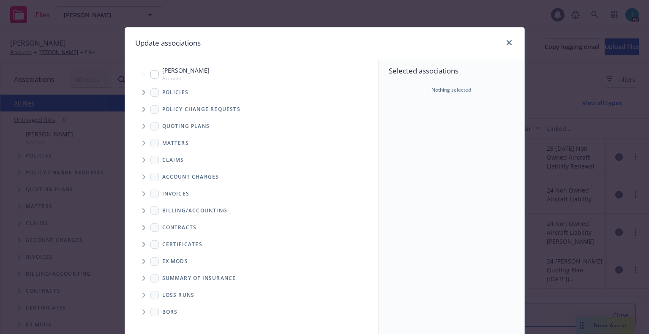
click at [144, 91] on span "Tree Example" at bounding box center [144, 93] width 14 height 14
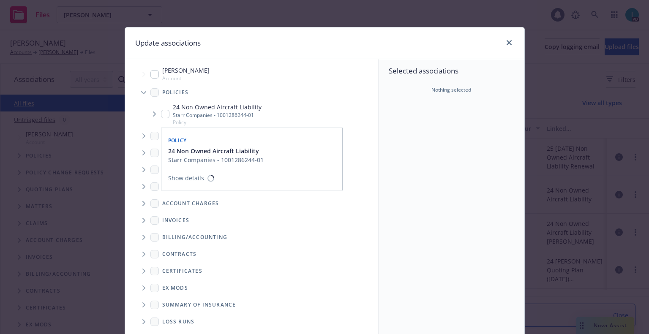
click at [163, 114] on input "Tree Example" at bounding box center [165, 114] width 8 height 8
checkbox input "true"
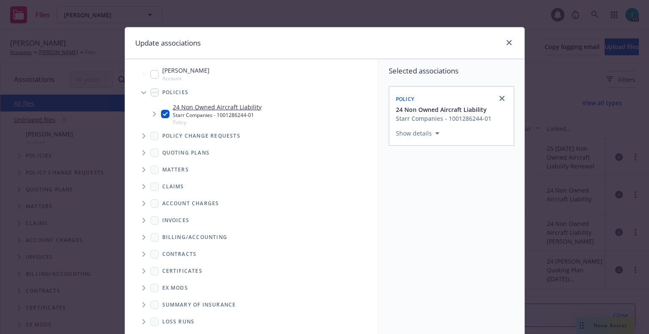
scroll to position [86, 0]
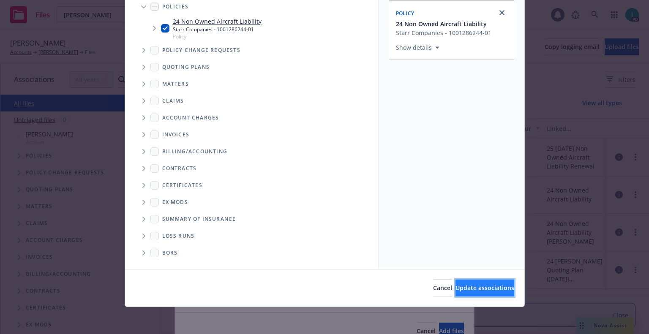
click at [472, 280] on button "Update associations" at bounding box center [484, 288] width 59 height 17
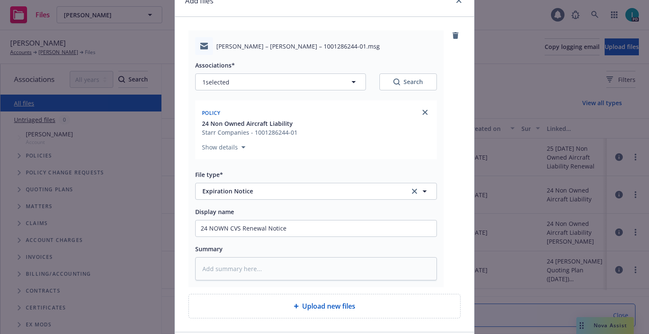
scroll to position [105, 0]
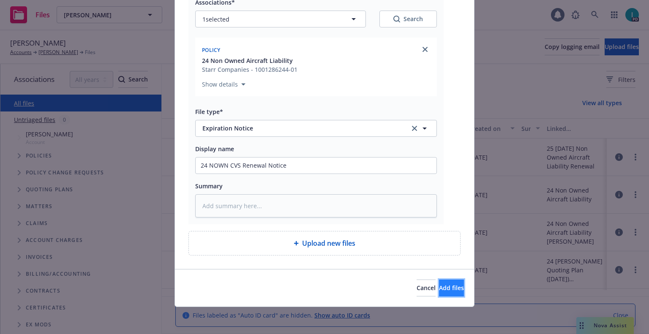
click at [451, 286] on button "Add files" at bounding box center [451, 288] width 25 height 17
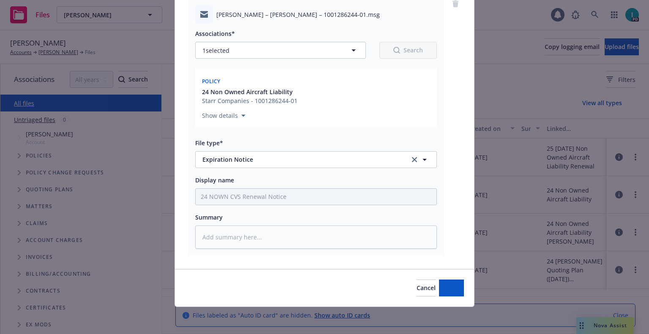
scroll to position [74, 0]
type textarea "x"
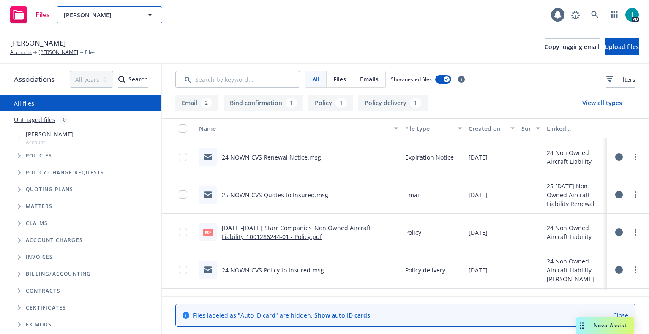
click at [90, 11] on span "[PERSON_NAME]" at bounding box center [100, 15] width 73 height 9
paste input "[PERSON_NAME]"
type input "[PERSON_NAME]"
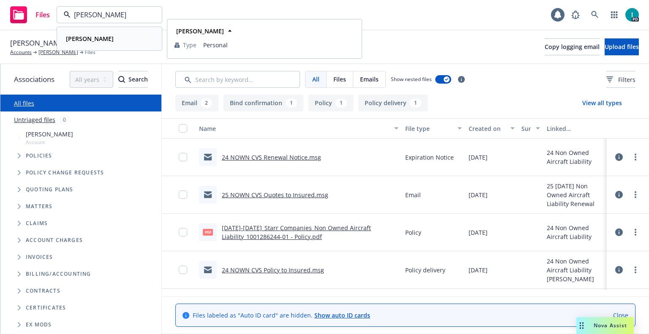
click at [113, 41] on strong "[PERSON_NAME]" at bounding box center [90, 39] width 48 height 8
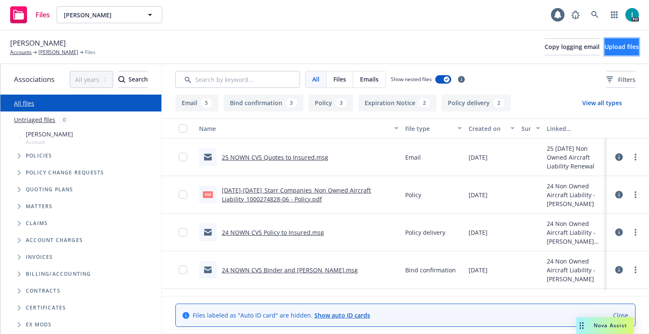
click at [614, 48] on span "Upload files" at bounding box center [621, 47] width 34 height 8
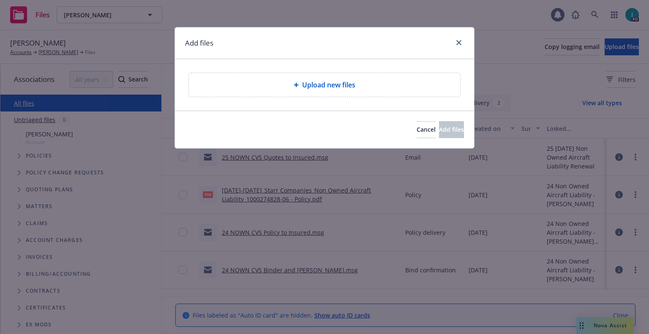
type textarea "x"
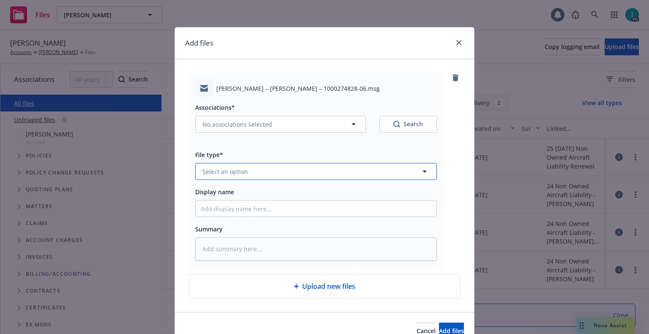
click at [243, 175] on span "Select an option" at bounding box center [225, 171] width 46 height 9
type input "ex"
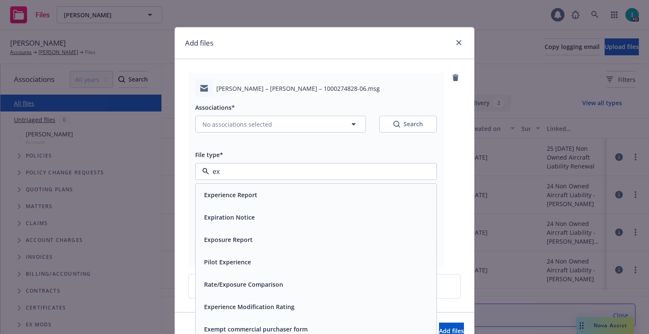
click at [237, 213] on span "Expiration Notice" at bounding box center [229, 217] width 51 height 9
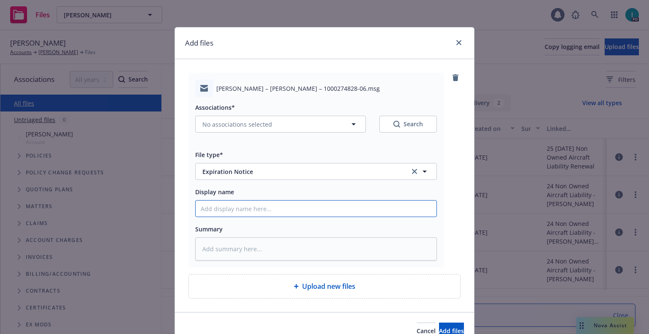
click at [237, 213] on input "Display name" at bounding box center [316, 209] width 241 height 16
type textarea "x"
type input "2"
type textarea "x"
type input "24"
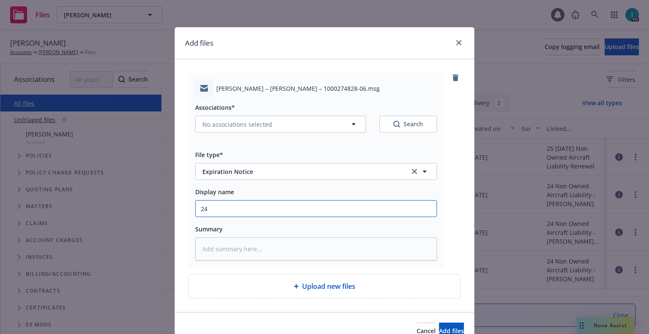
type textarea "x"
type input "24 NOWN CVS Renewal Notice"
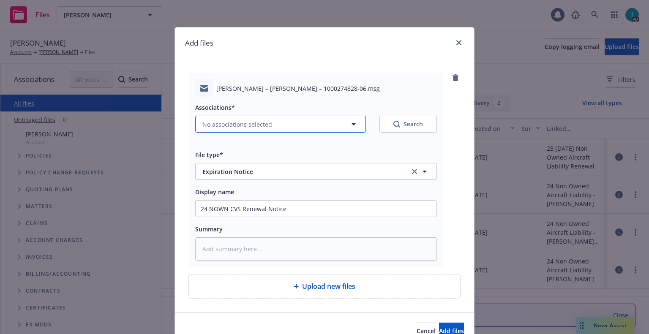
click at [226, 130] on button "No associations selected" at bounding box center [280, 124] width 171 height 17
type textarea "x"
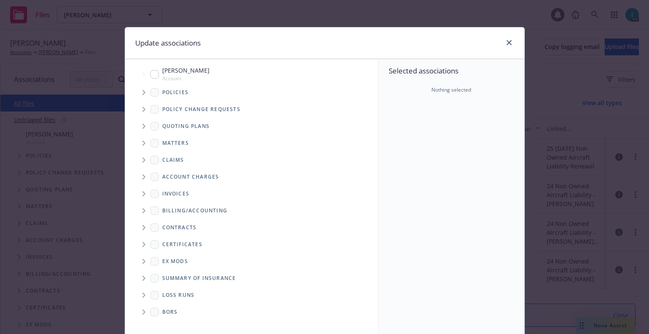
click at [141, 95] on span "Tree Example" at bounding box center [144, 93] width 14 height 14
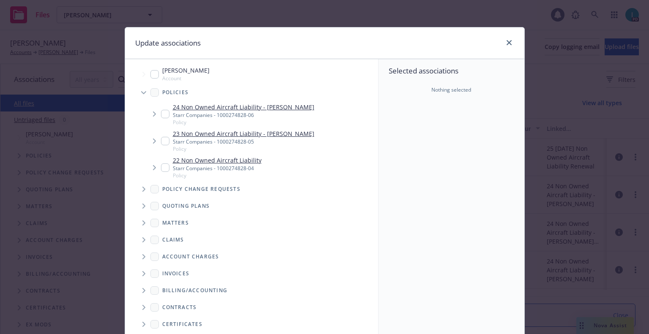
click at [161, 113] on input "Tree Example" at bounding box center [165, 114] width 8 height 8
checkbox input "true"
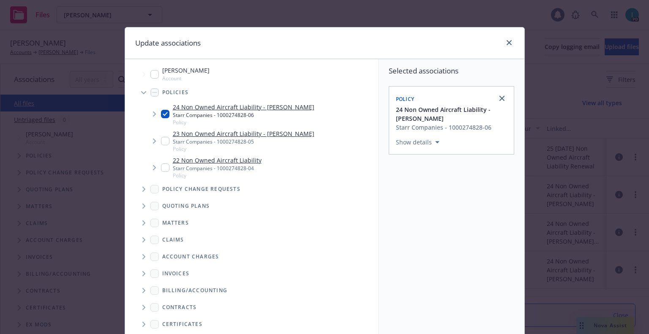
scroll to position [86, 0]
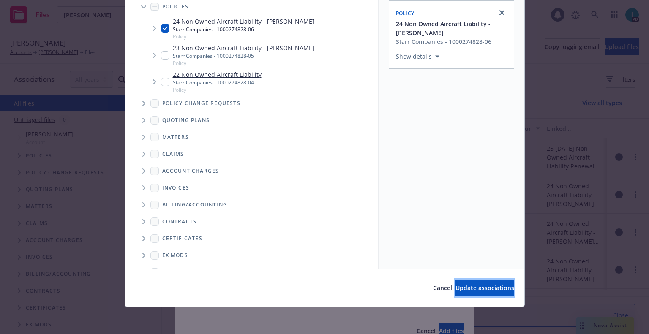
drag, startPoint x: 464, startPoint y: 287, endPoint x: 451, endPoint y: 280, distance: 14.0
click at [464, 287] on span "Update associations" at bounding box center [484, 288] width 59 height 8
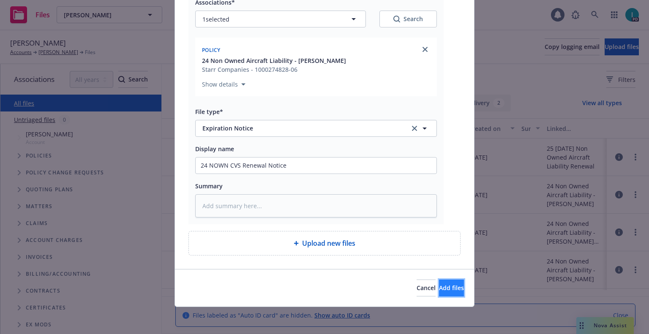
click at [440, 291] on span "Add files" at bounding box center [451, 288] width 25 height 8
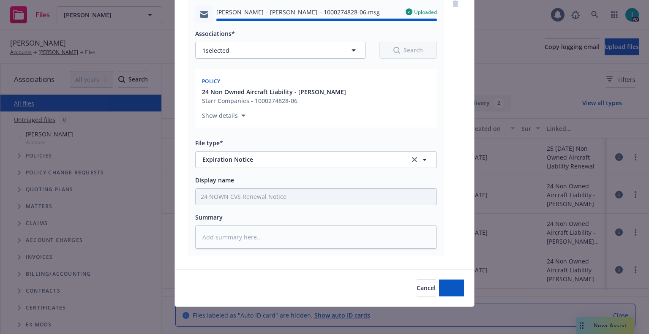
type textarea "x"
